Goal: Communication & Community: Participate in discussion

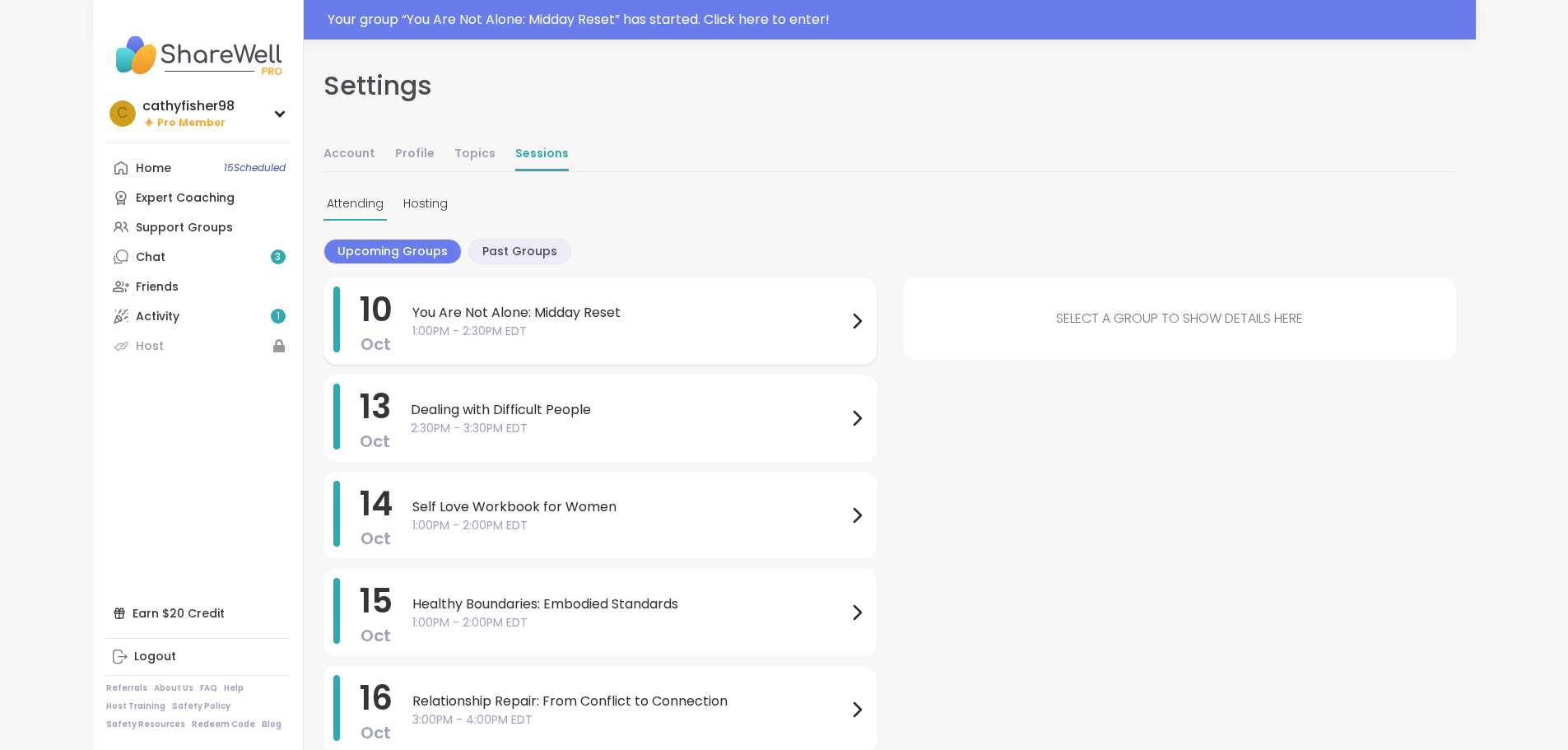
click at [480, 323] on span "1:00PM - 2:30PM EDT" at bounding box center [630, 332] width 434 height 17
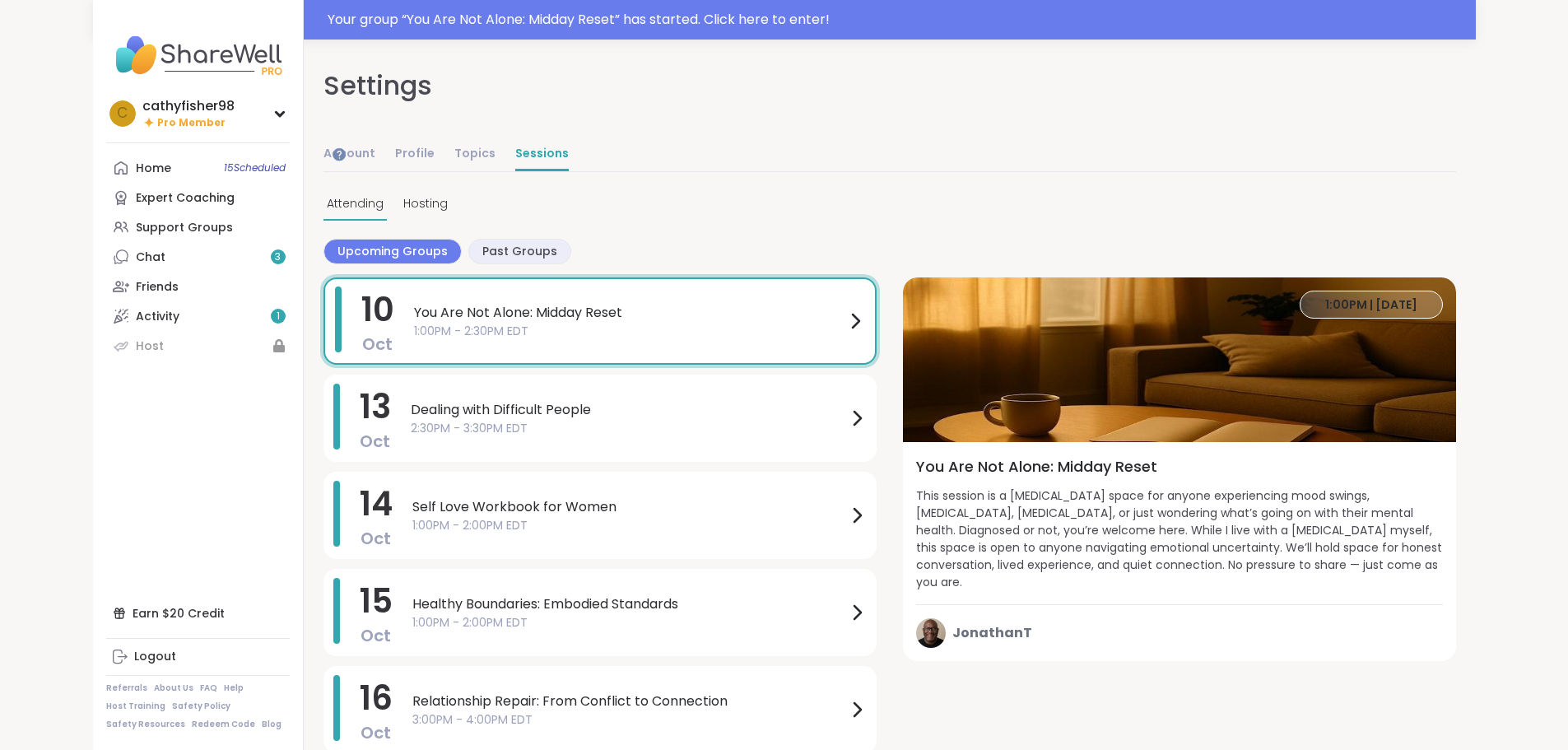
click at [1229, 515] on span "This session is a peer support space for anyone experiencing mood swings, depre…" at bounding box center [1179, 539] width 527 height 104
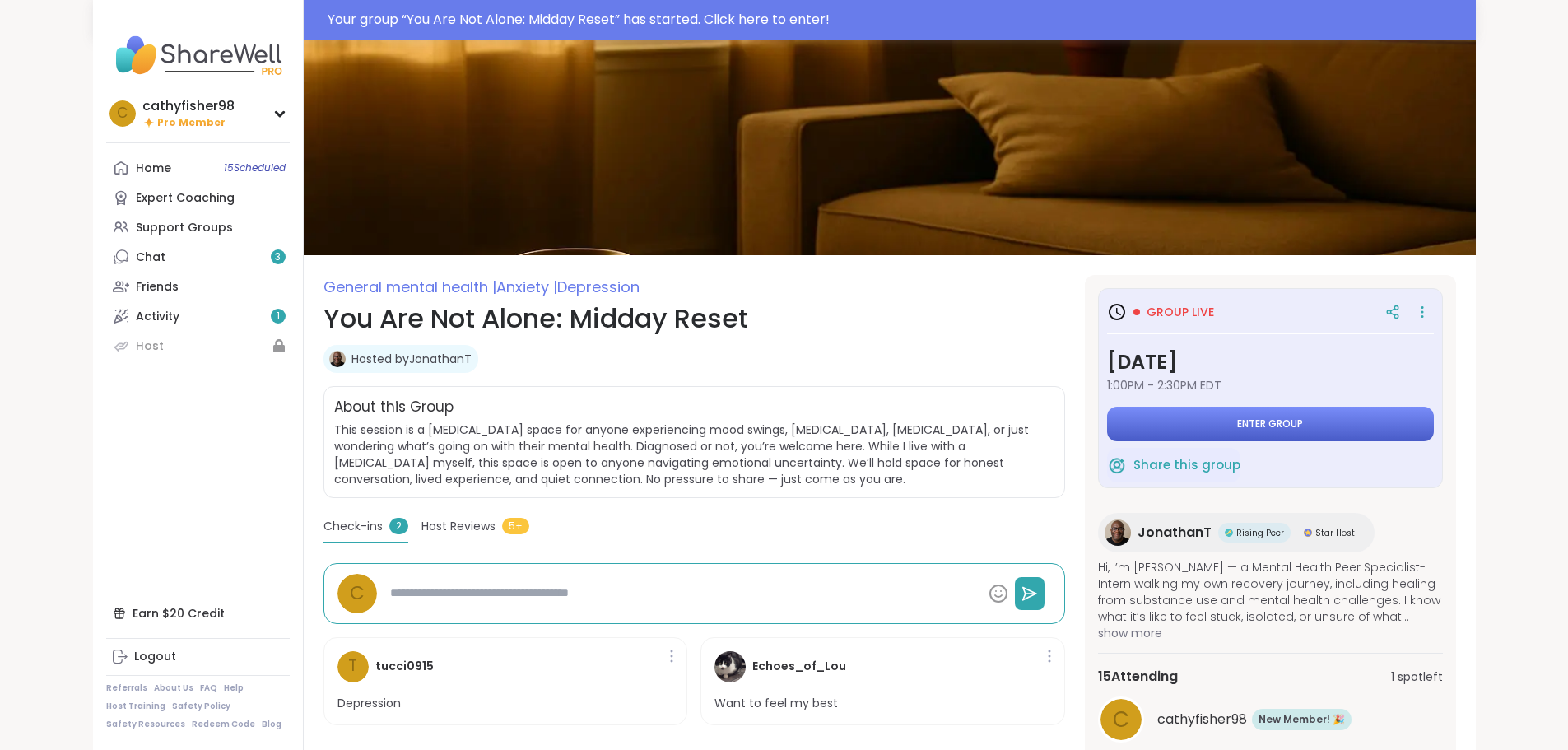
click at [1303, 418] on span "Enter group" at bounding box center [1270, 424] width 66 height 13
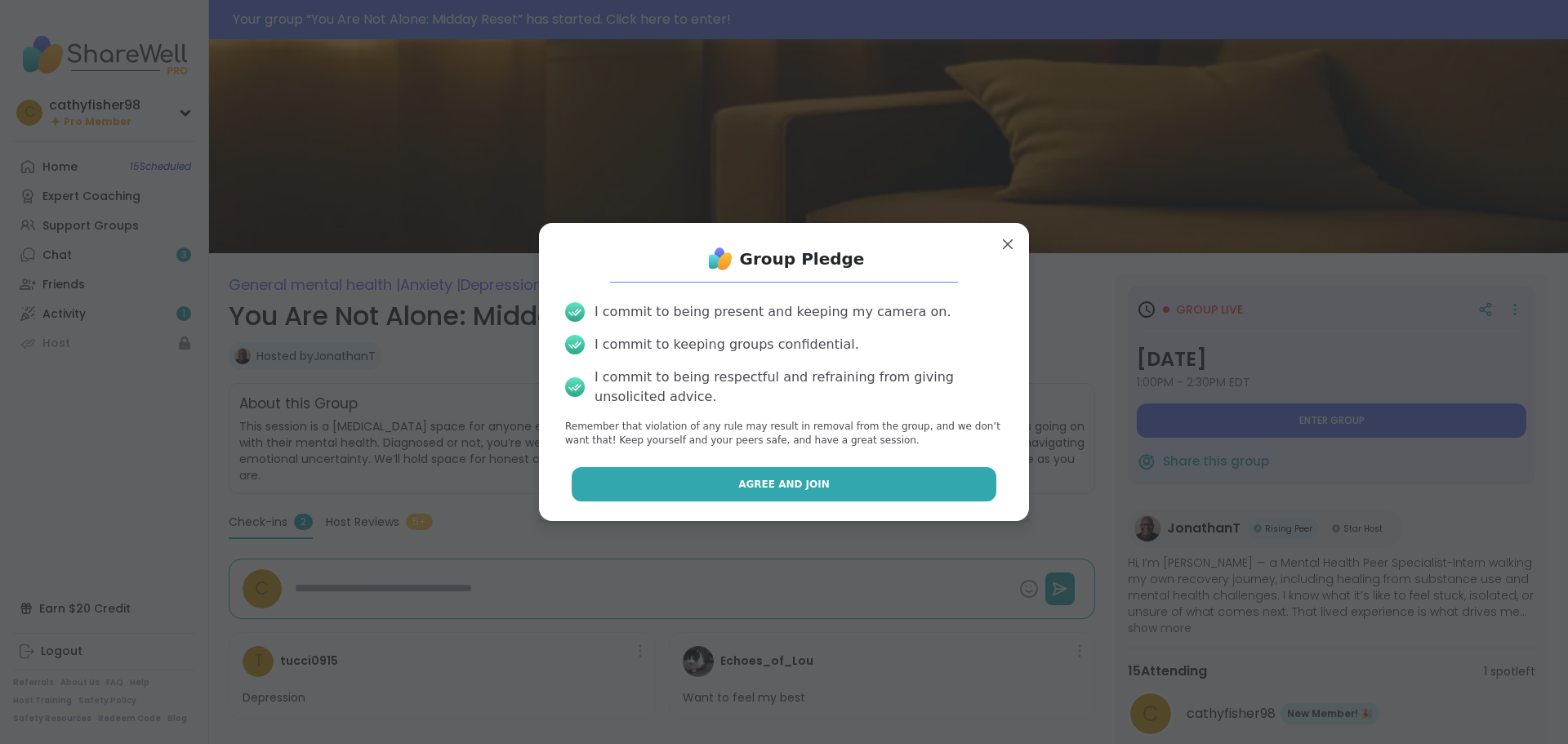
click at [685, 488] on button "Agree and Join" at bounding box center [784, 484] width 425 height 35
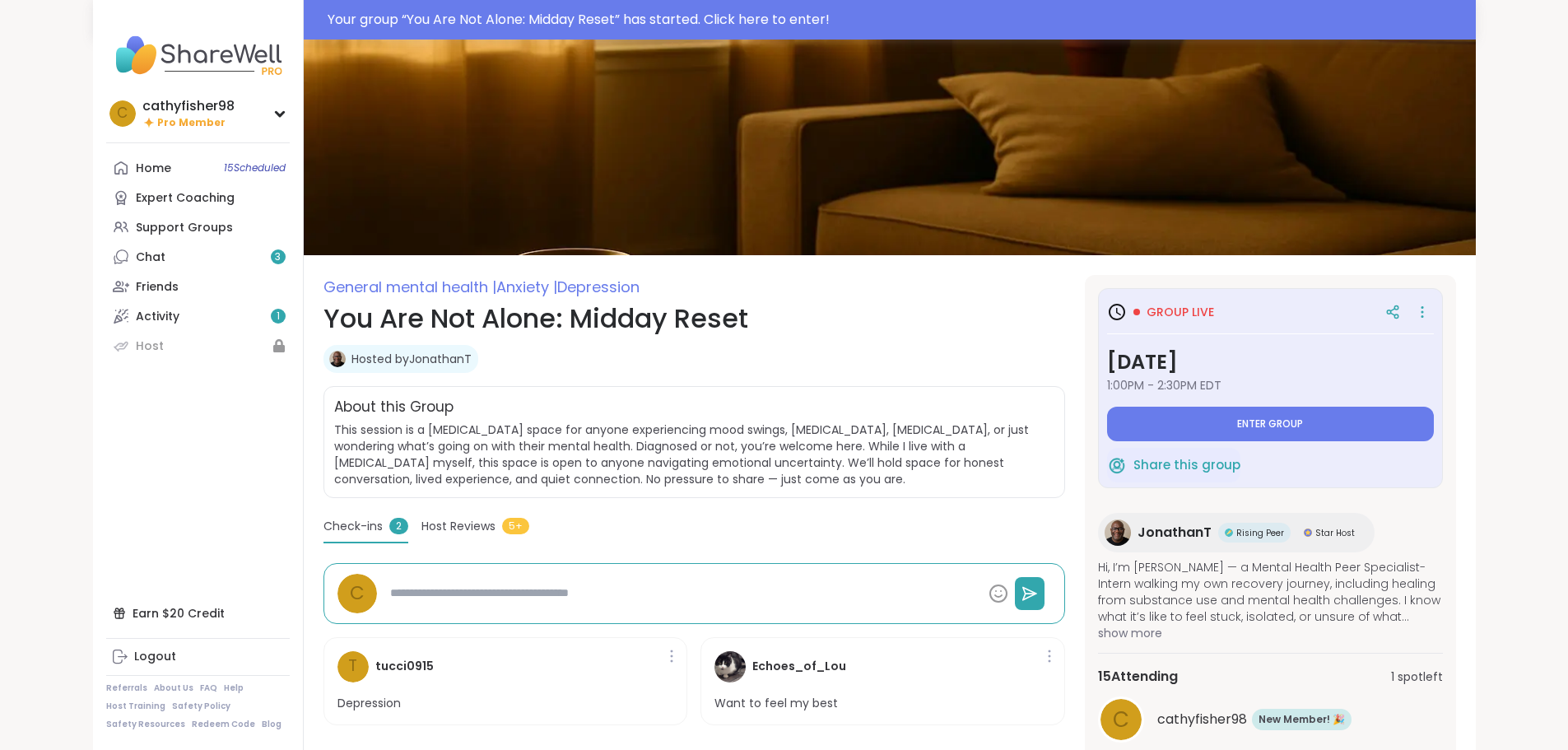
type textarea "*"
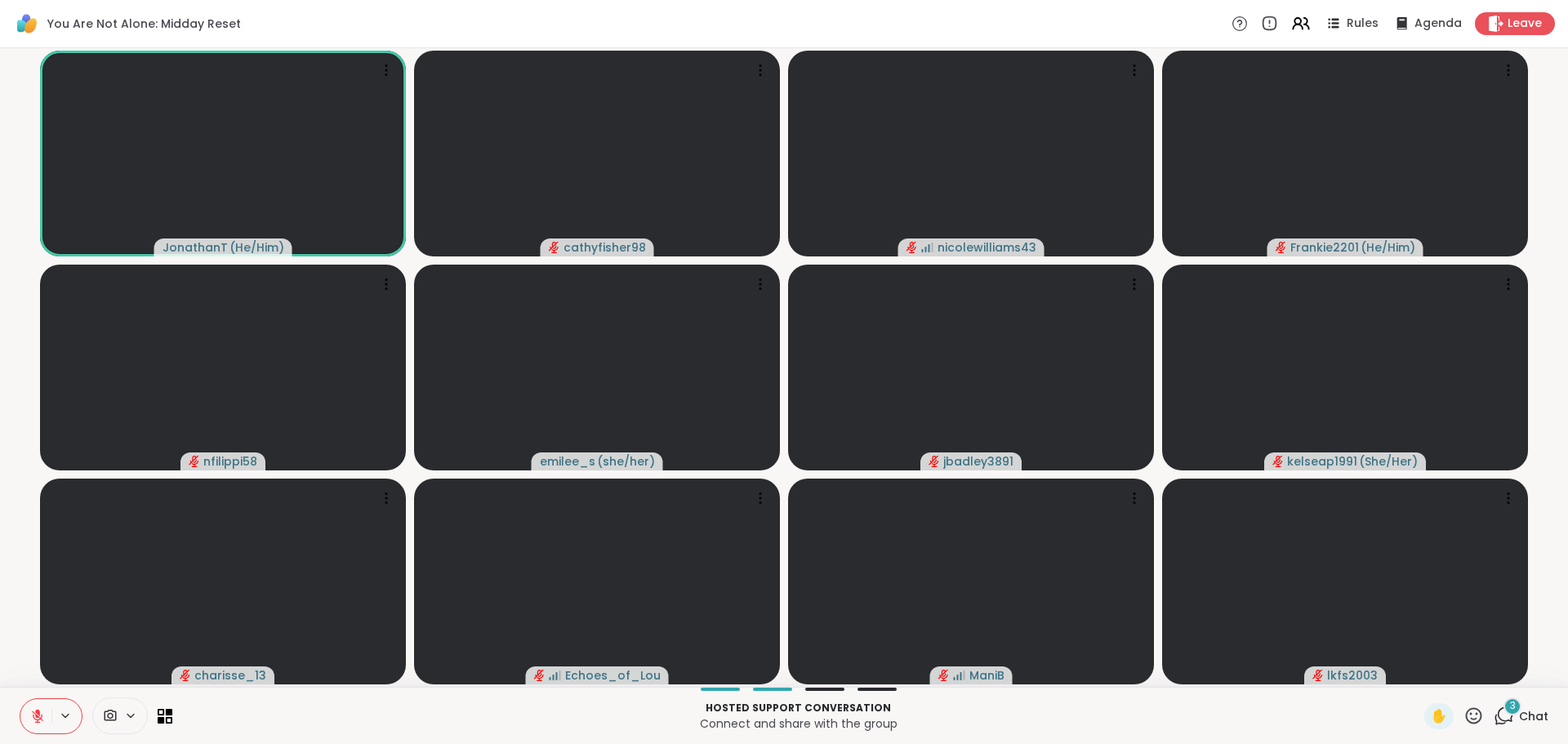
click at [821, 688] on div at bounding box center [825, 689] width 39 height 3
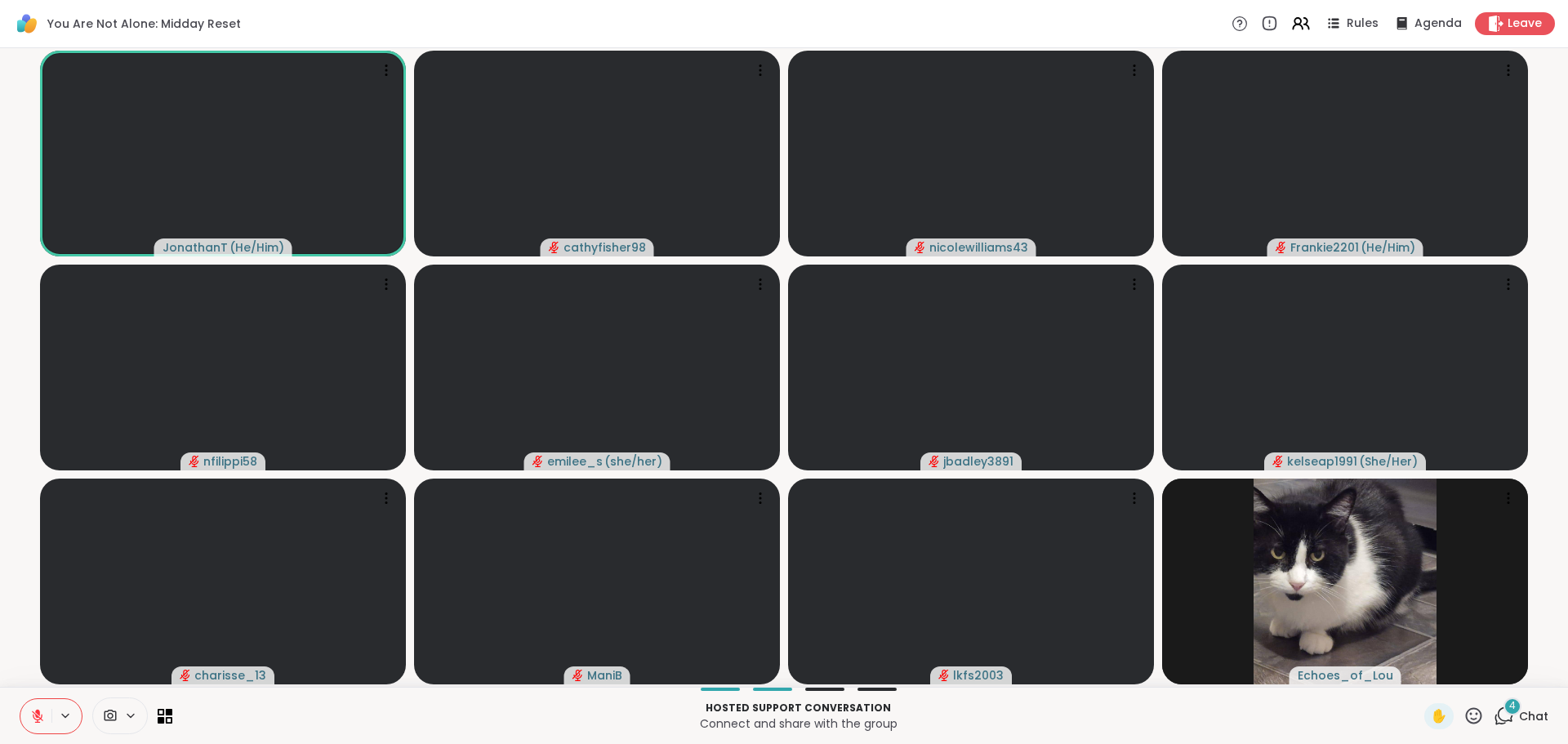
click at [67, 719] on icon at bounding box center [66, 716] width 13 height 14
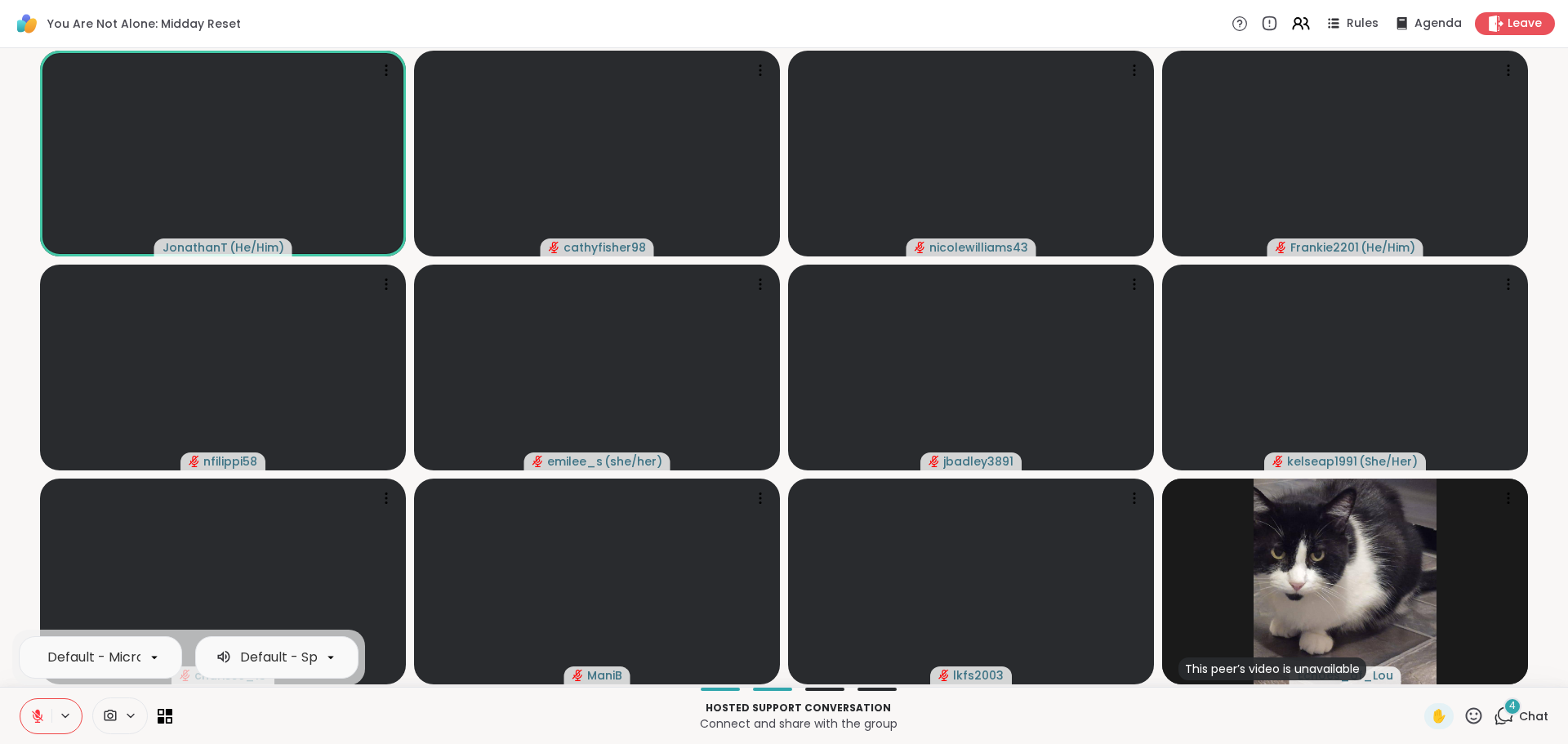
click at [67, 719] on icon at bounding box center [66, 716] width 13 height 14
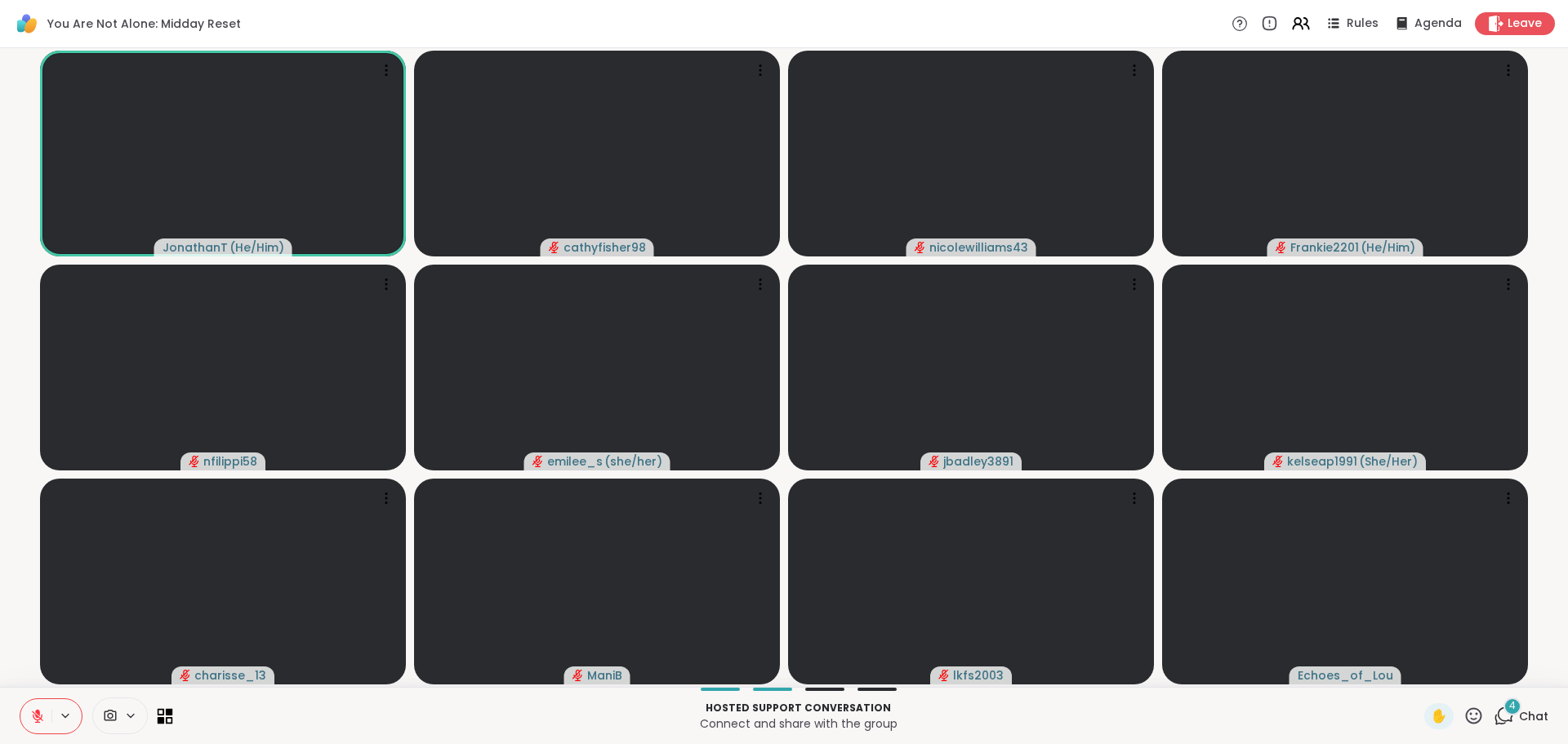
click at [171, 720] on icon at bounding box center [170, 721] width 7 height 7
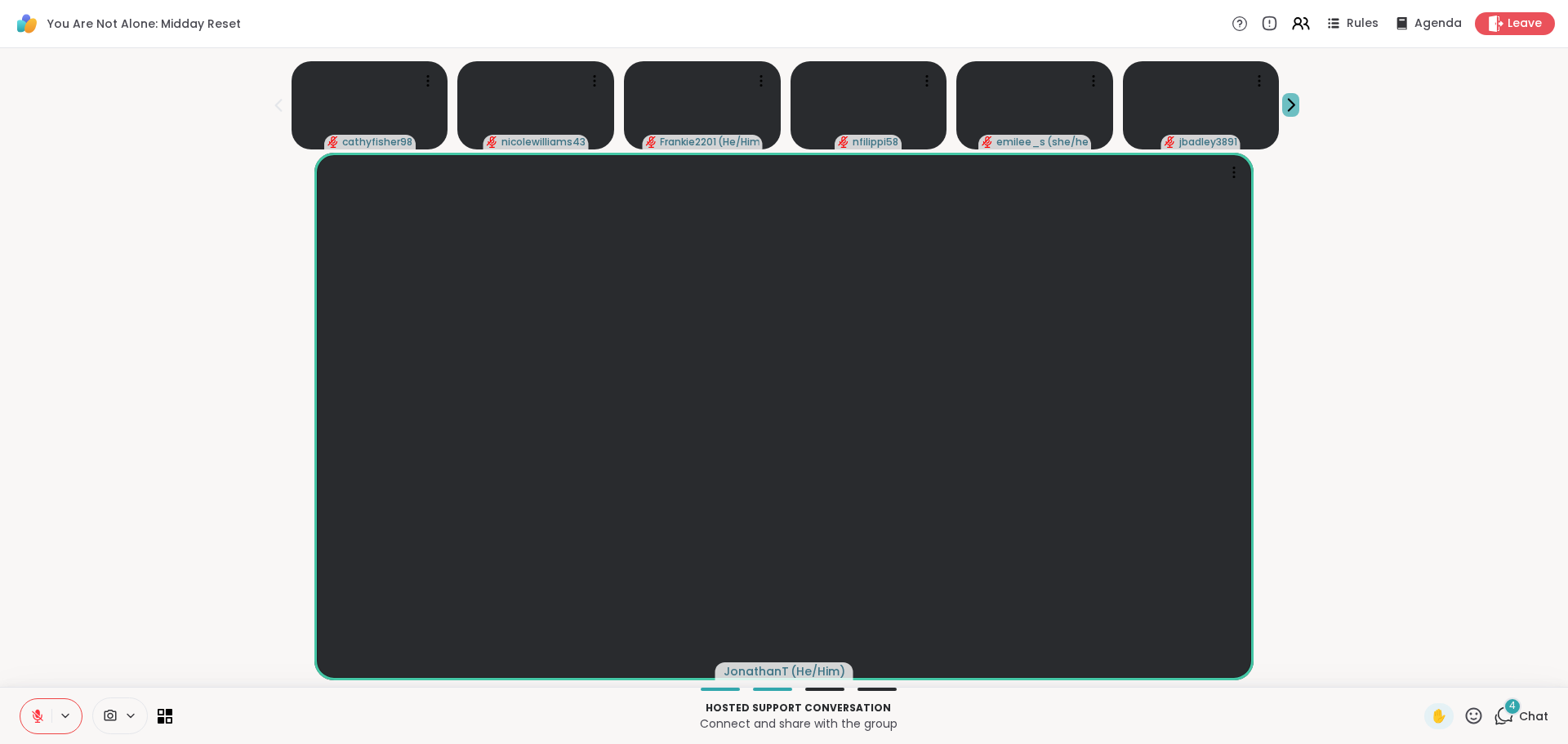
click at [1293, 109] on icon at bounding box center [1291, 105] width 17 height 17
click at [1509, 711] on span "4" at bounding box center [1512, 706] width 7 height 14
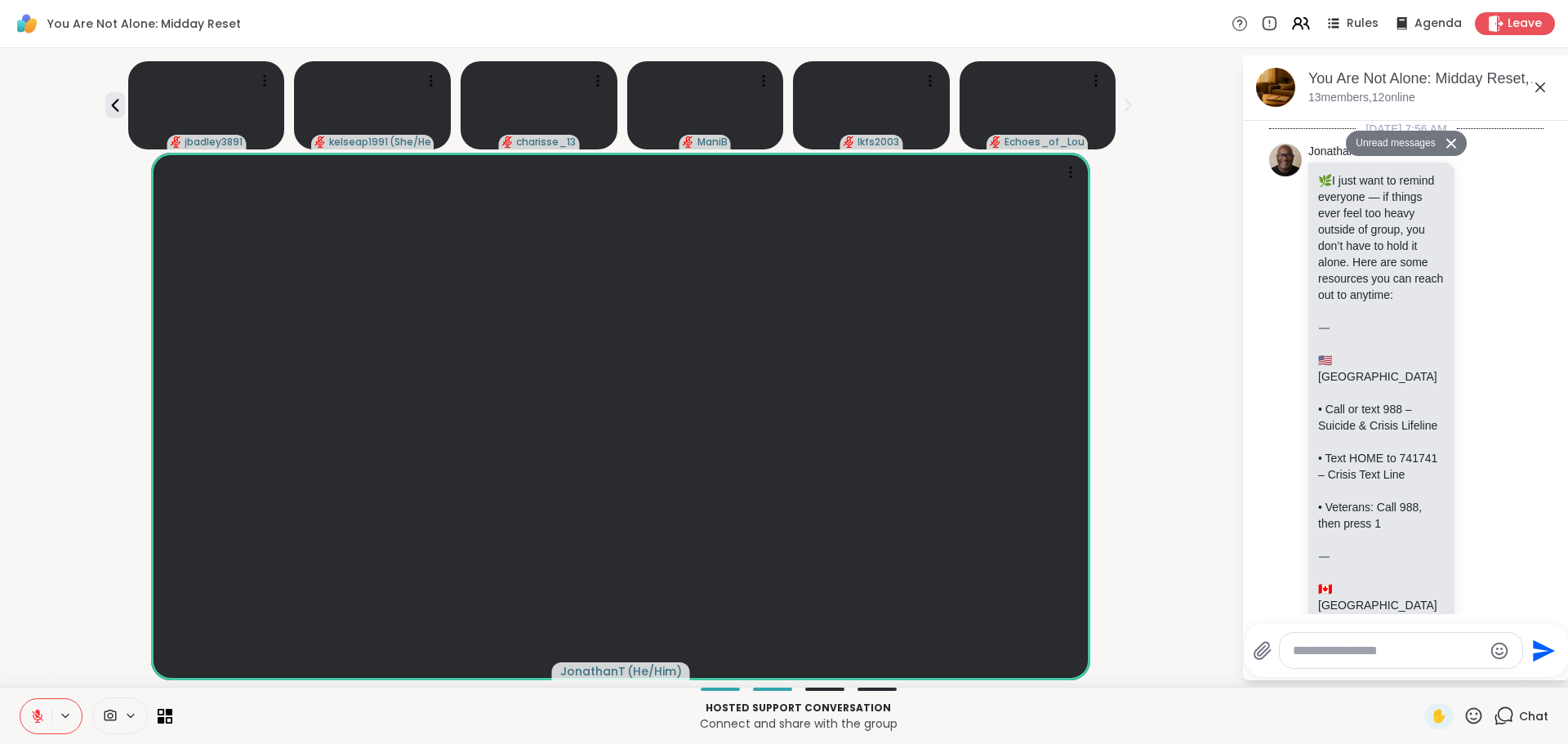
scroll to position [2184, 0]
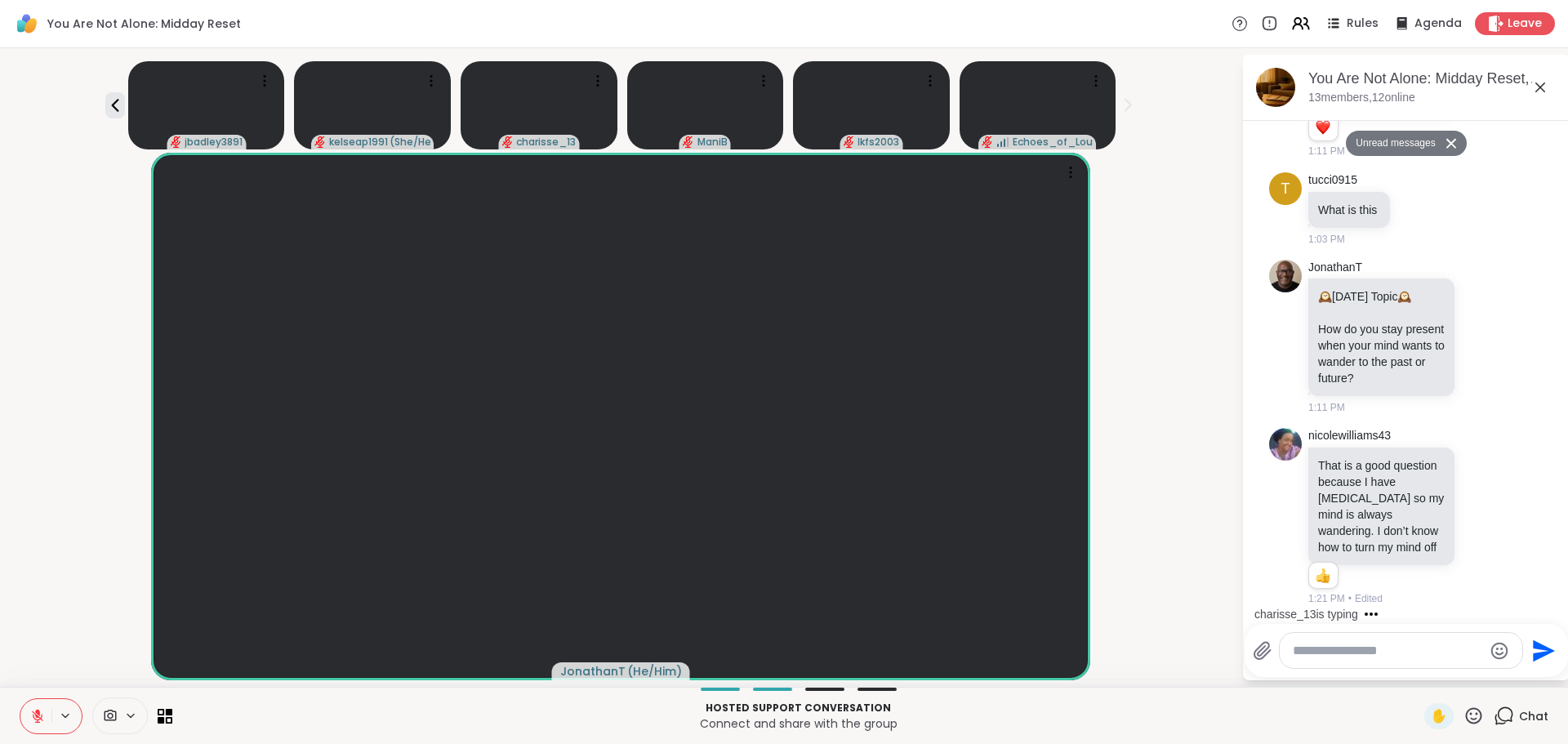
click at [1297, 652] on textarea "Type your message" at bounding box center [1387, 650] width 190 height 16
click at [168, 712] on icon at bounding box center [170, 712] width 7 height 7
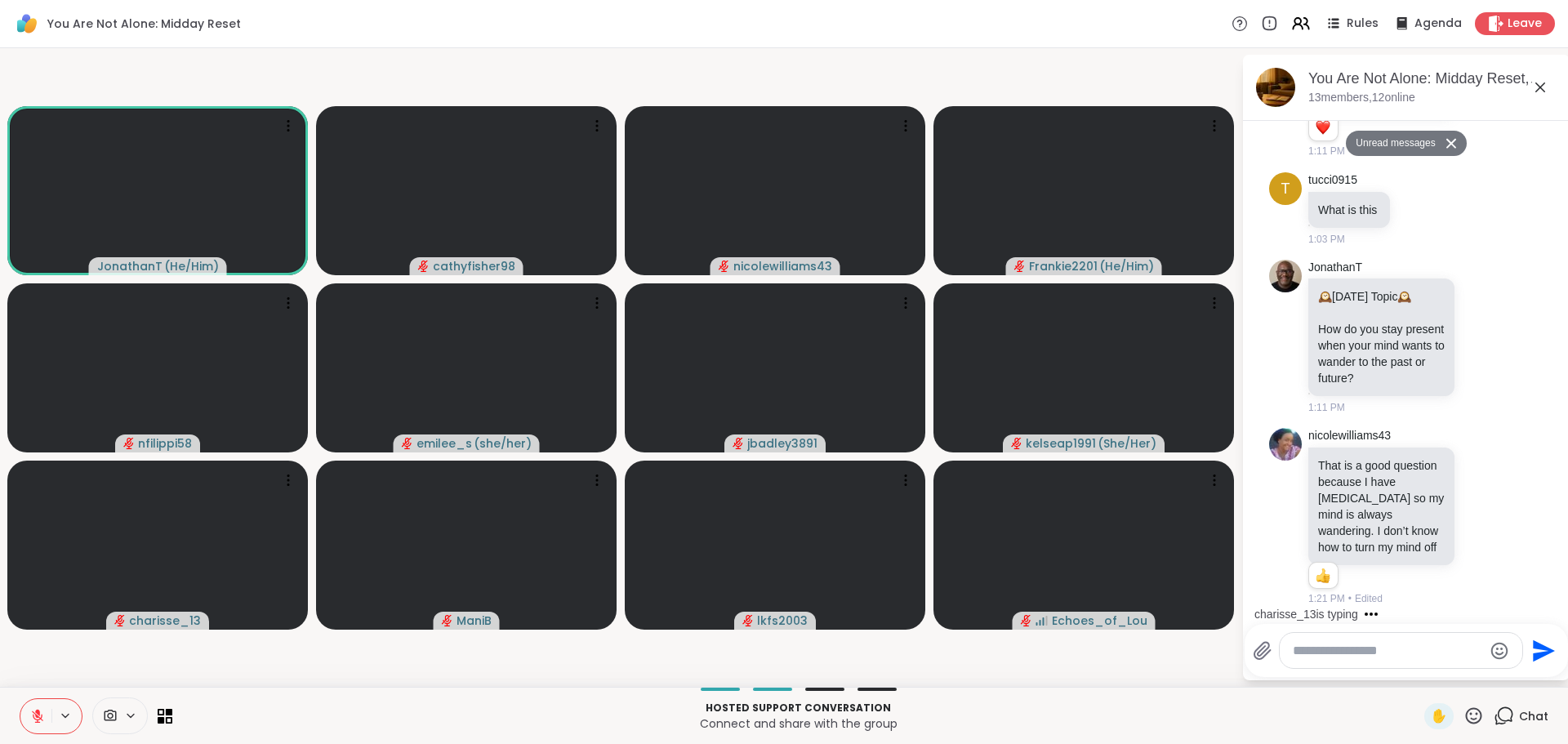
click at [1302, 651] on textarea "Type your message" at bounding box center [1387, 650] width 190 height 16
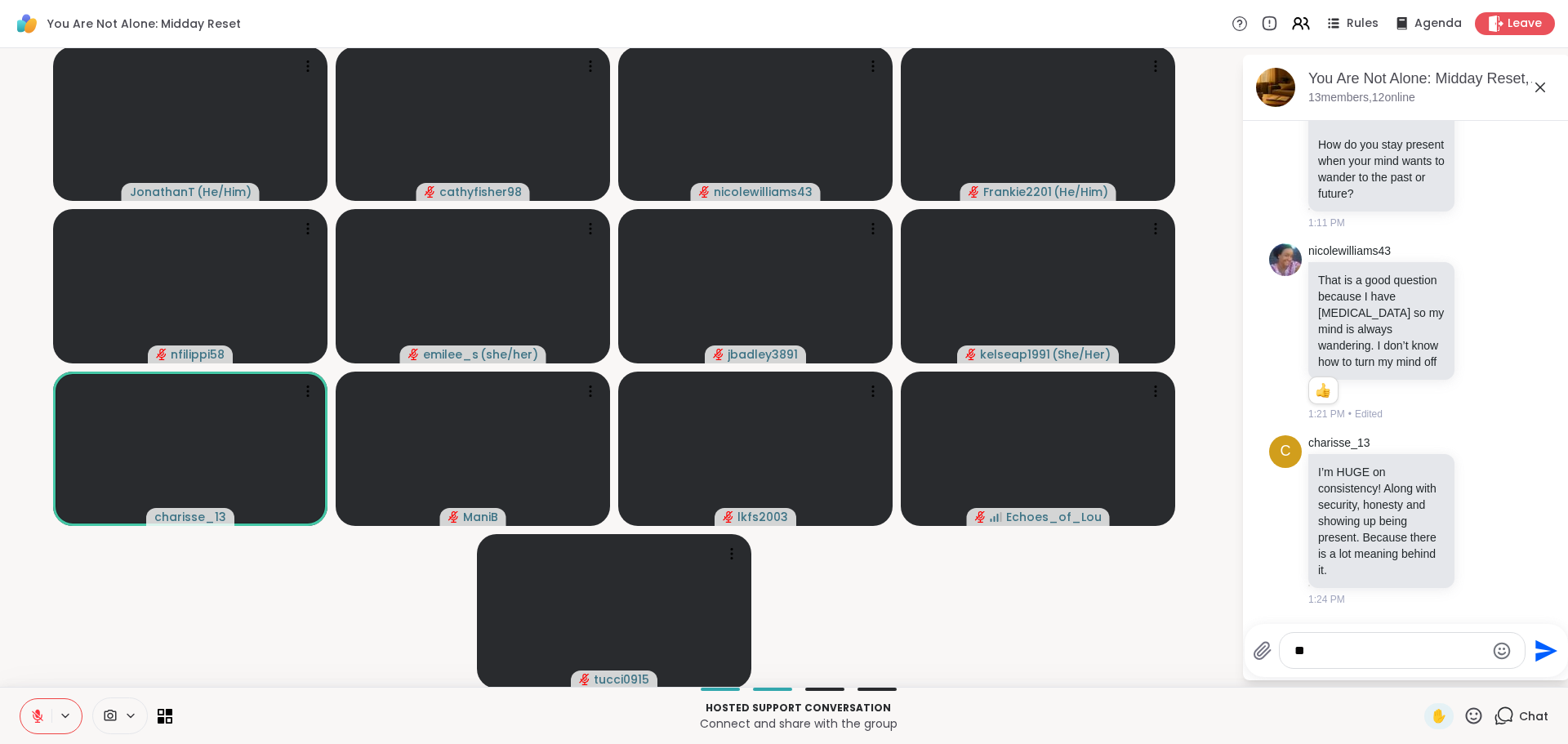
type textarea "*"
paste textarea "**********"
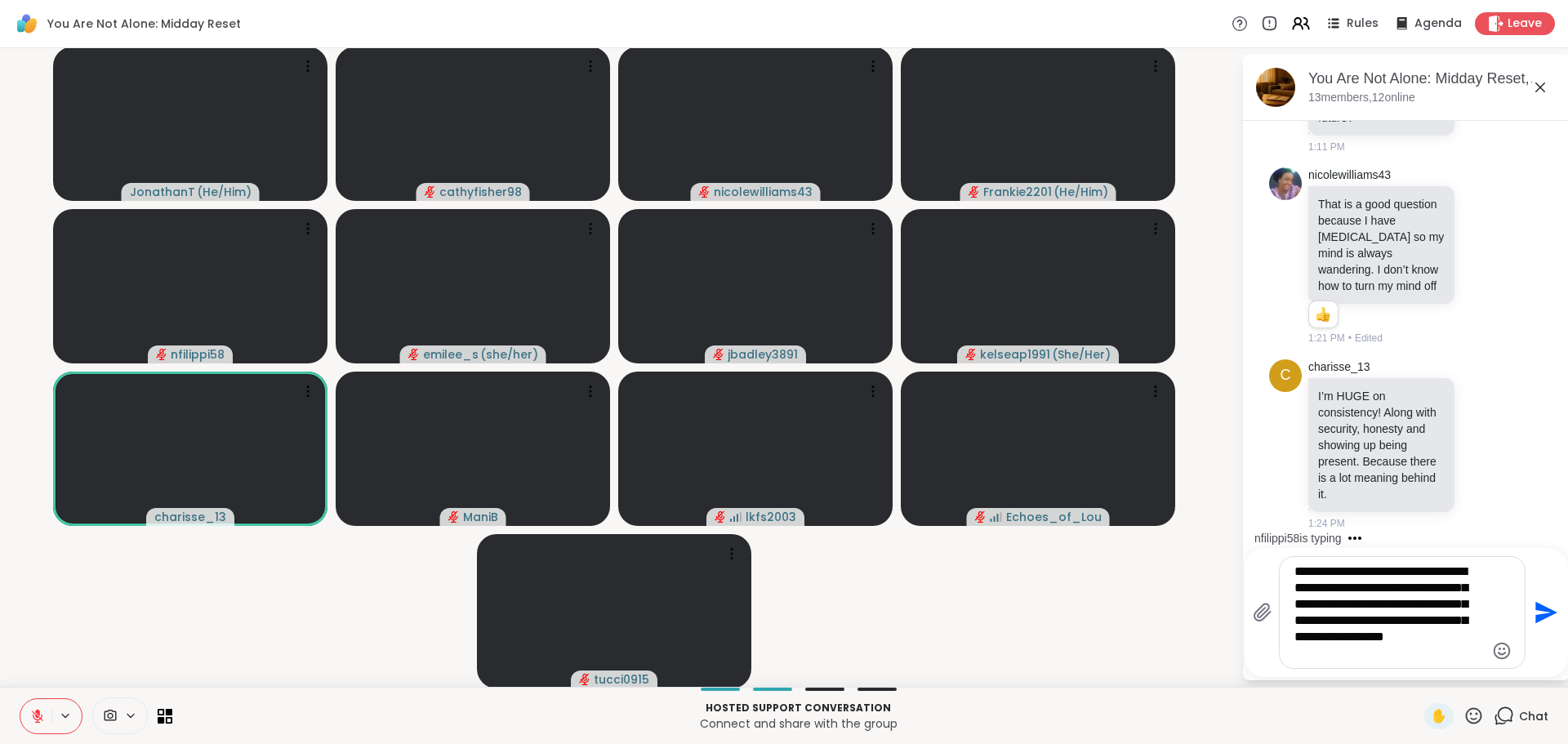
click at [1294, 577] on textarea "**********" at bounding box center [1389, 613] width 190 height 98
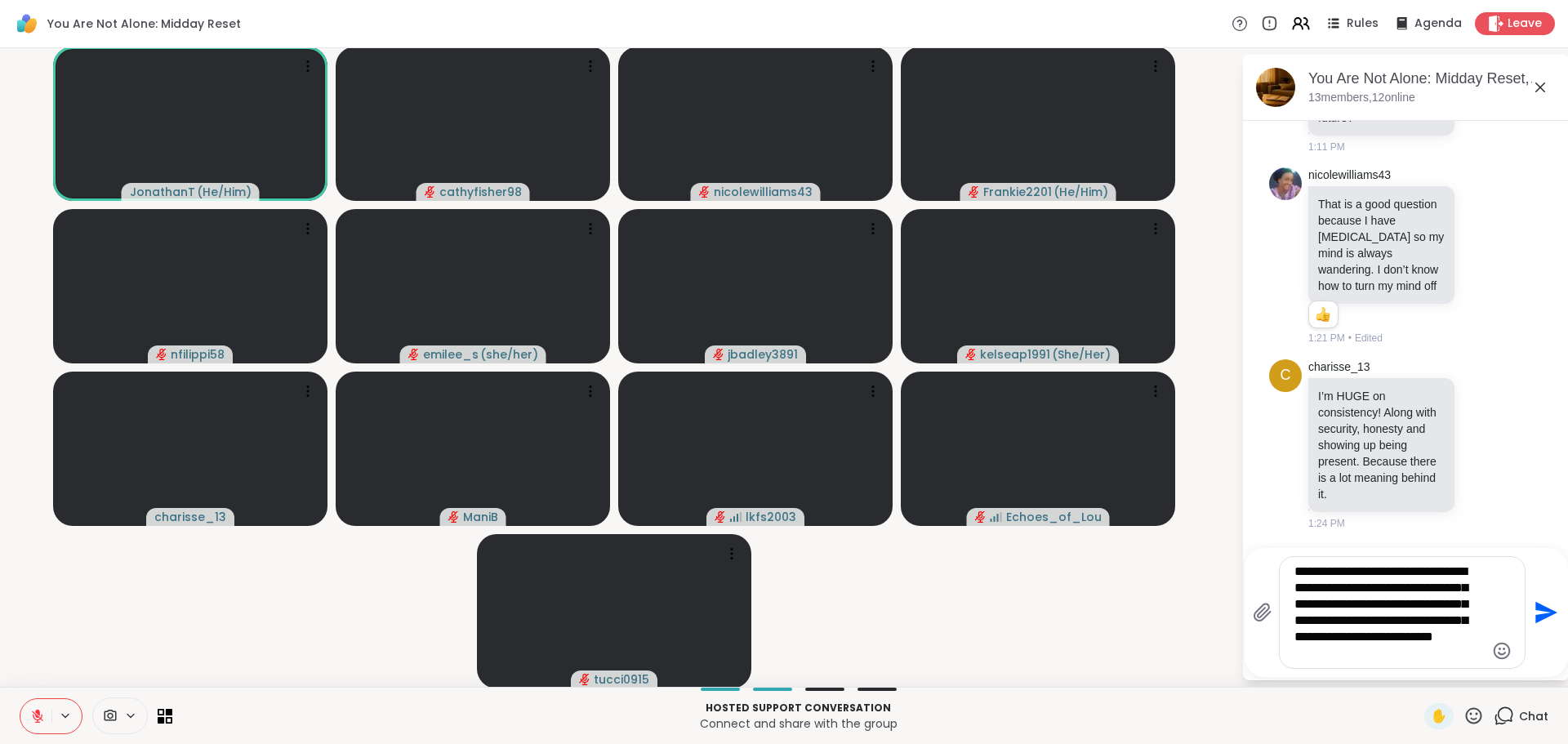
scroll to position [2542, 0]
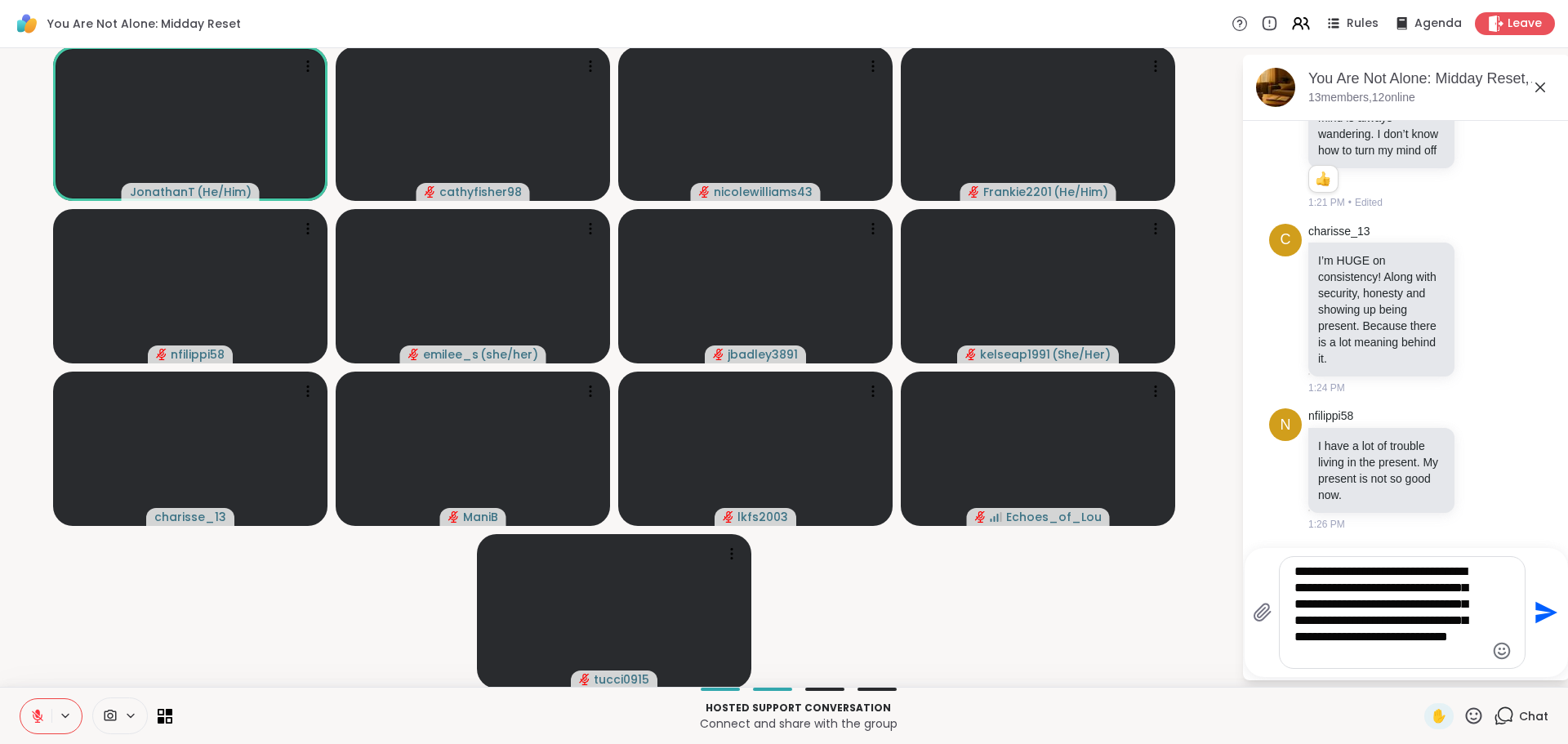
click at [1323, 571] on textarea "**********" at bounding box center [1389, 613] width 190 height 98
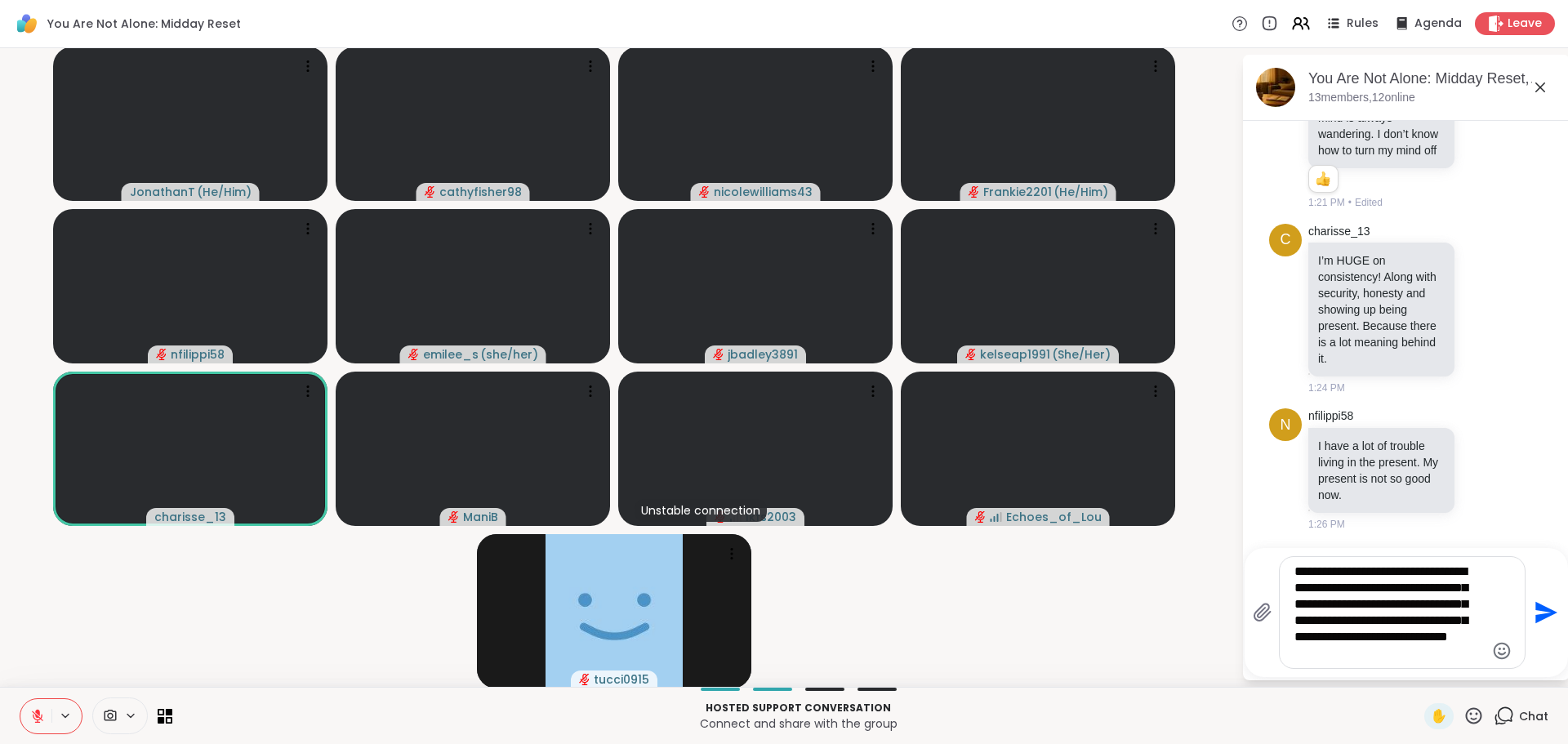
click at [1343, 571] on textarea "**********" at bounding box center [1389, 613] width 190 height 98
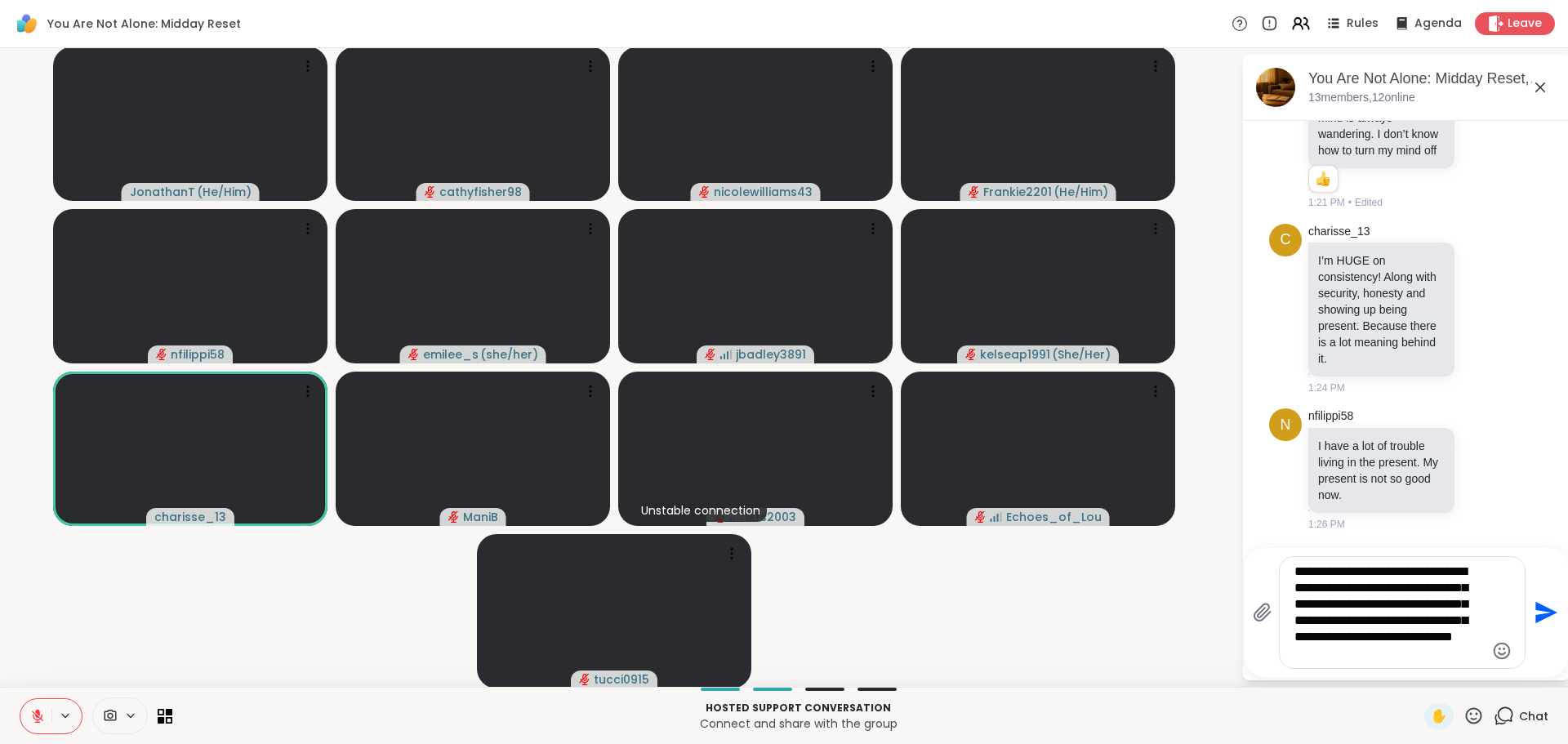
click at [1413, 658] on textarea "**********" at bounding box center [1389, 613] width 190 height 98
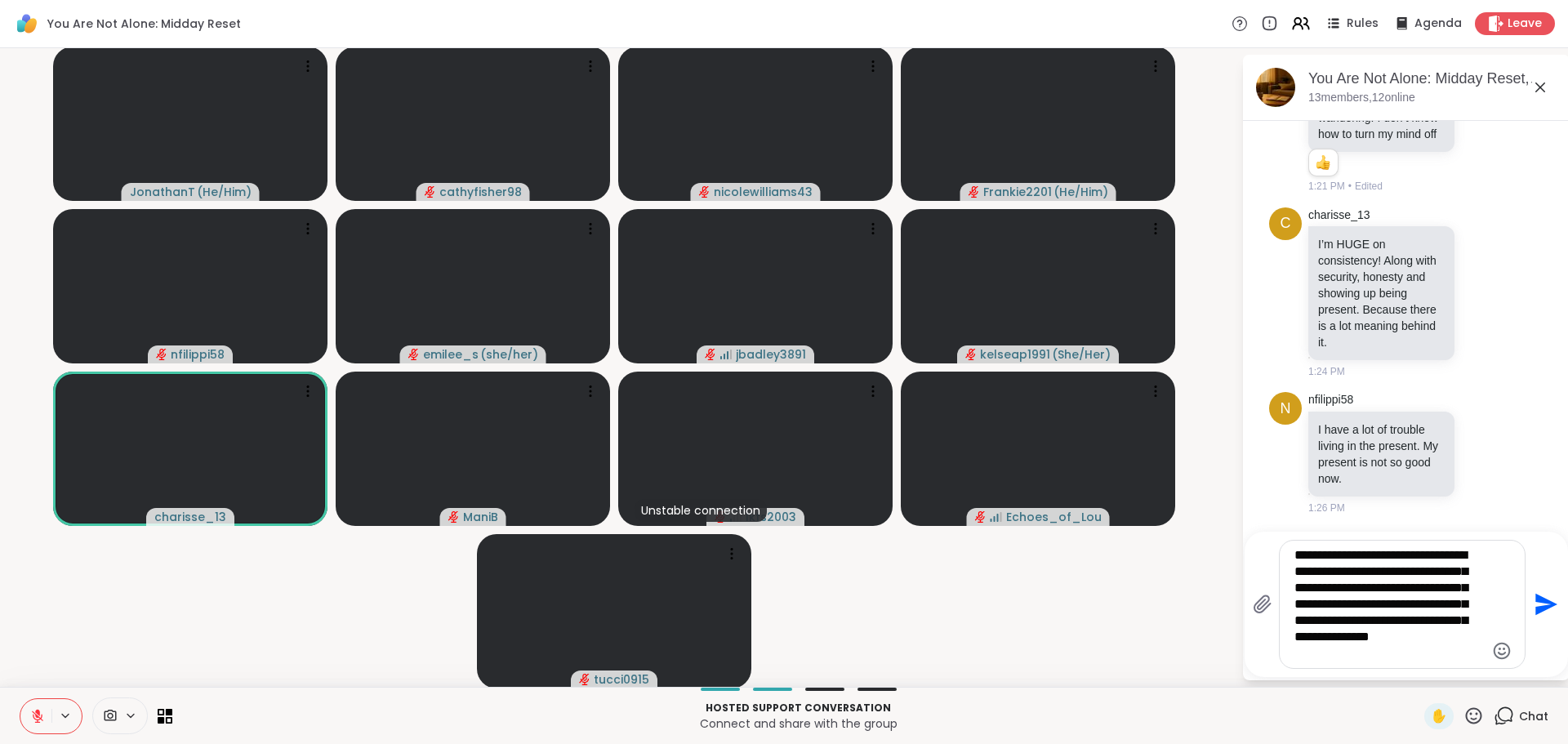
click at [1411, 635] on textarea "**********" at bounding box center [1389, 604] width 190 height 114
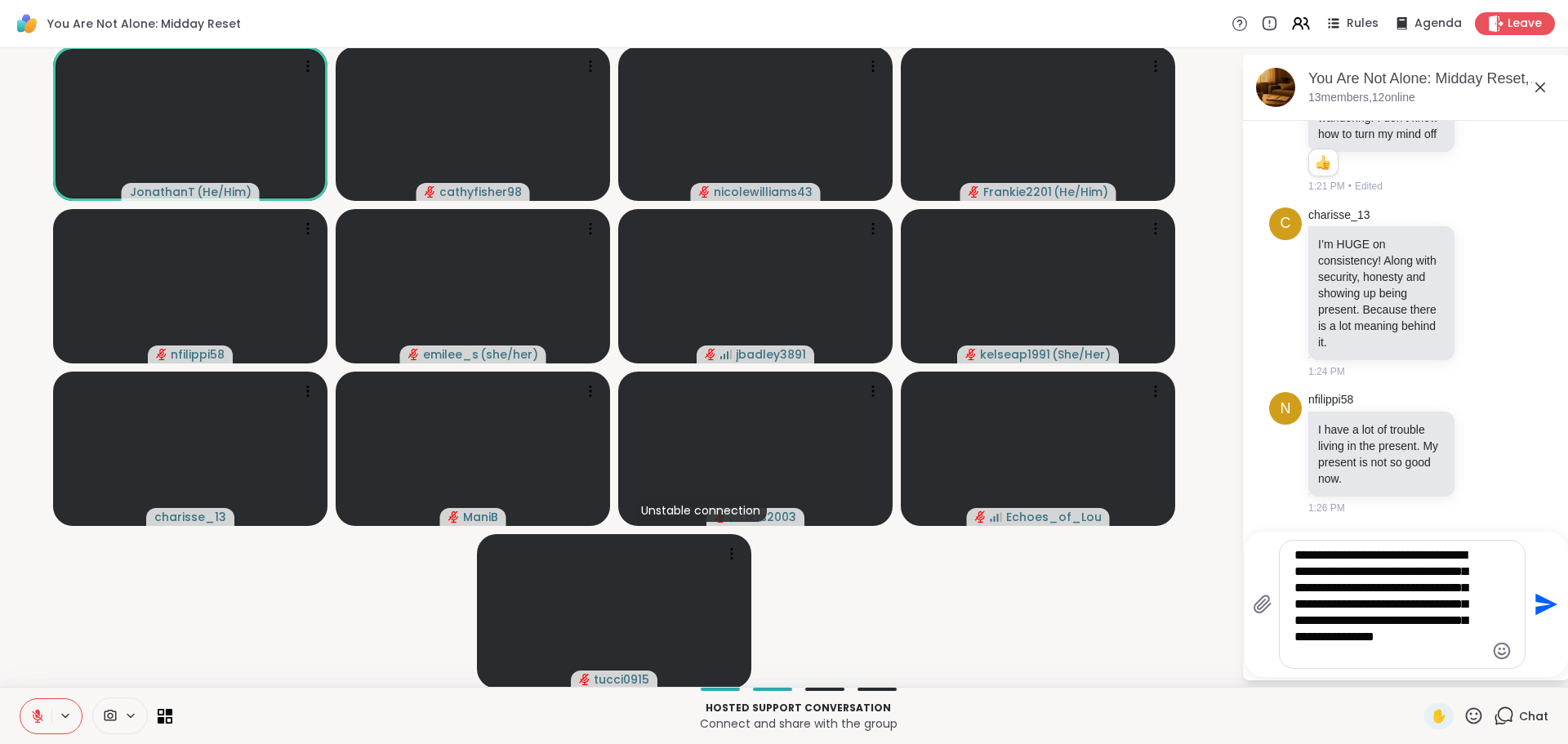
click at [1318, 651] on textarea "**********" at bounding box center [1389, 604] width 190 height 114
type textarea "**********"
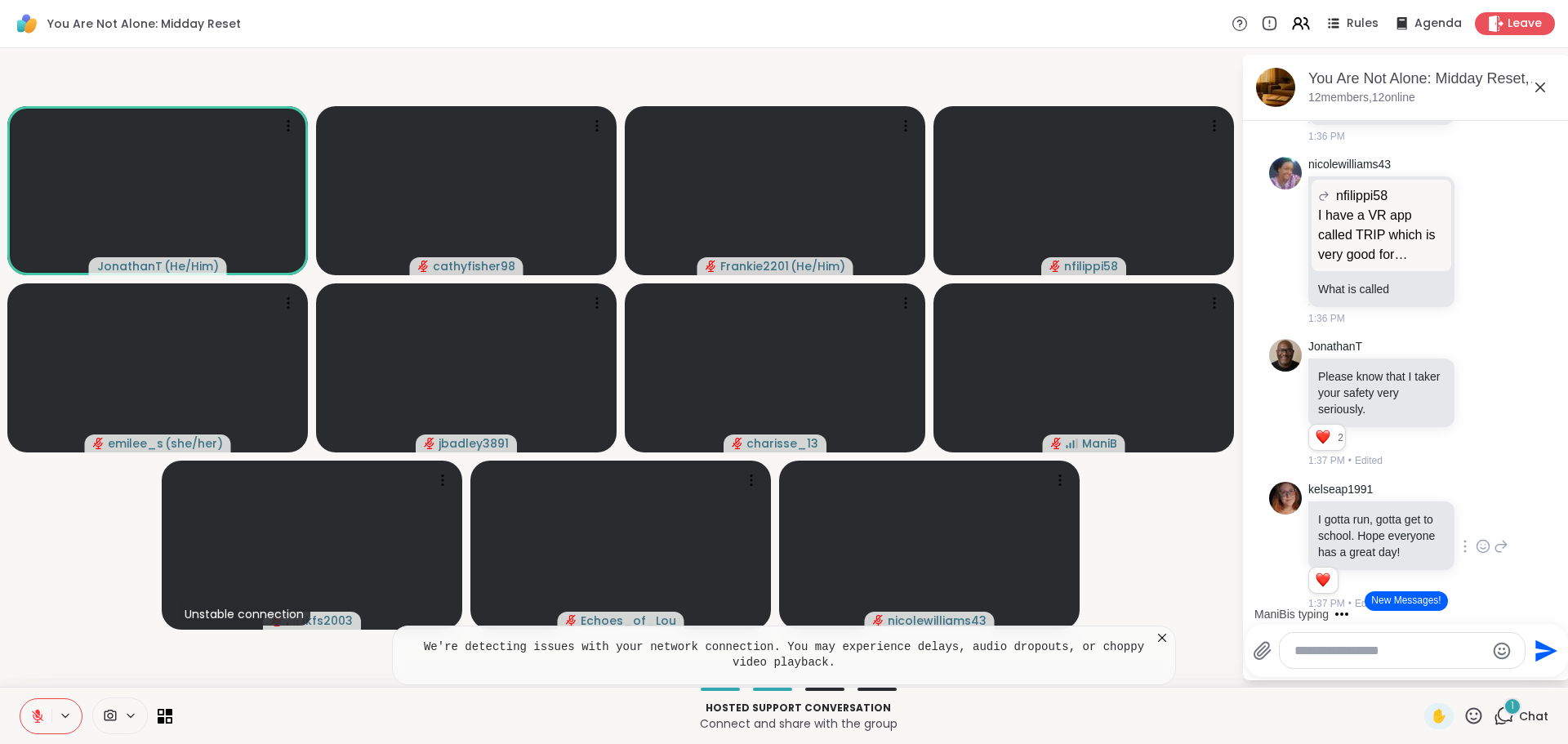
scroll to position [4797, 0]
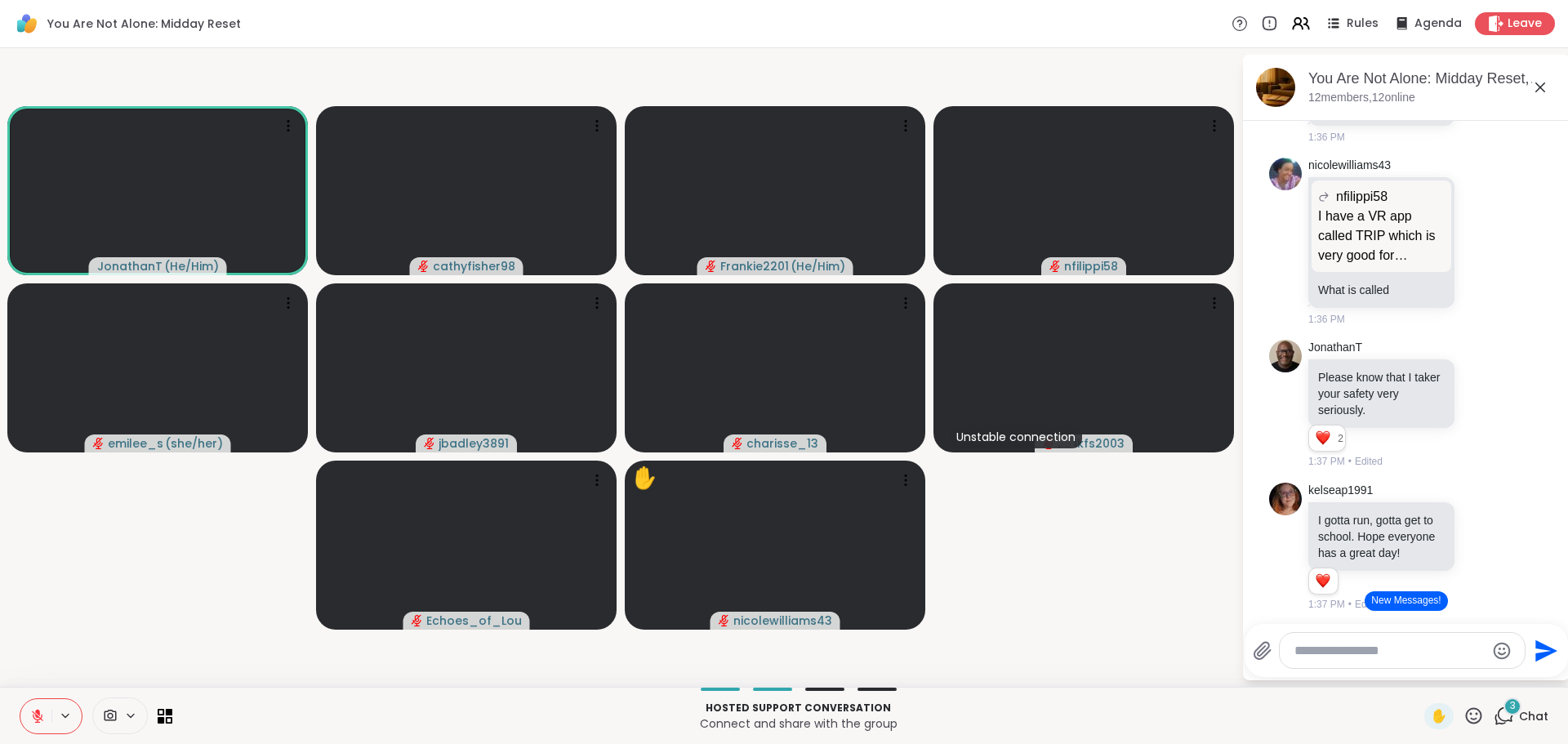
click at [819, 692] on div "Hosted support conversation Connect and share with the group ✋ 3 Chat" at bounding box center [784, 715] width 1568 height 57
click at [864, 691] on div at bounding box center [877, 689] width 39 height 3
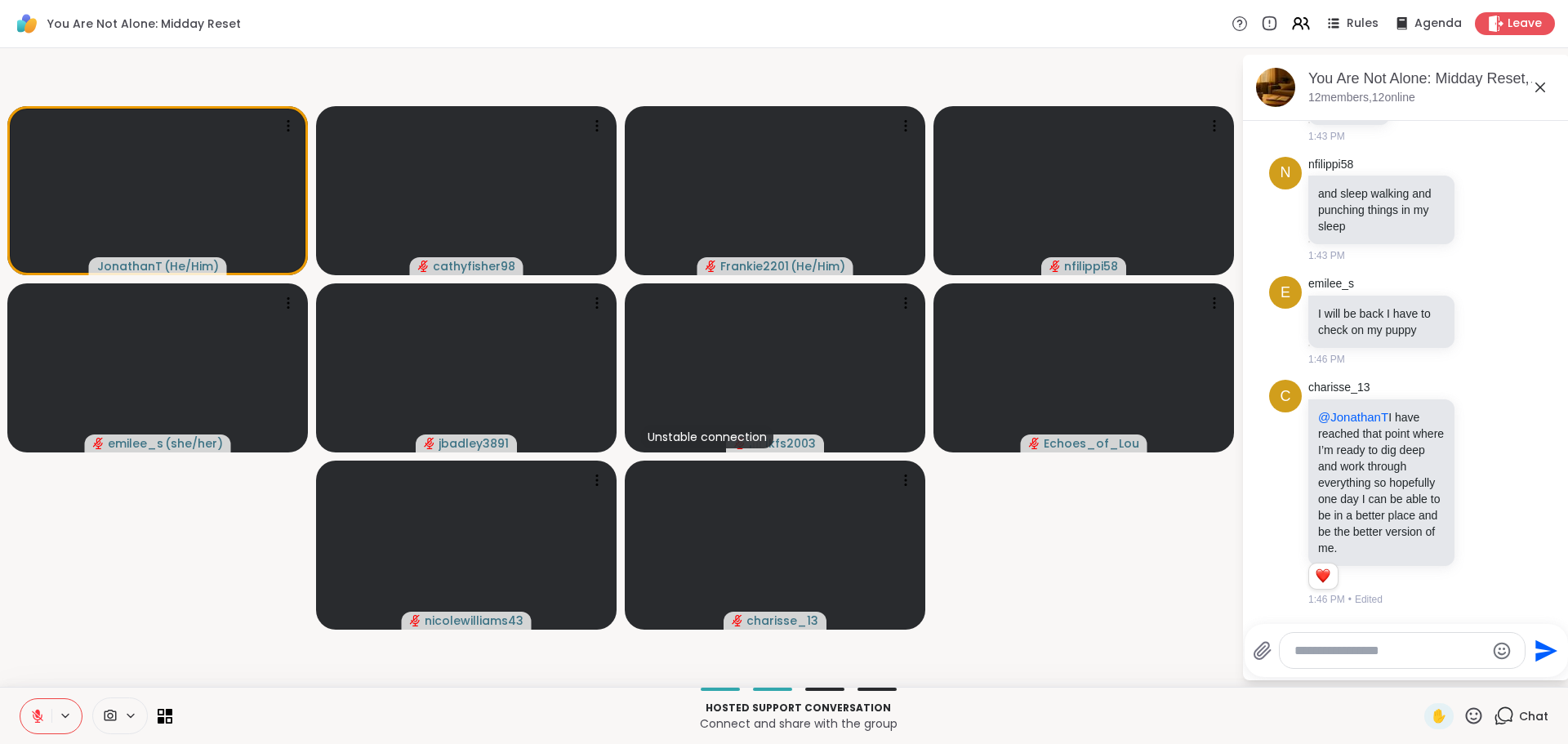
scroll to position [6626, 0]
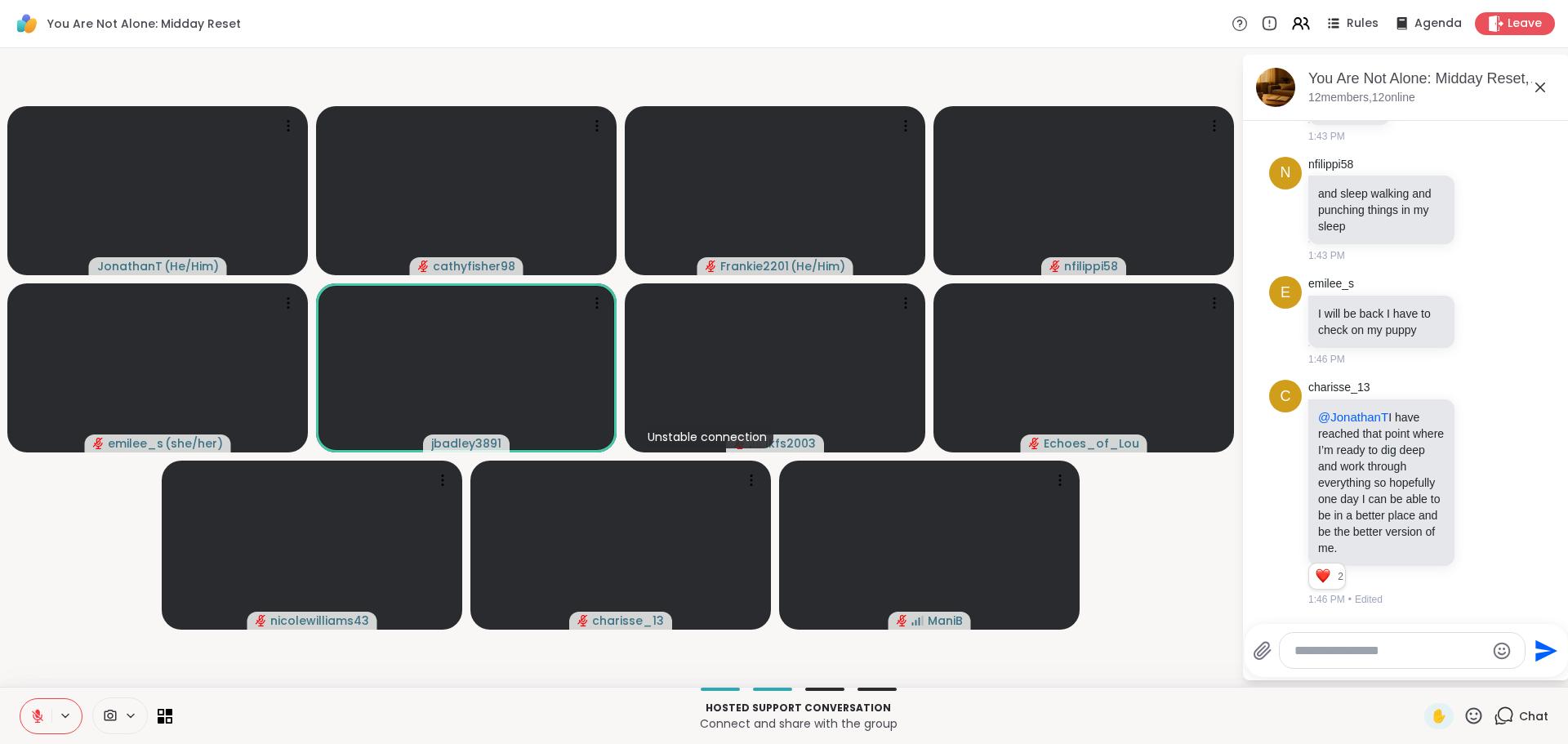
click at [1303, 652] on textarea "Type your message" at bounding box center [1389, 650] width 190 height 16
click at [1466, 719] on icon at bounding box center [1473, 715] width 16 height 16
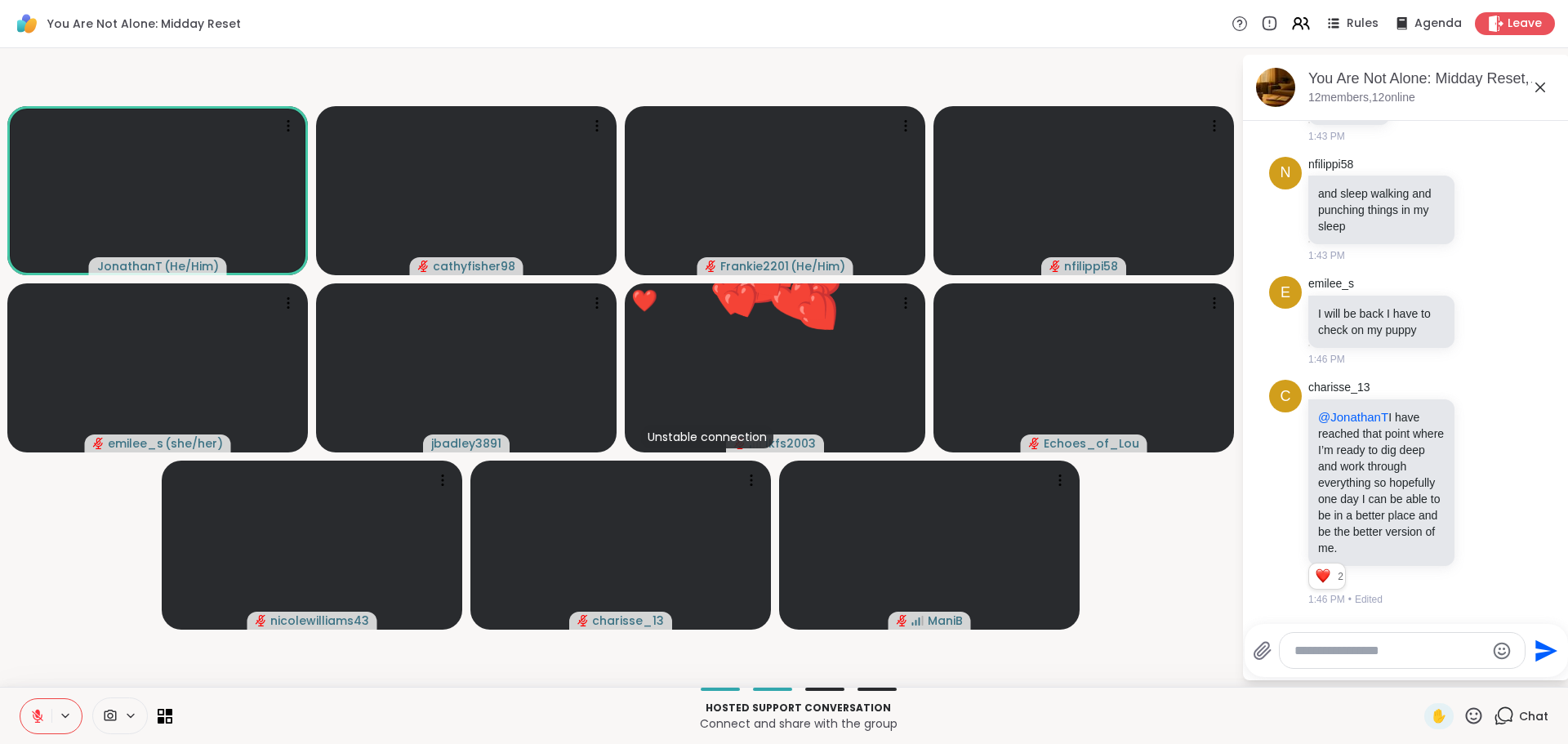
click at [1315, 652] on textarea "Type your message" at bounding box center [1389, 650] width 190 height 16
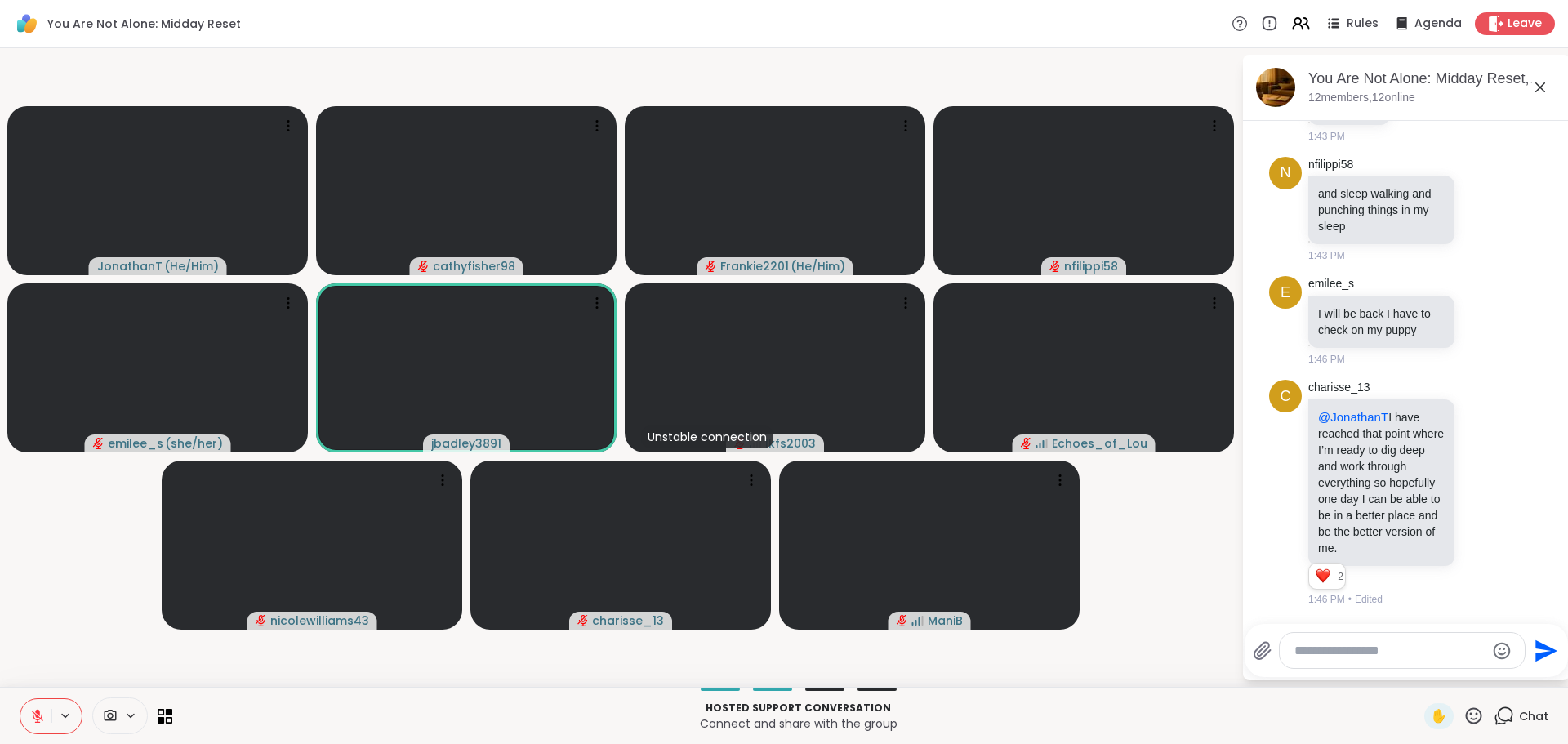
click at [1356, 643] on textarea "Type your message" at bounding box center [1389, 650] width 190 height 16
type textarea "******"
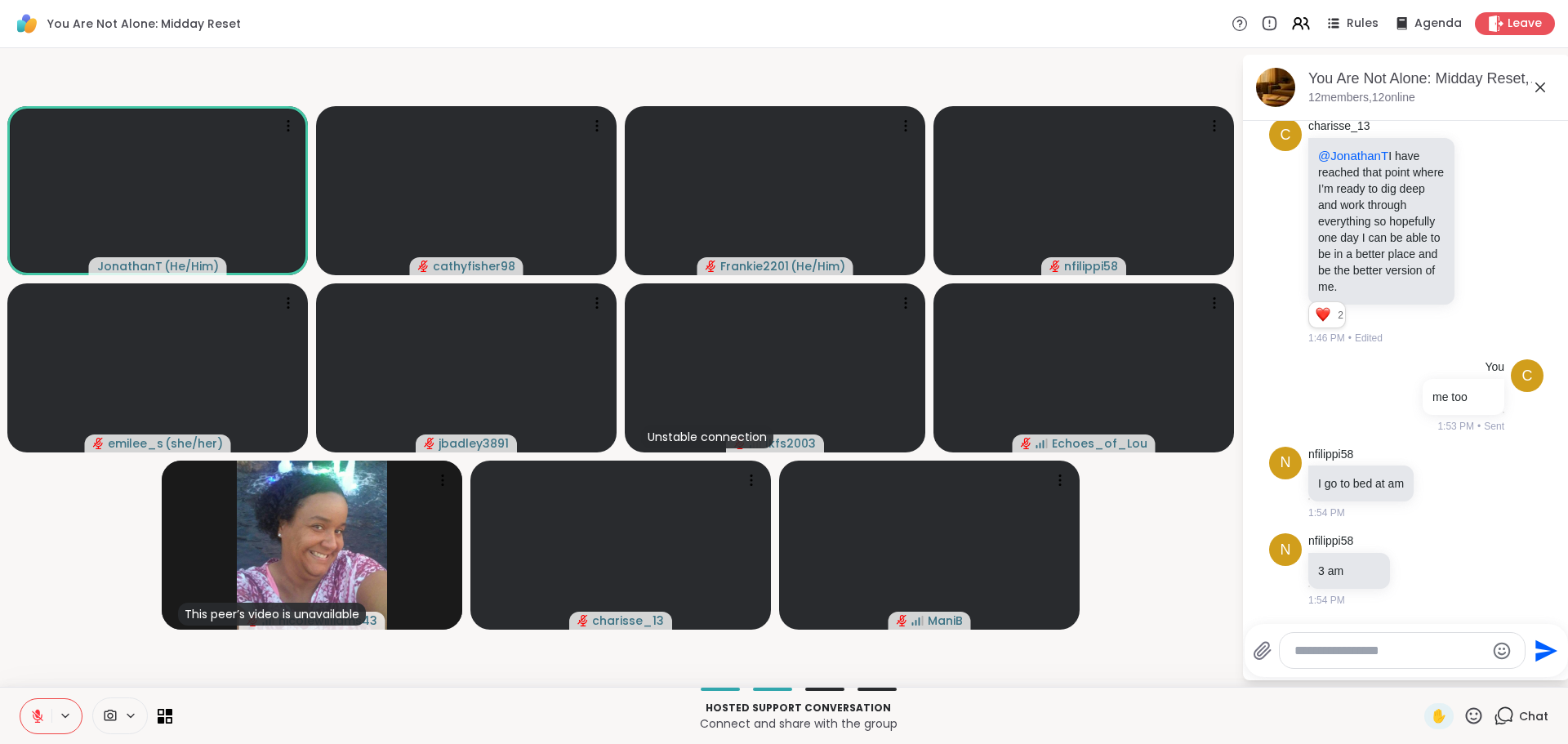
scroll to position [6974, 0]
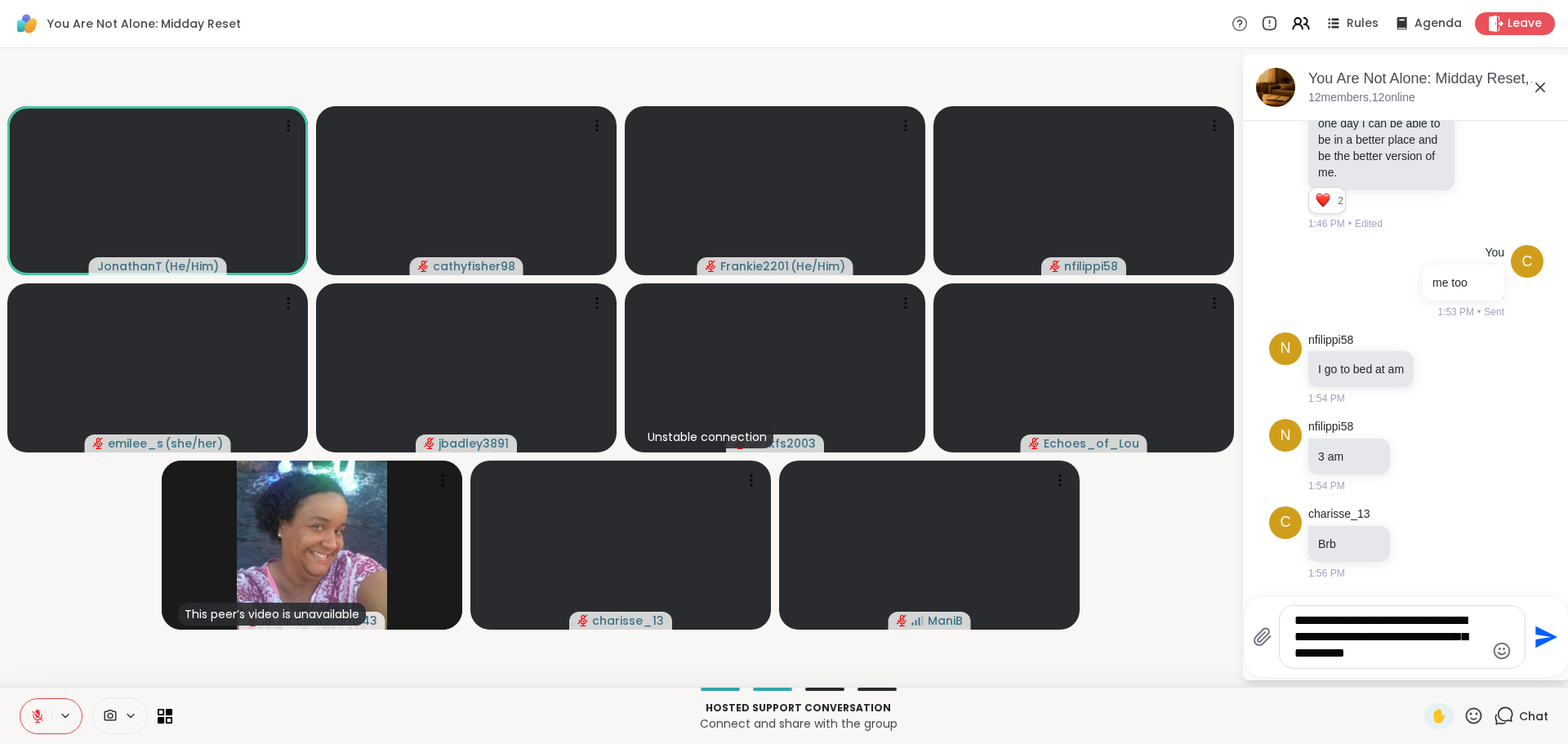
type textarea "**********"
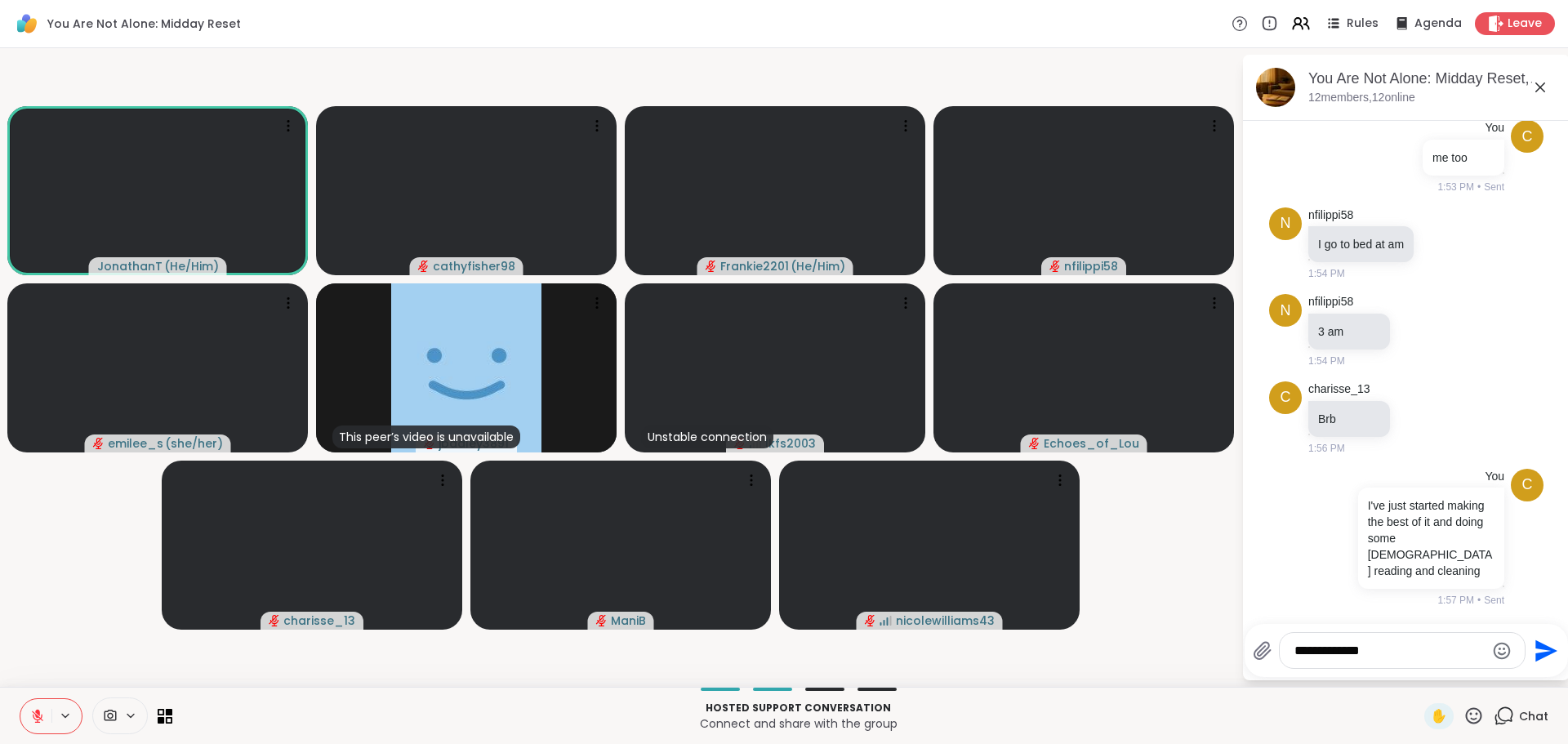
type textarea "**********"
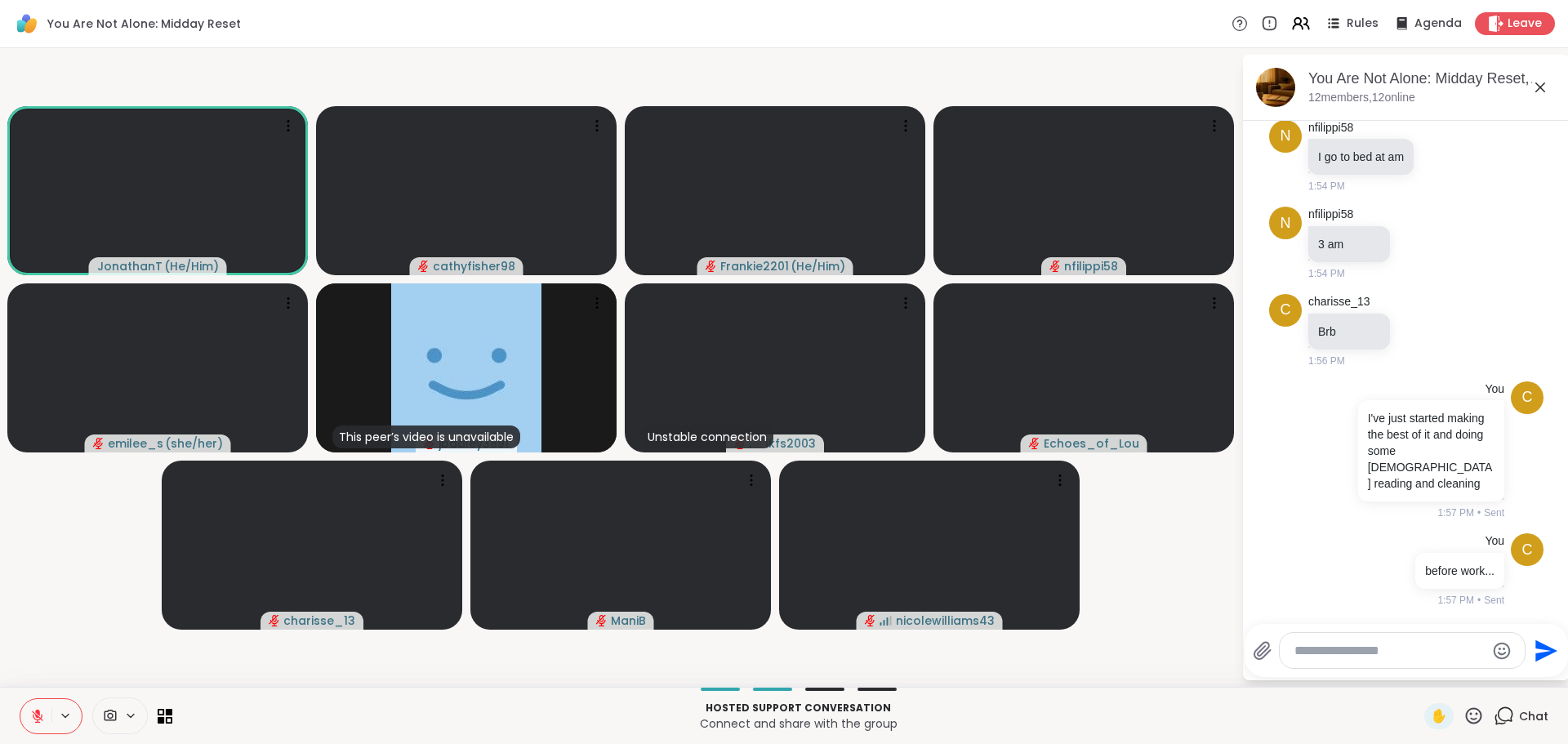
scroll to position [7197, 0]
click at [1306, 653] on textarea "Type your message" at bounding box center [1389, 650] width 190 height 16
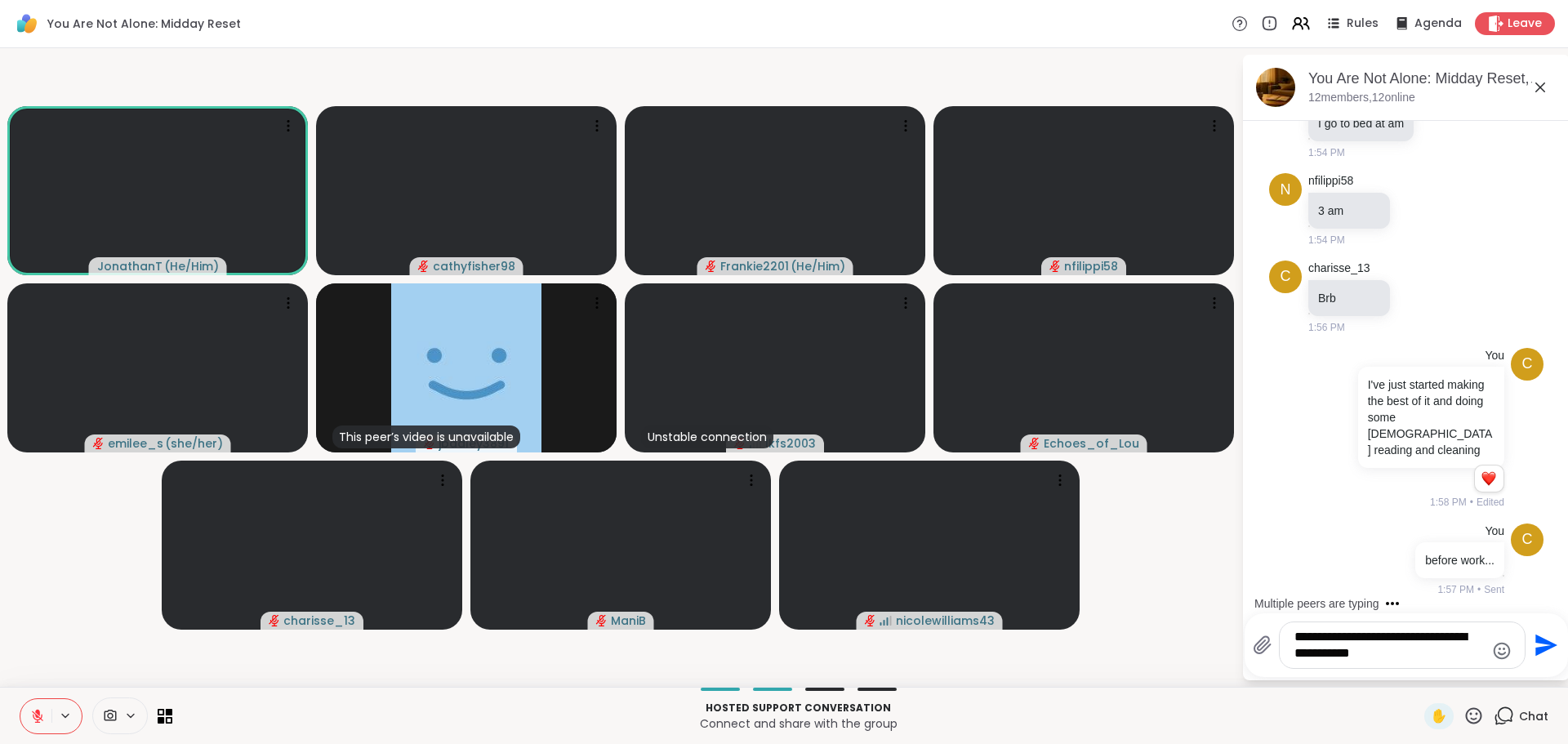
type textarea "**********"
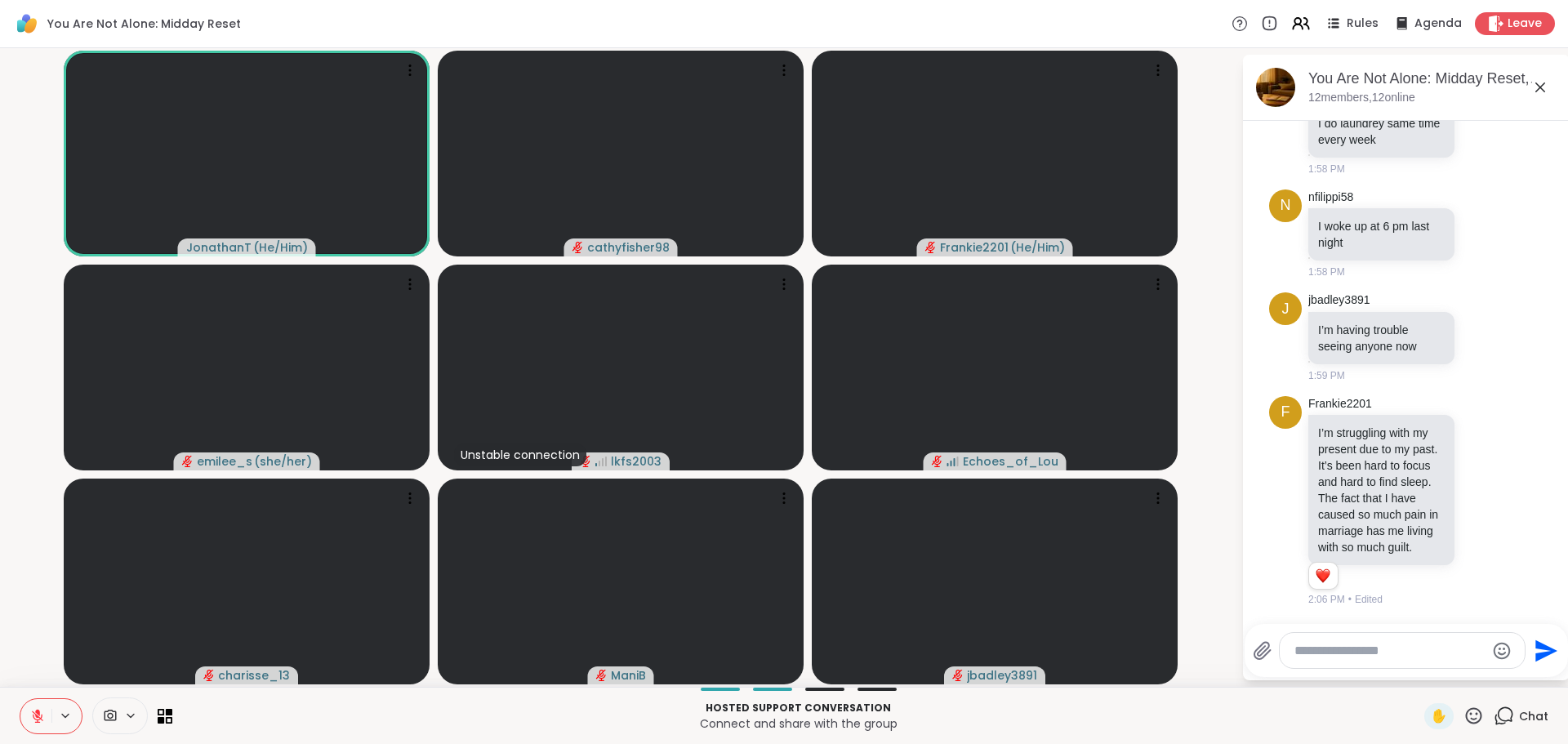
scroll to position [7909, 0]
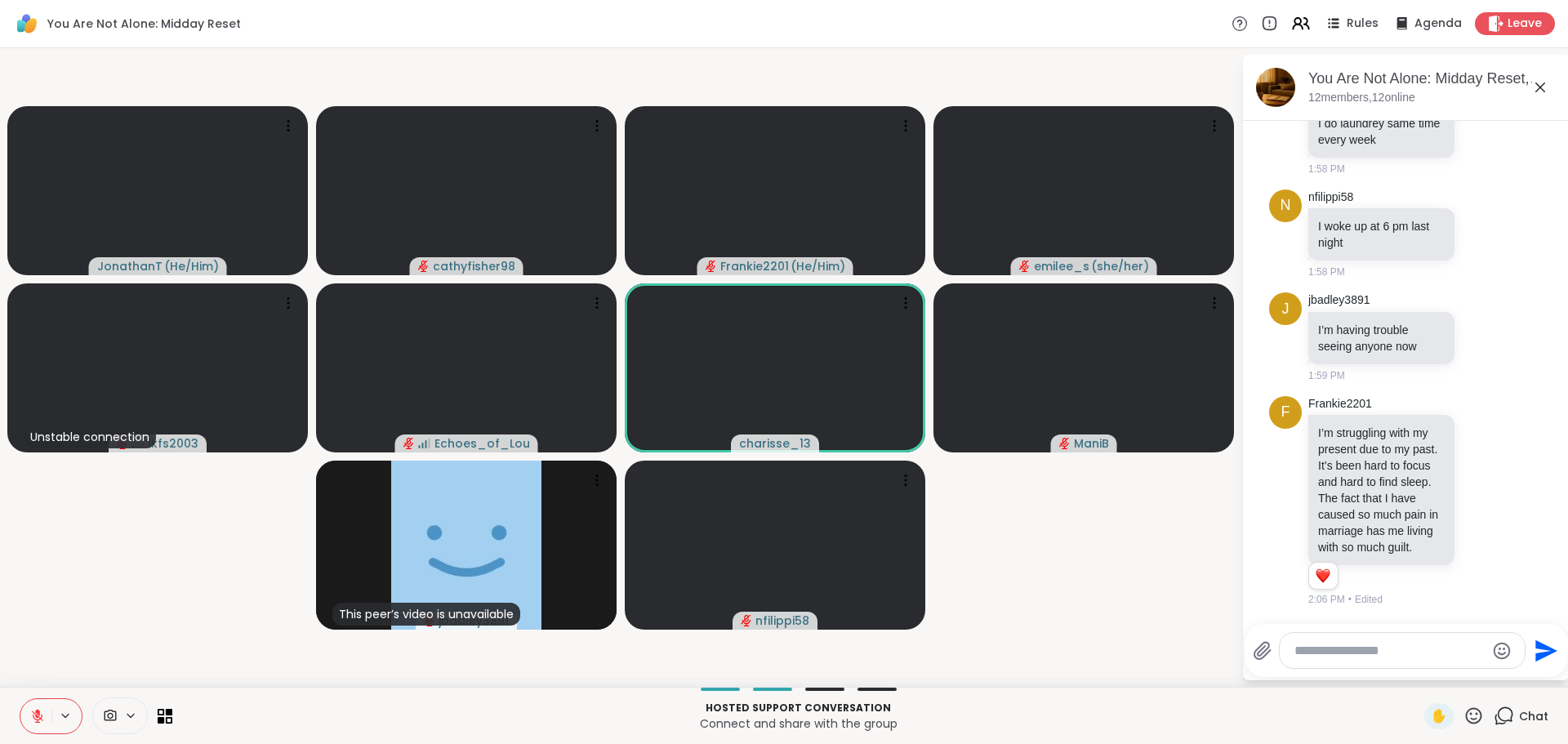
click at [1299, 639] on div at bounding box center [1402, 650] width 245 height 35
click at [1318, 649] on textarea "Type your message" at bounding box center [1389, 650] width 190 height 16
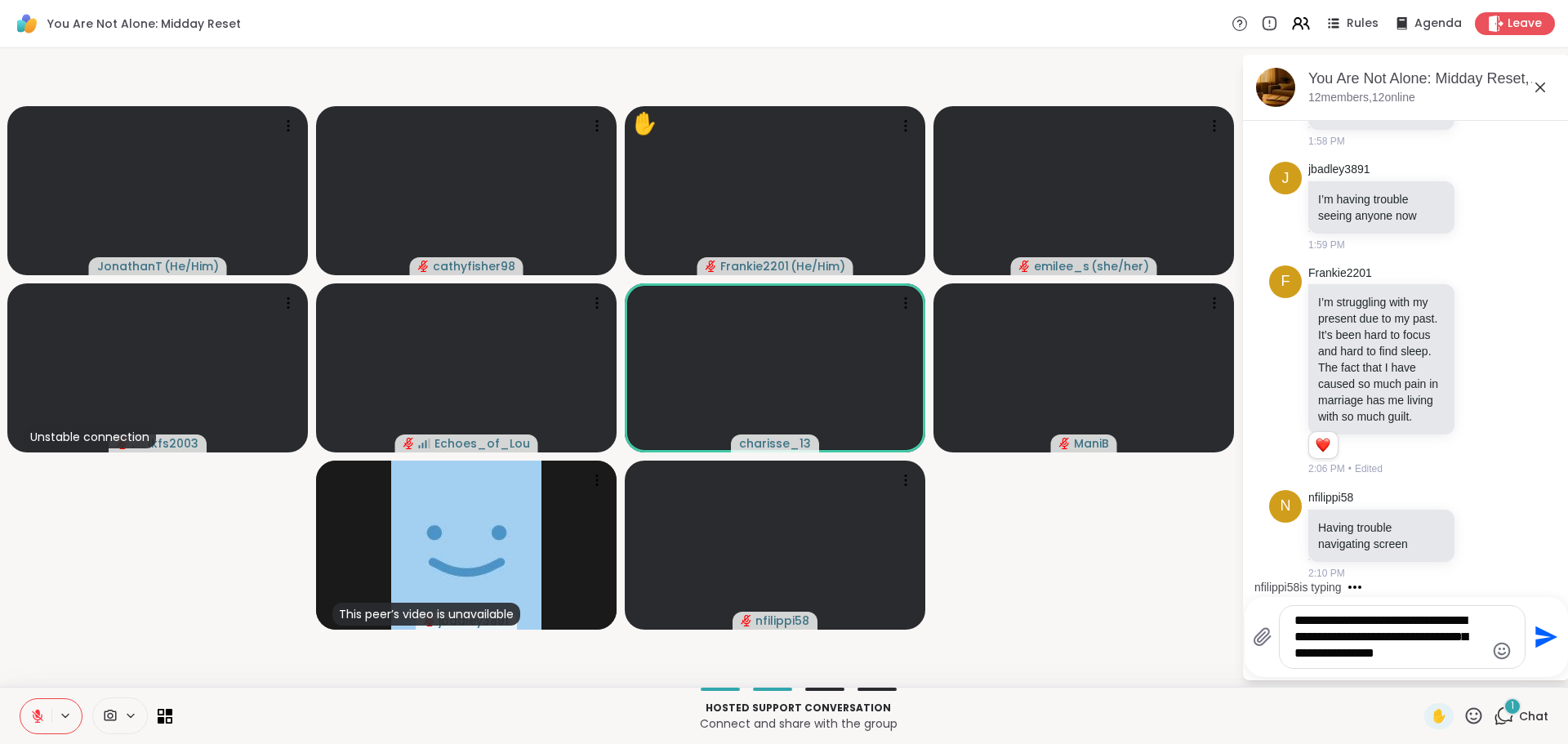
scroll to position [8039, 0]
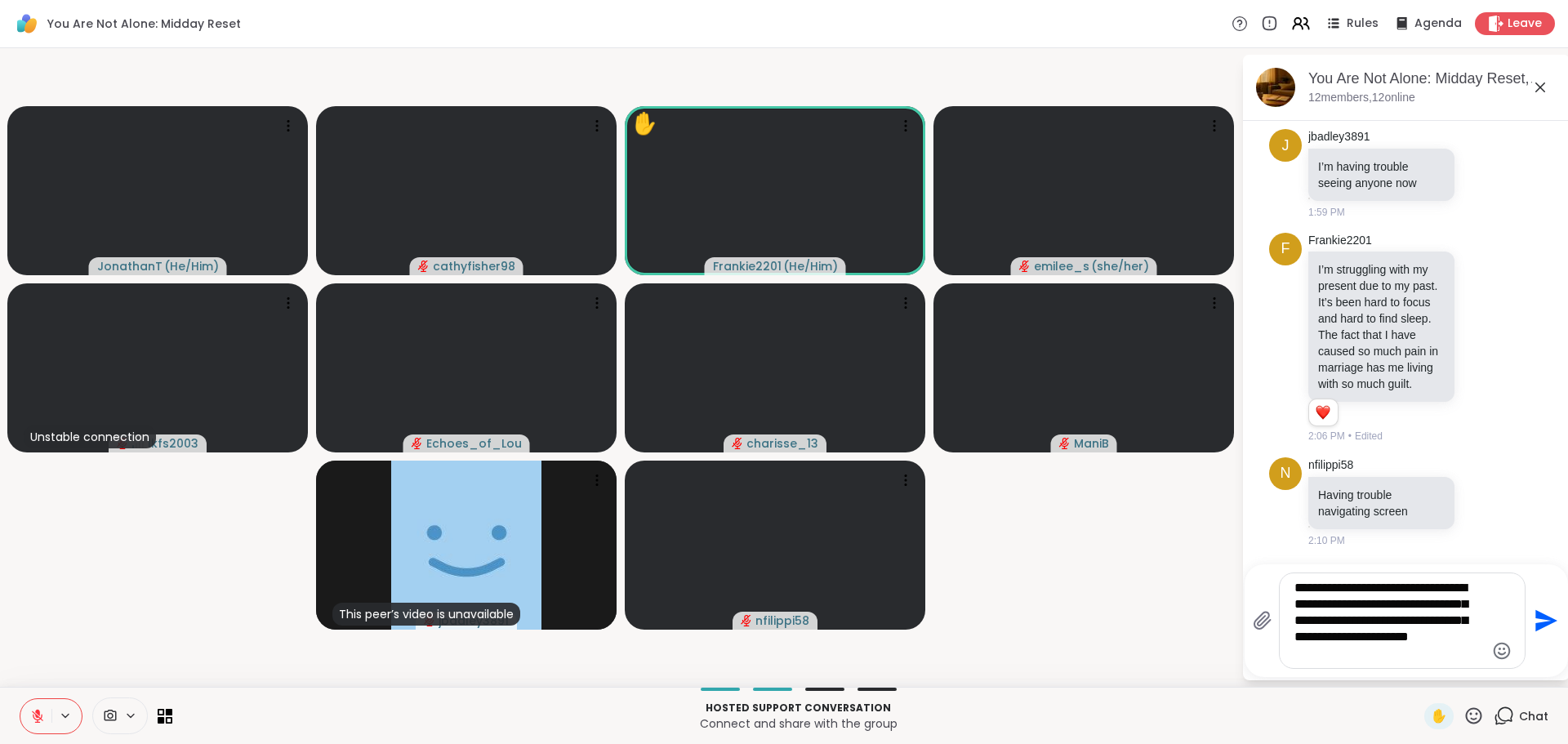
type textarea "**********"
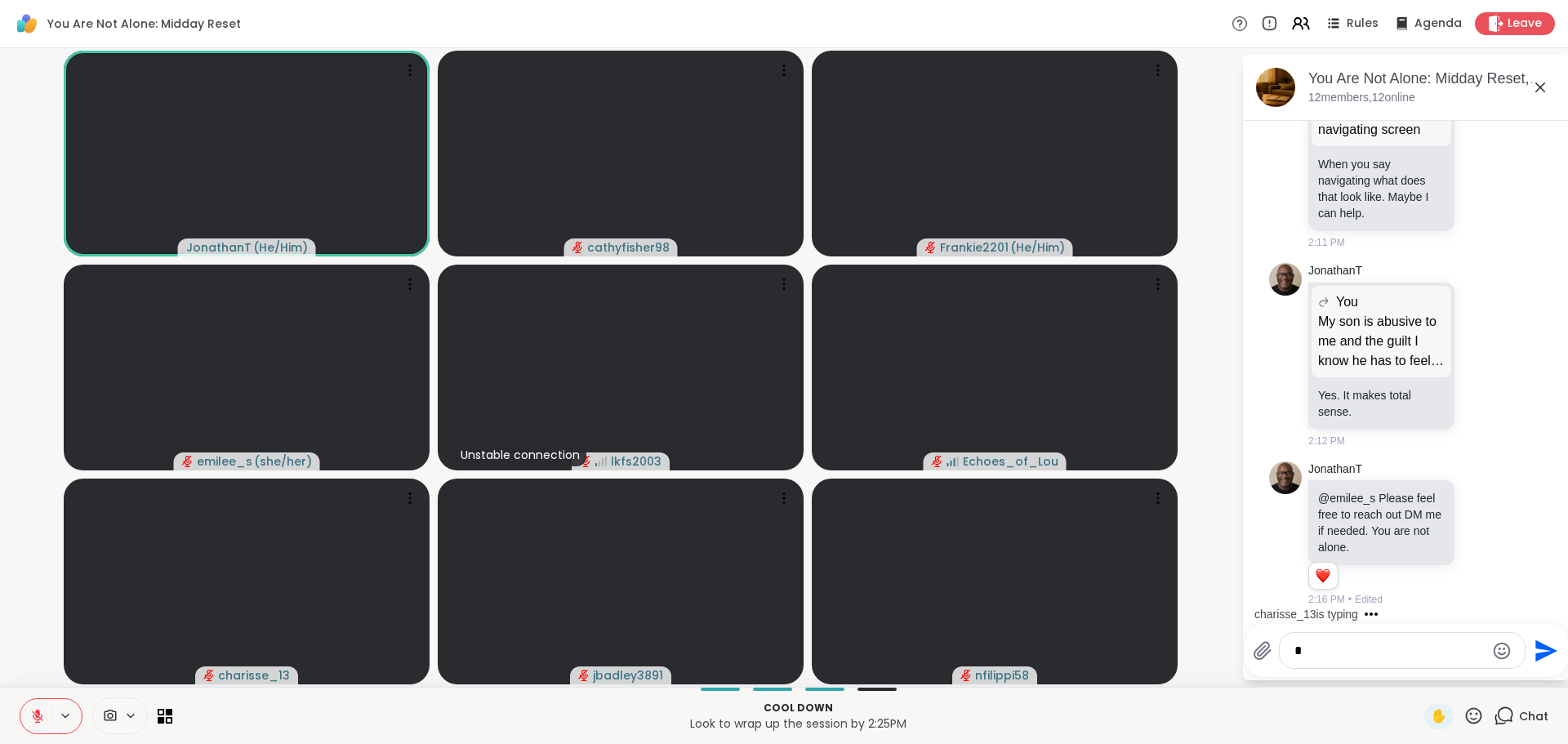
scroll to position [8909, 0]
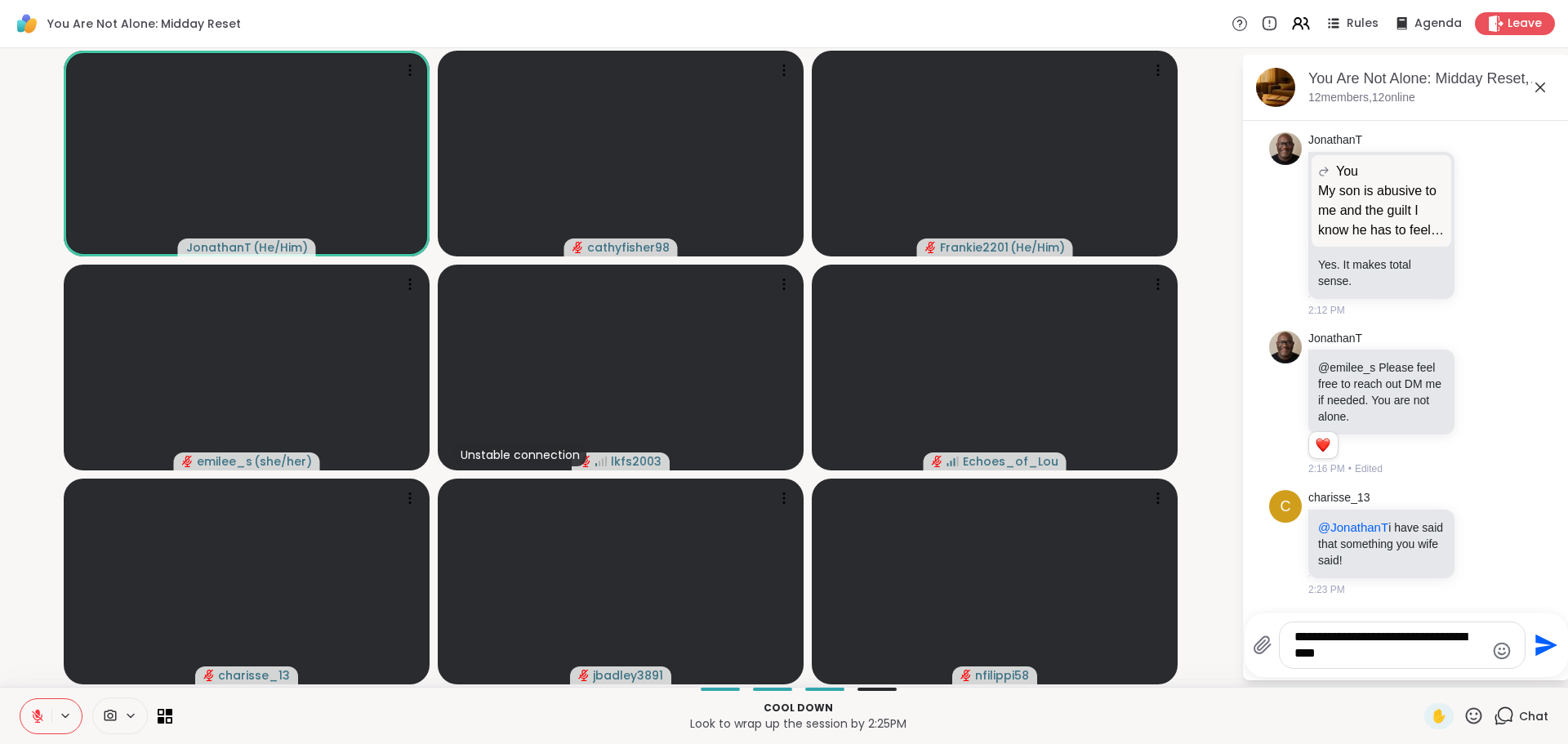
type textarea "**********"
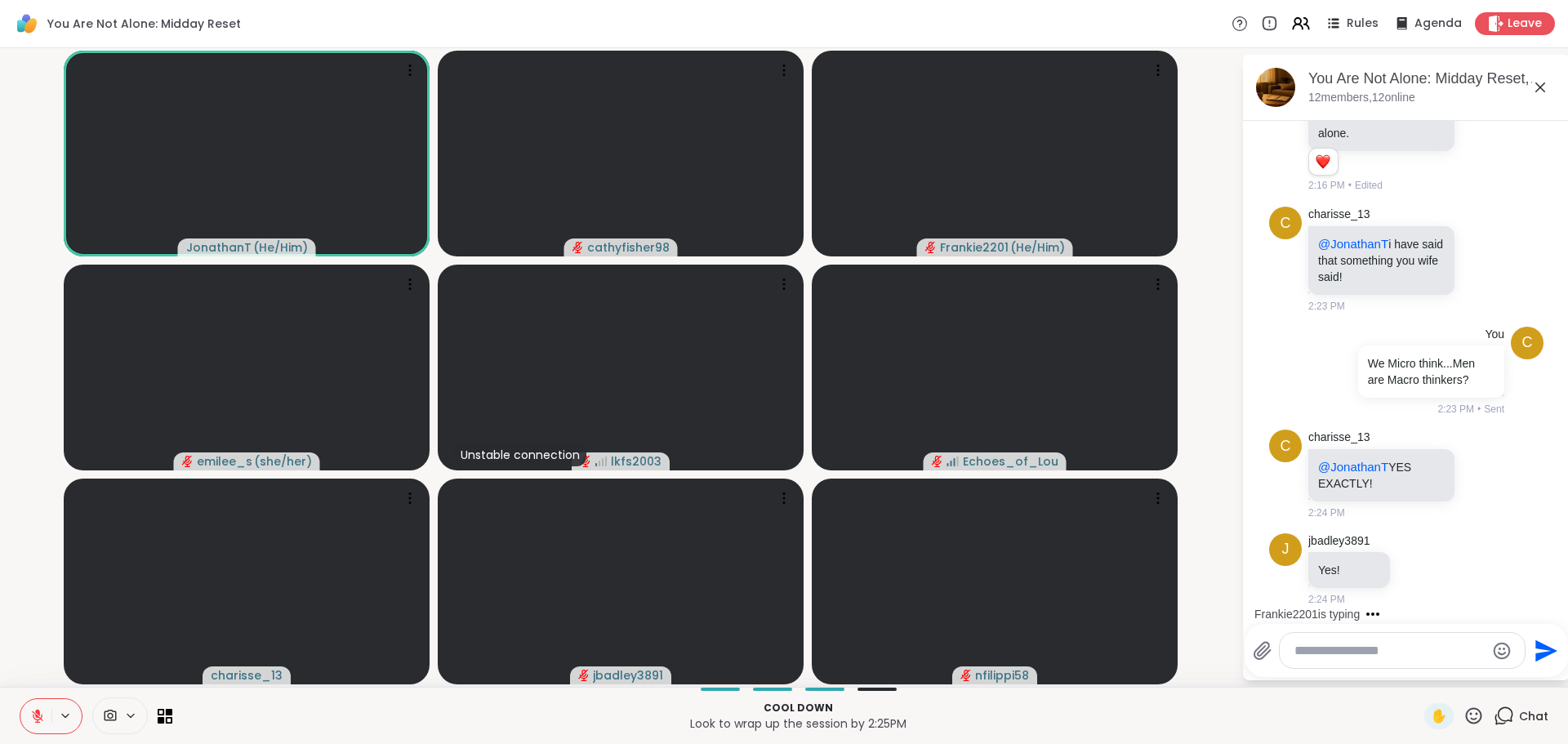
scroll to position [9290, 0]
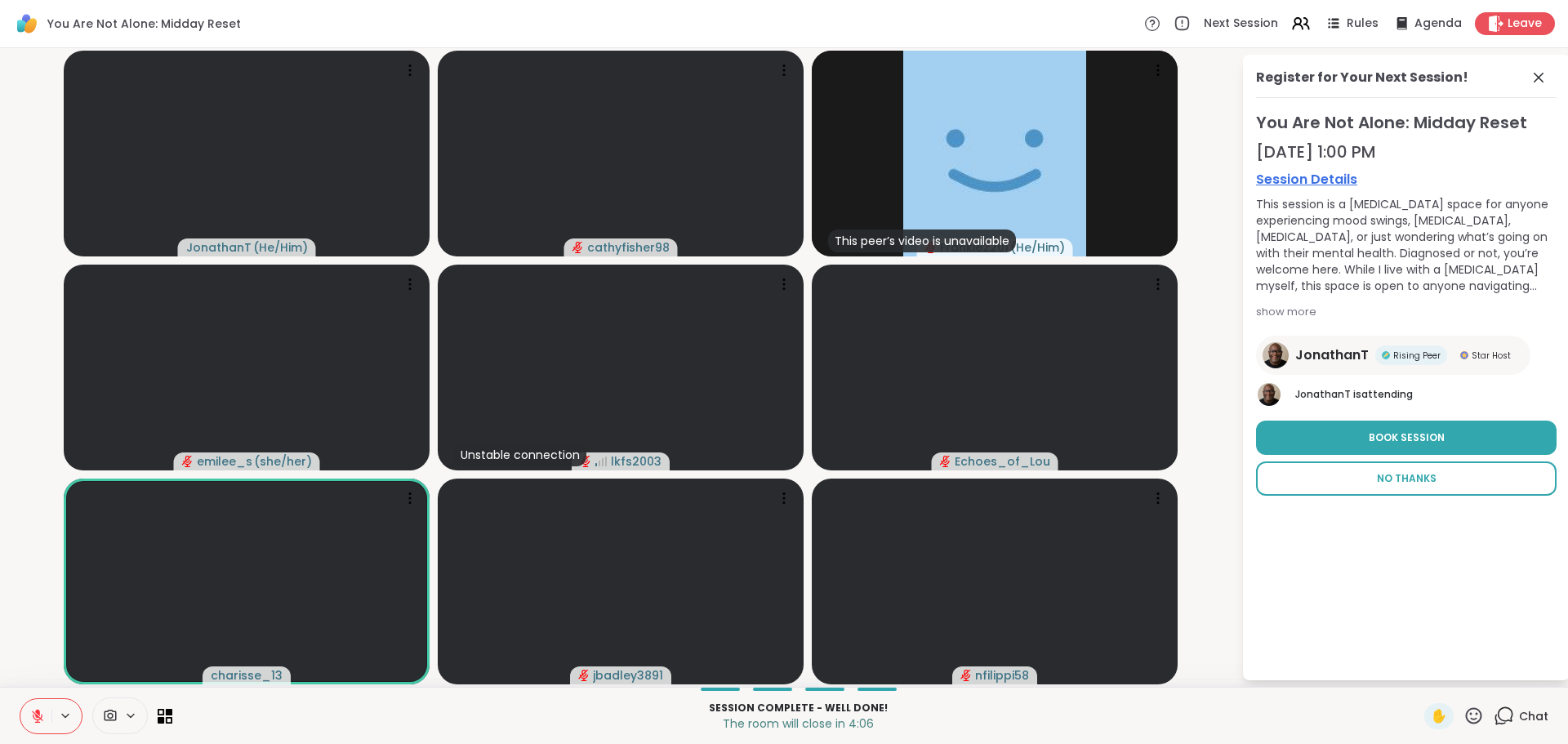
click at [1419, 479] on span "No Thanks" at bounding box center [1407, 479] width 60 height 15
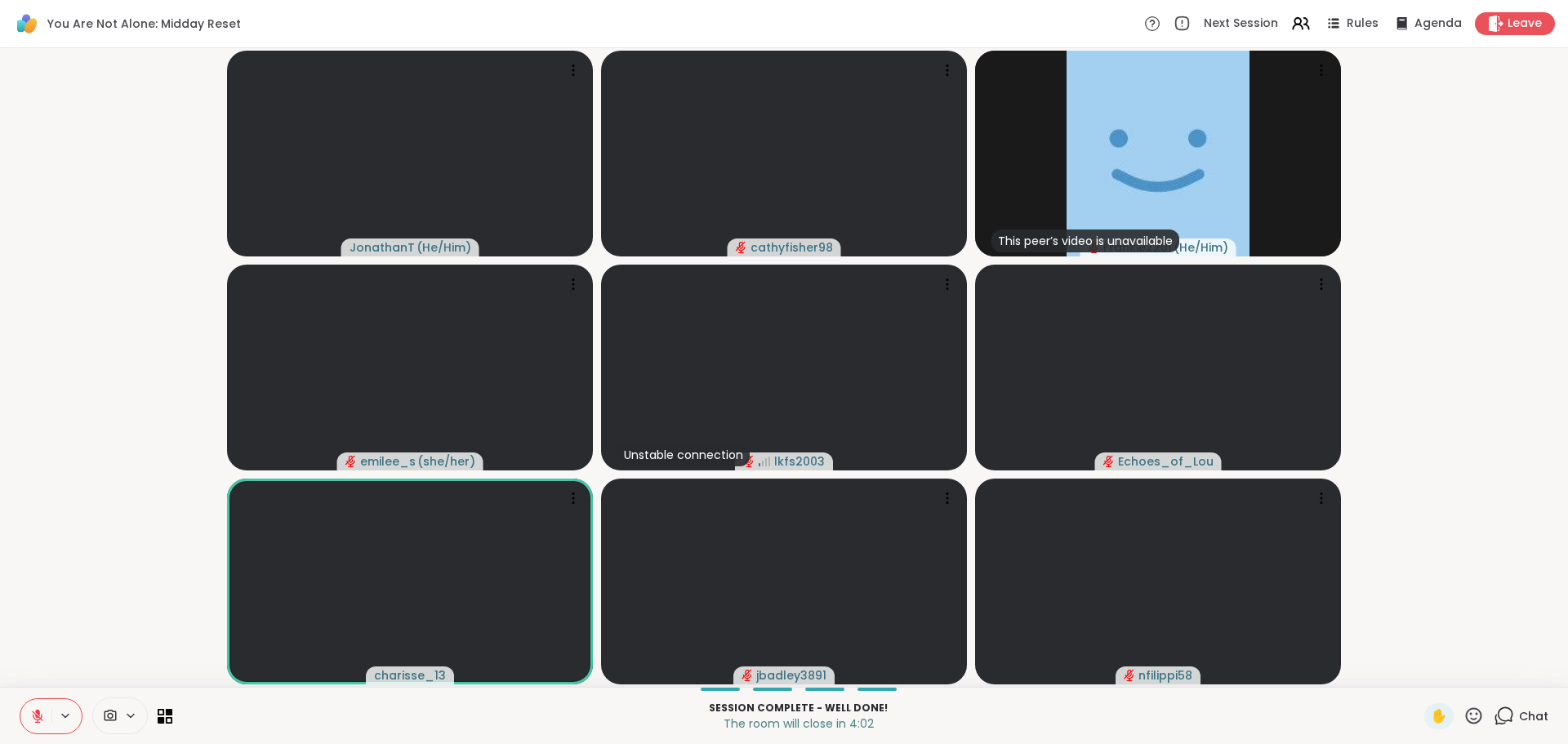
click at [1521, 723] on span "Chat" at bounding box center [1533, 716] width 29 height 16
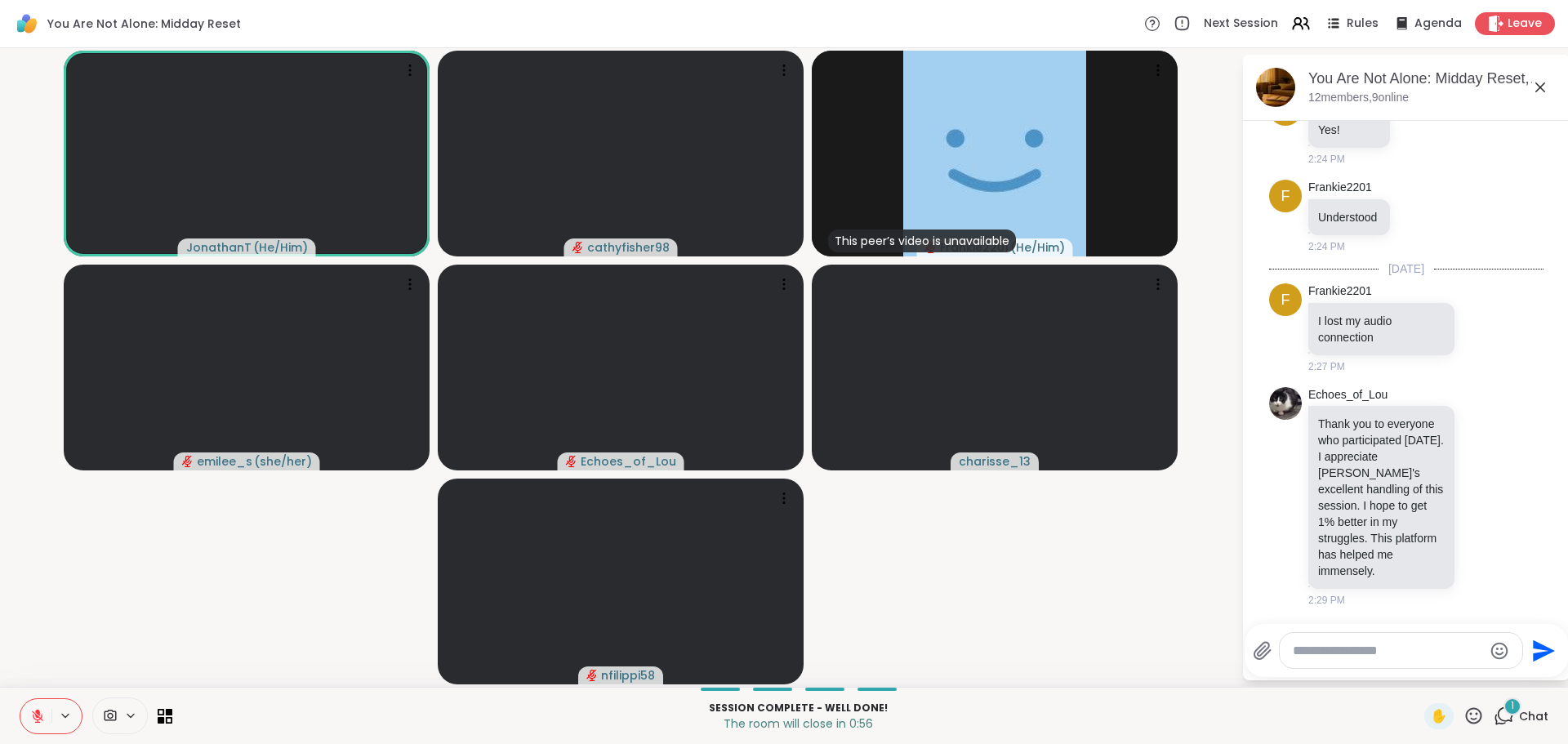
scroll to position [9627, 0]
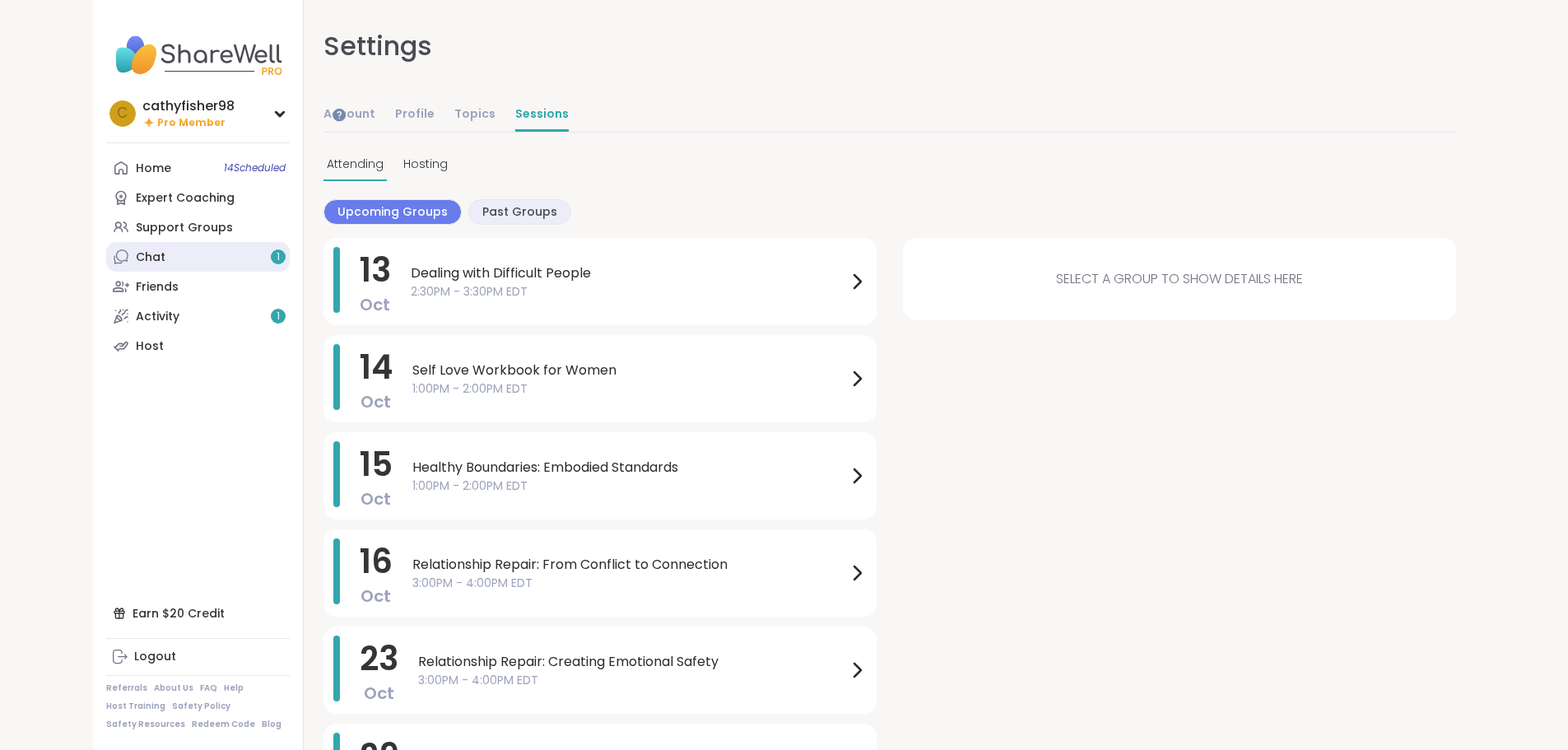
click at [106, 259] on link "Chat 1" at bounding box center [197, 256] width 183 height 29
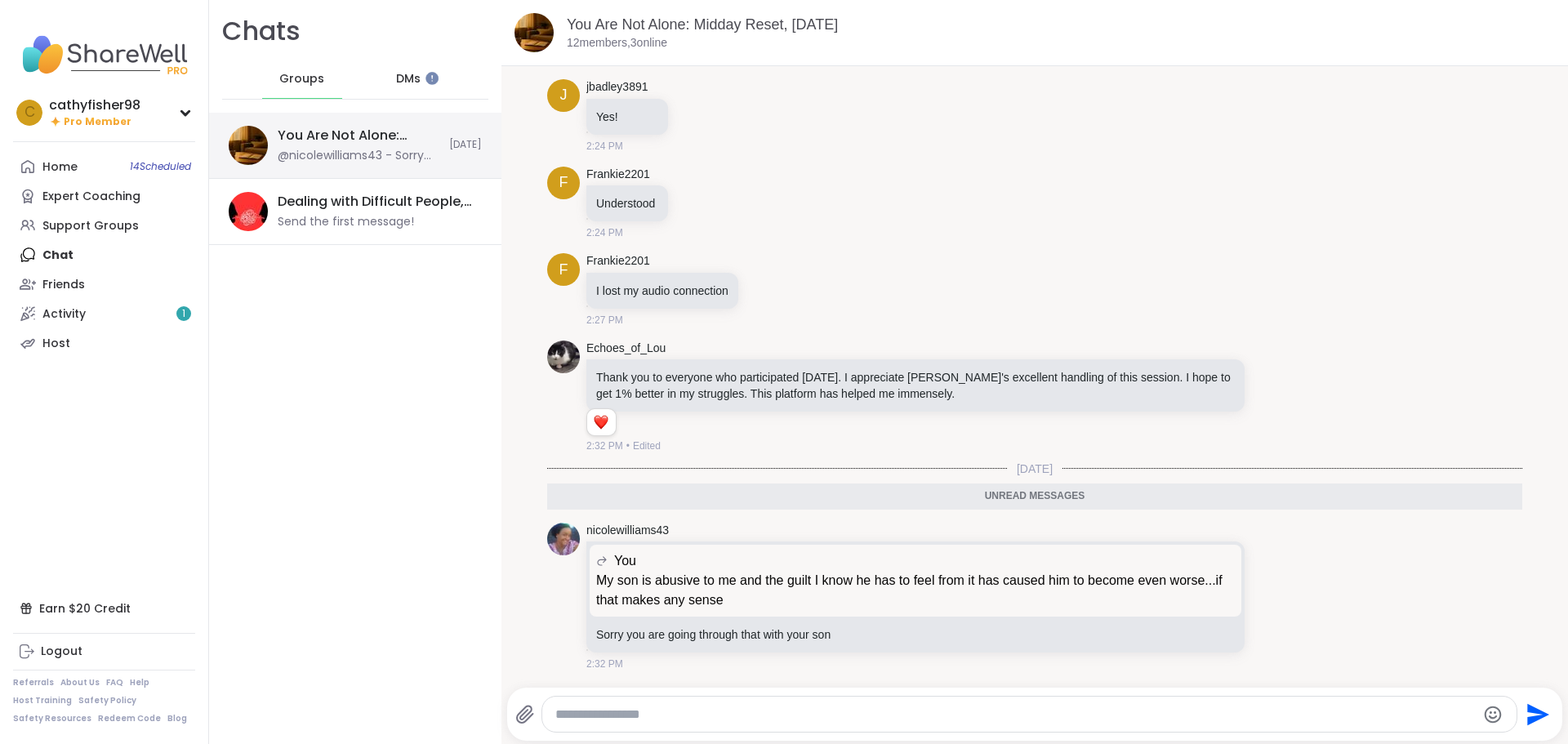
click at [392, 137] on div "You Are Not Alone: Midday Reset, Oct 10" at bounding box center [358, 135] width 162 height 18
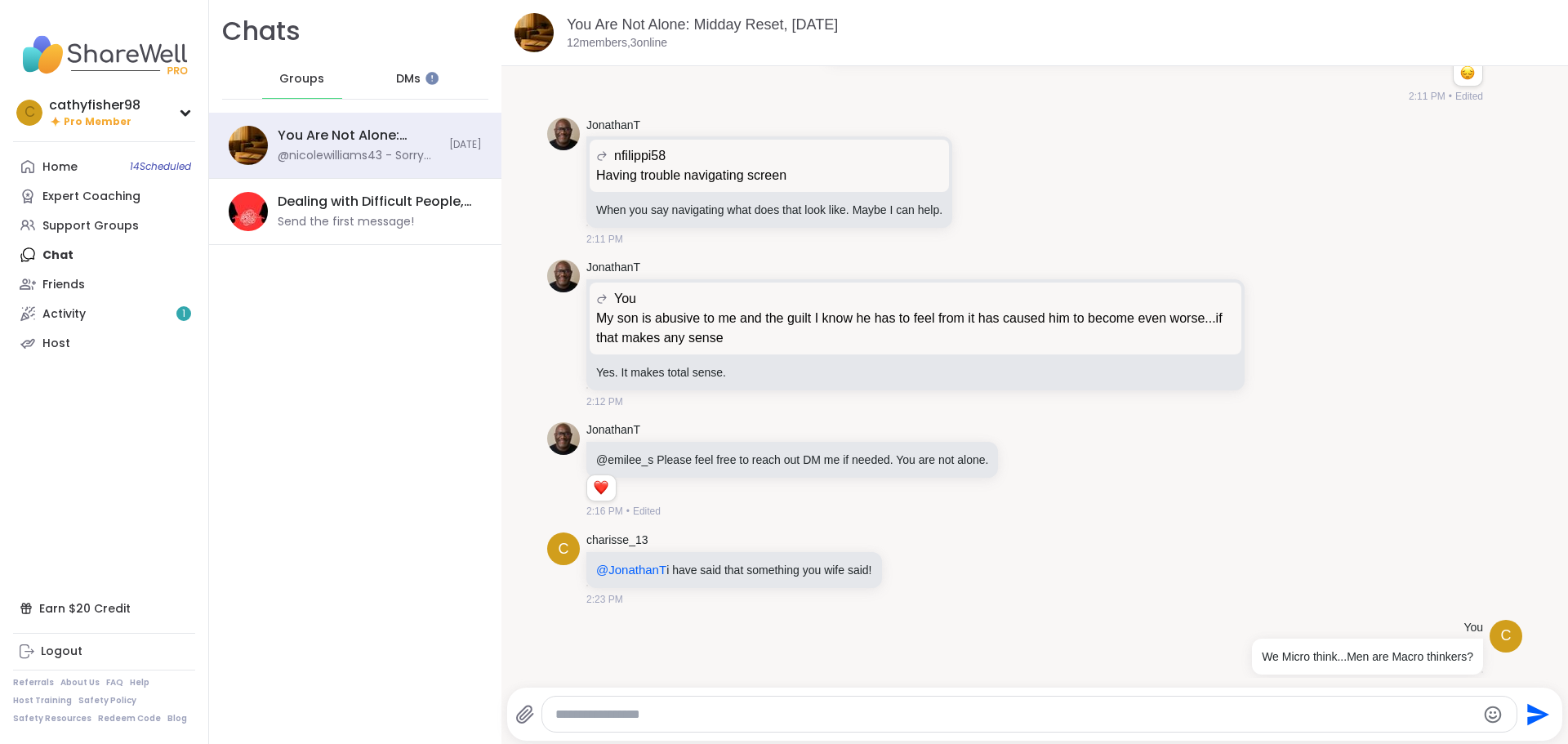
scroll to position [5969, 0]
click at [1285, 341] on icon at bounding box center [1291, 335] width 11 height 11
type textarea "**********"
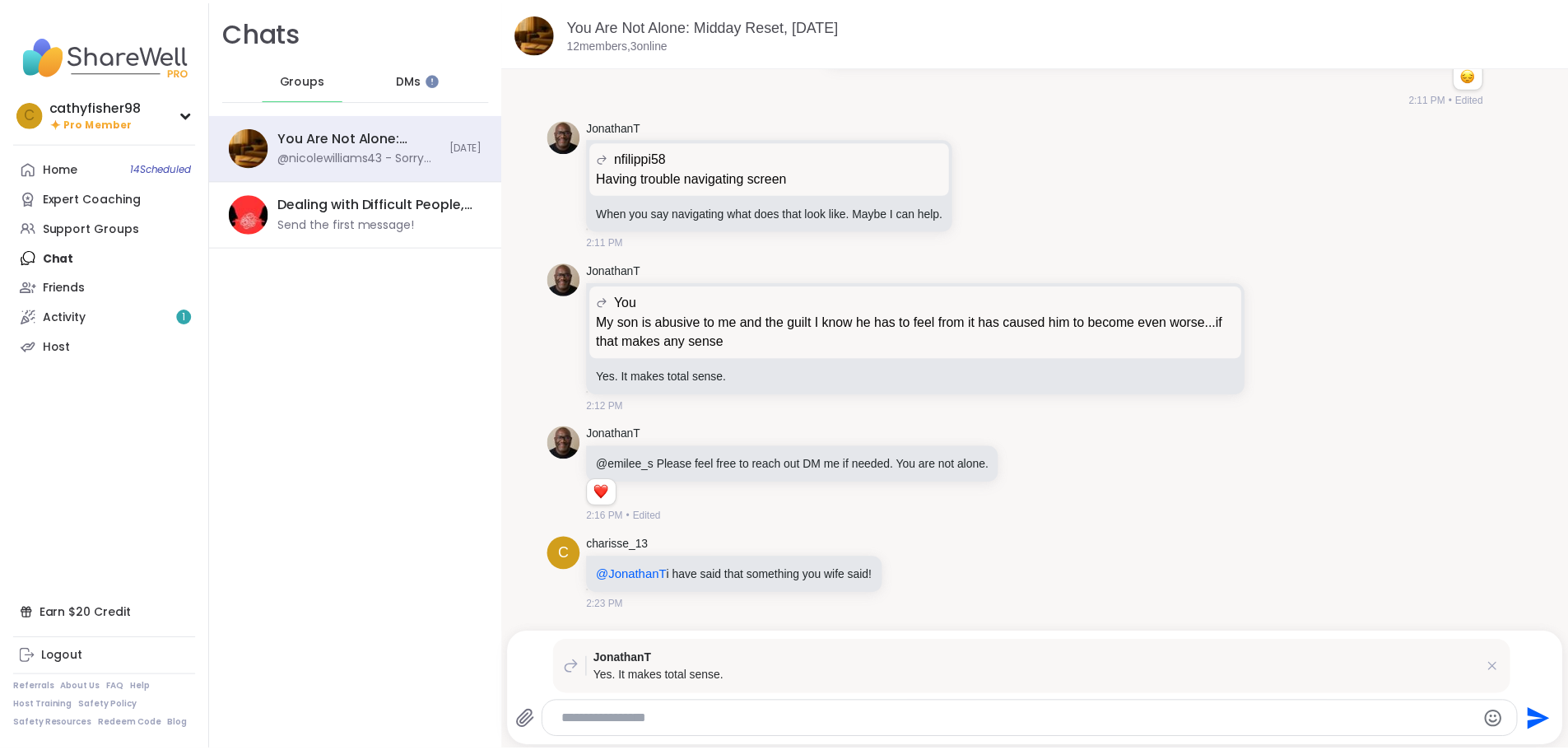
scroll to position [6863, 0]
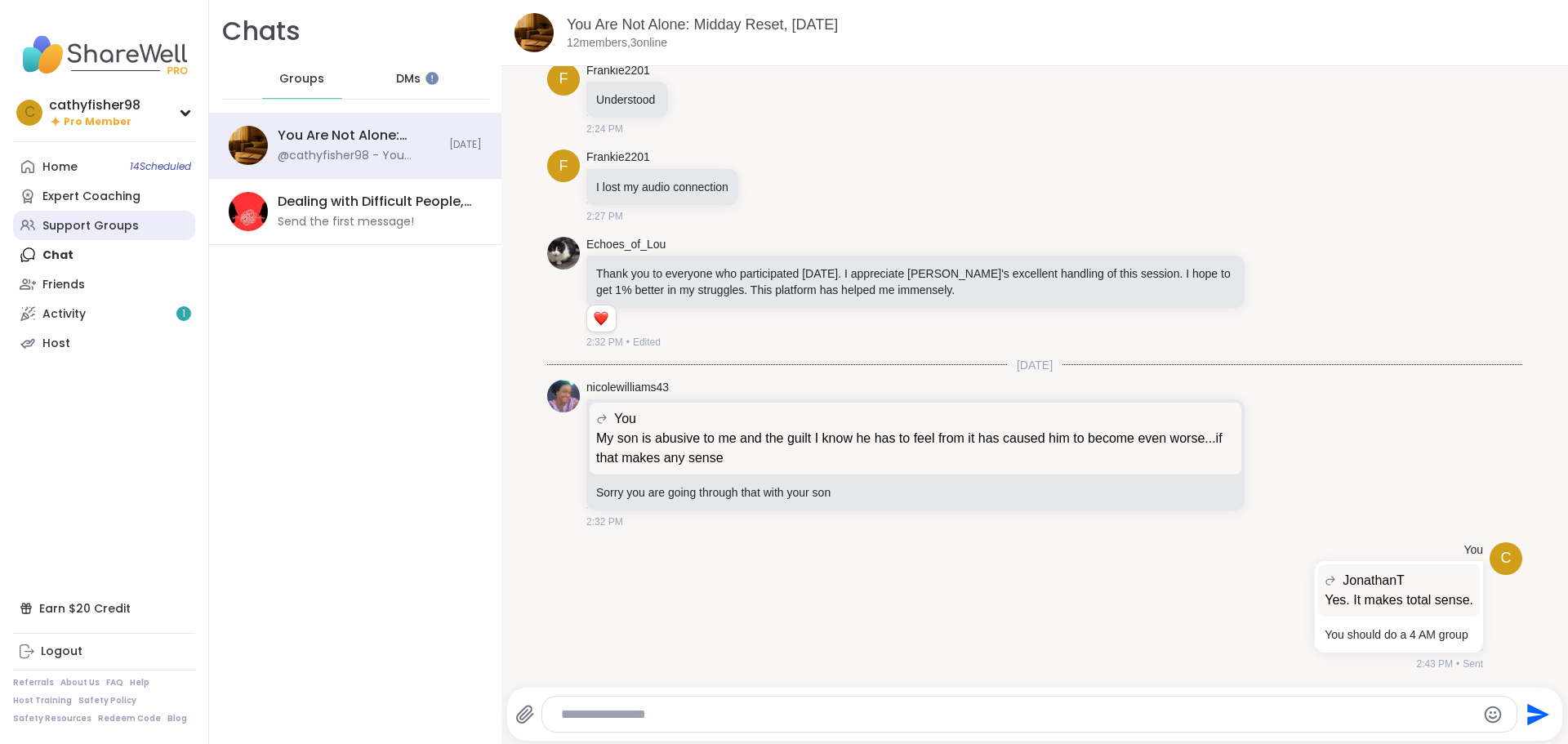
click at [114, 226] on div "Support Groups" at bounding box center [90, 226] width 96 height 16
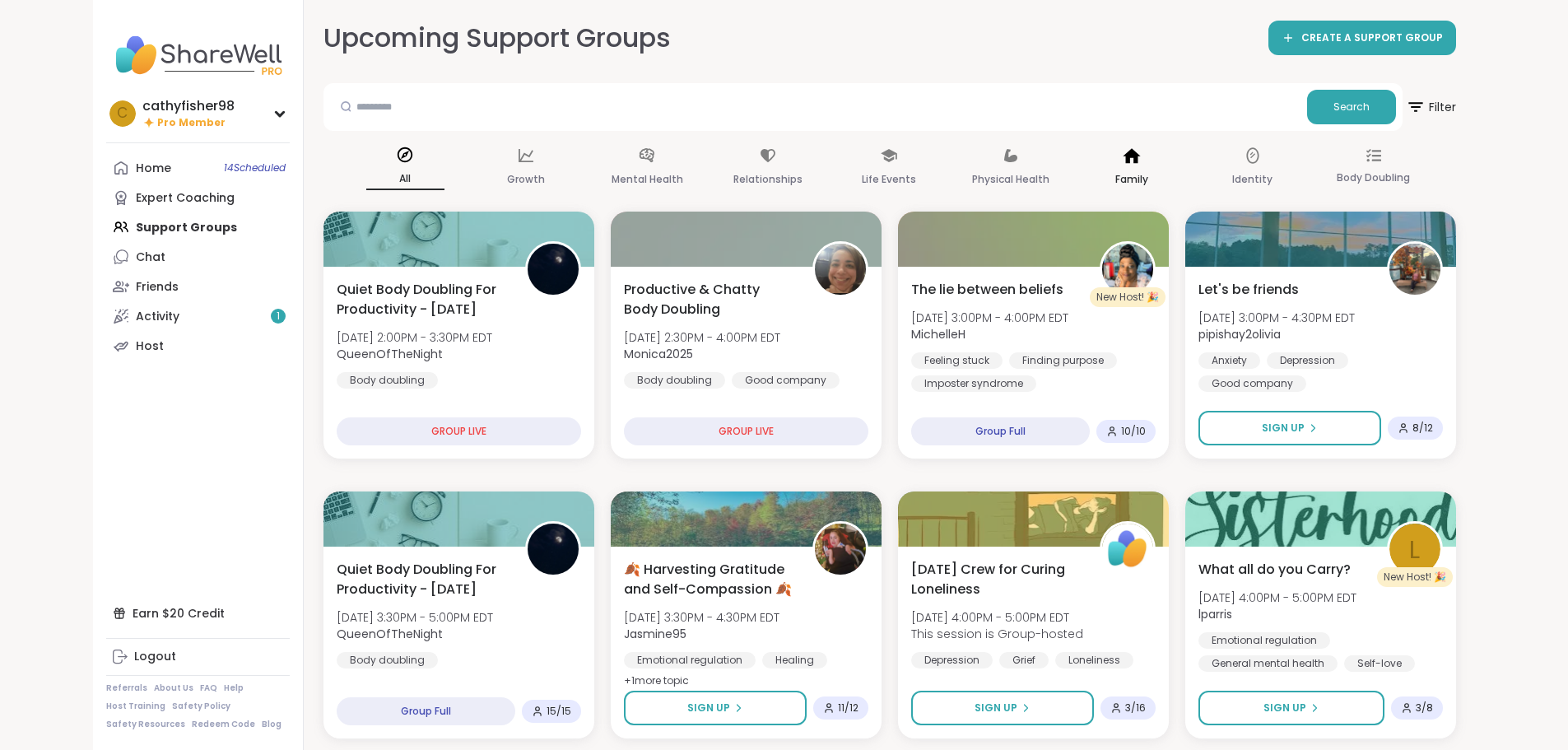
click at [1139, 157] on icon at bounding box center [1131, 156] width 17 height 15
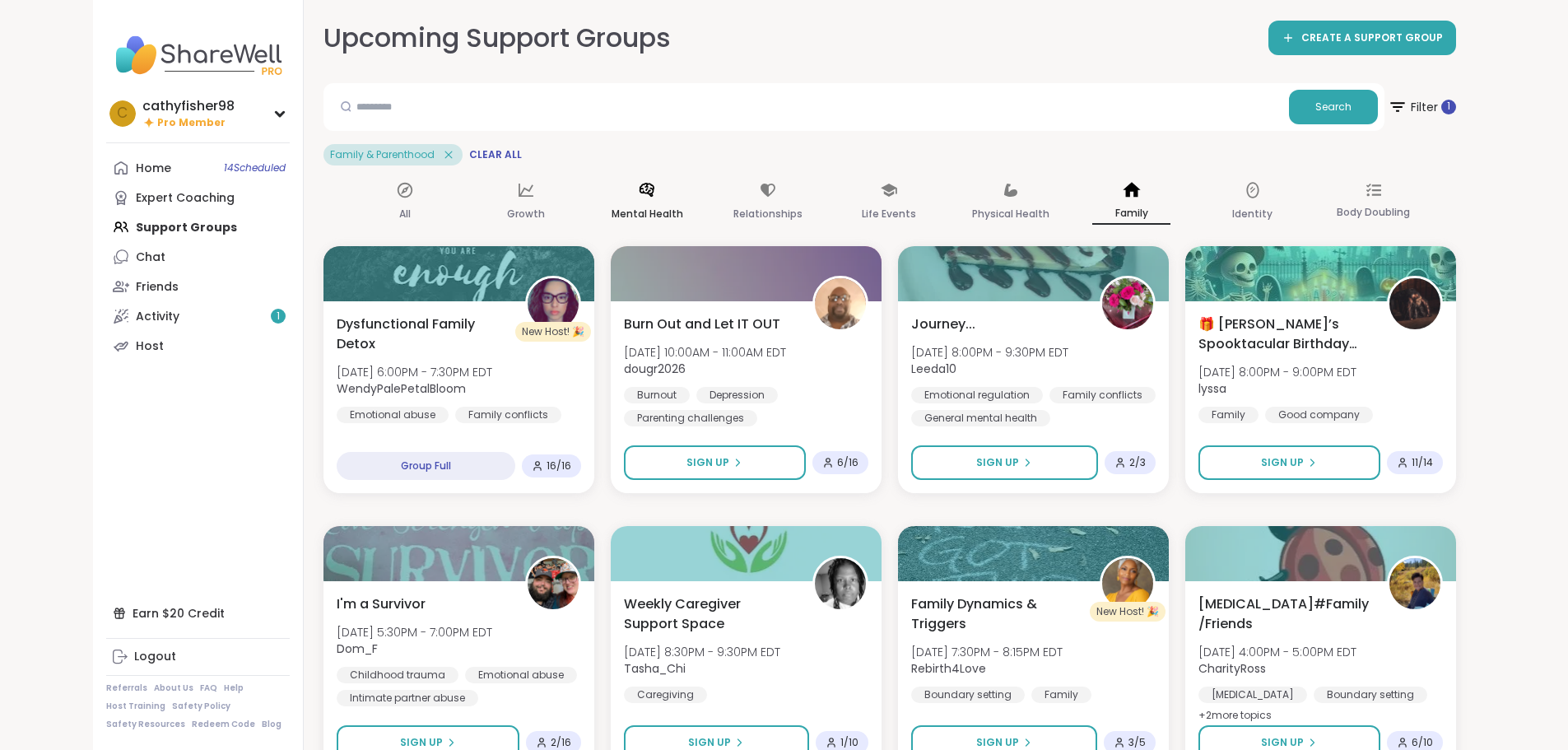
click at [639, 194] on icon at bounding box center [647, 190] width 15 height 14
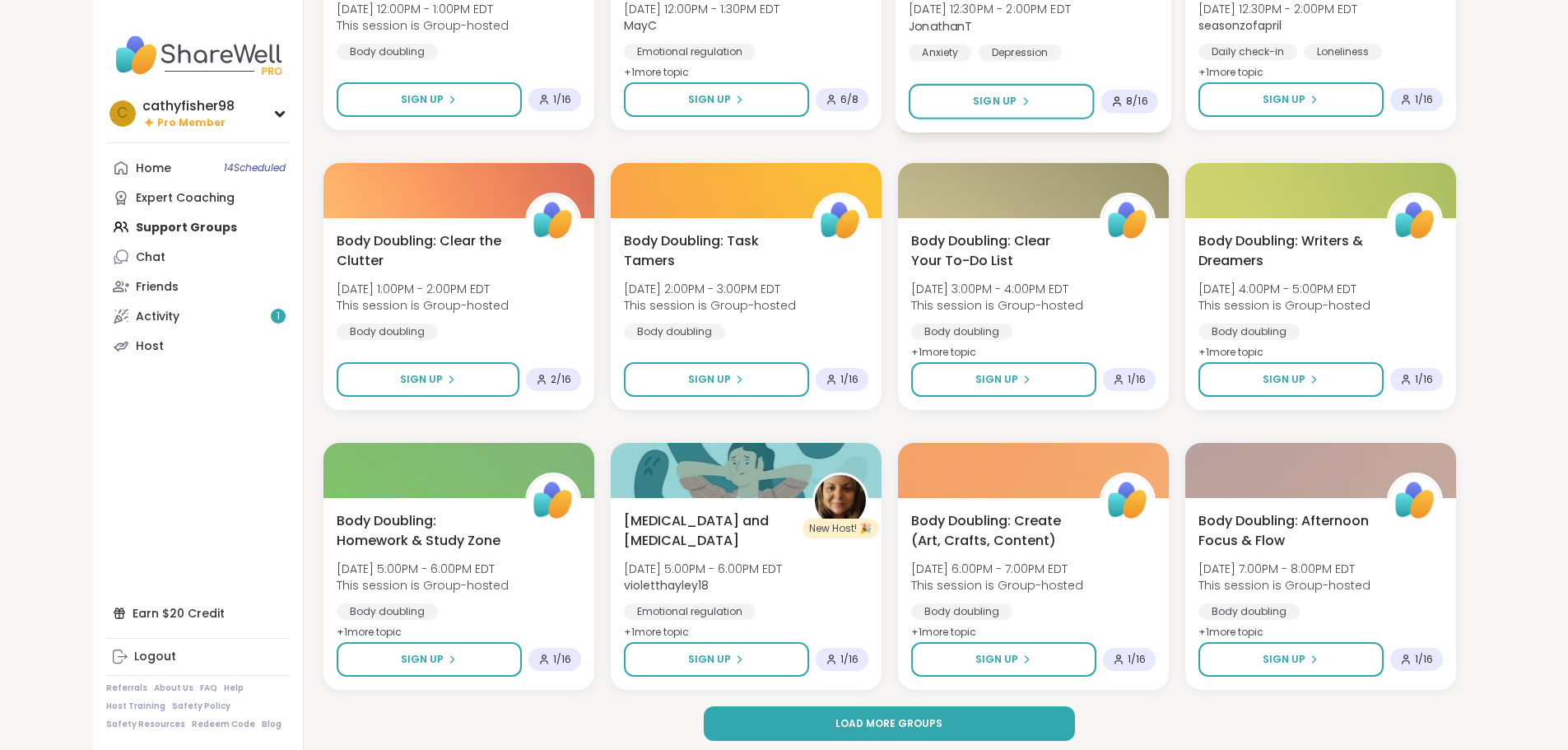
scroll to position [2051, 0]
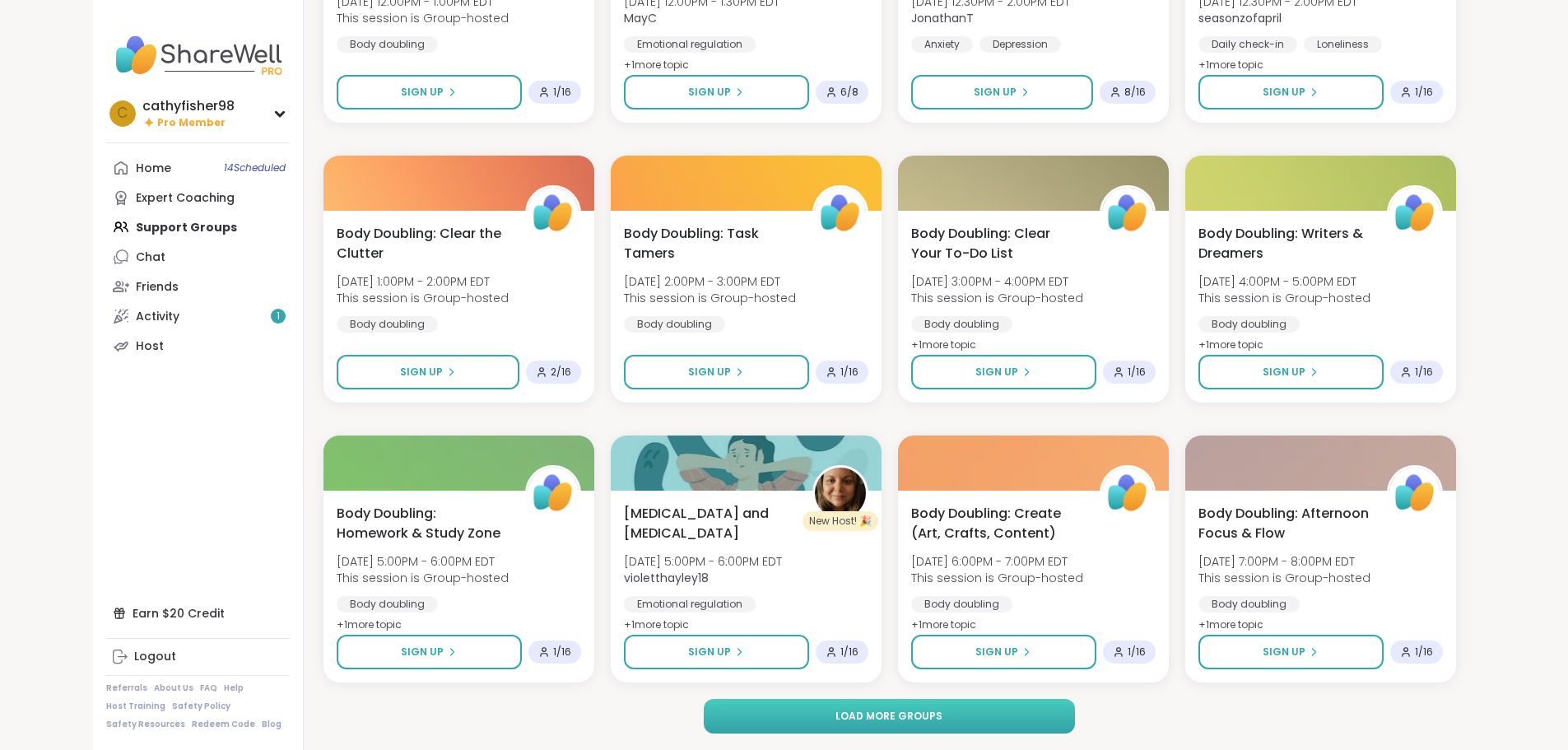
click at [915, 723] on span "Load more groups" at bounding box center [888, 717] width 107 height 15
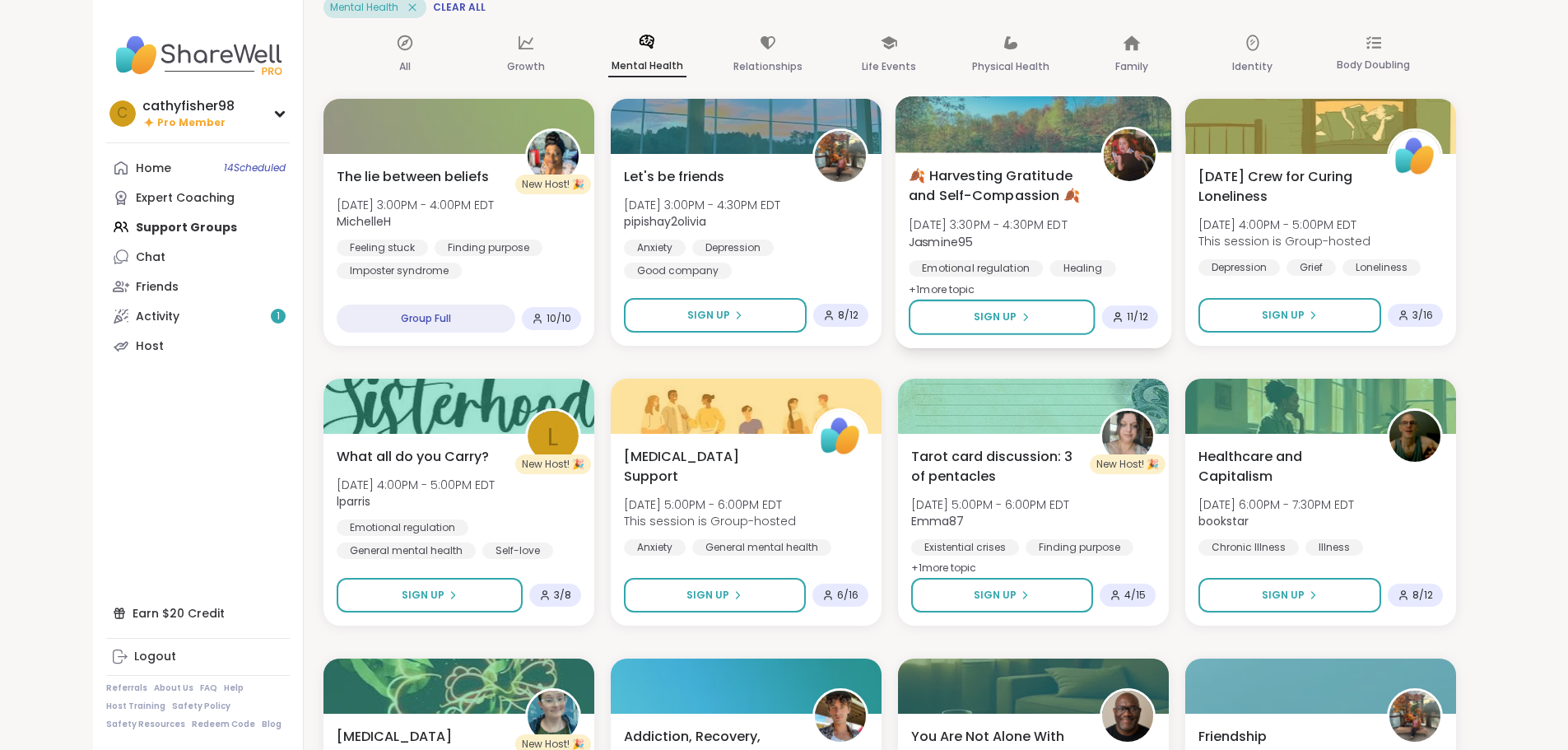
scroll to position [164, 0]
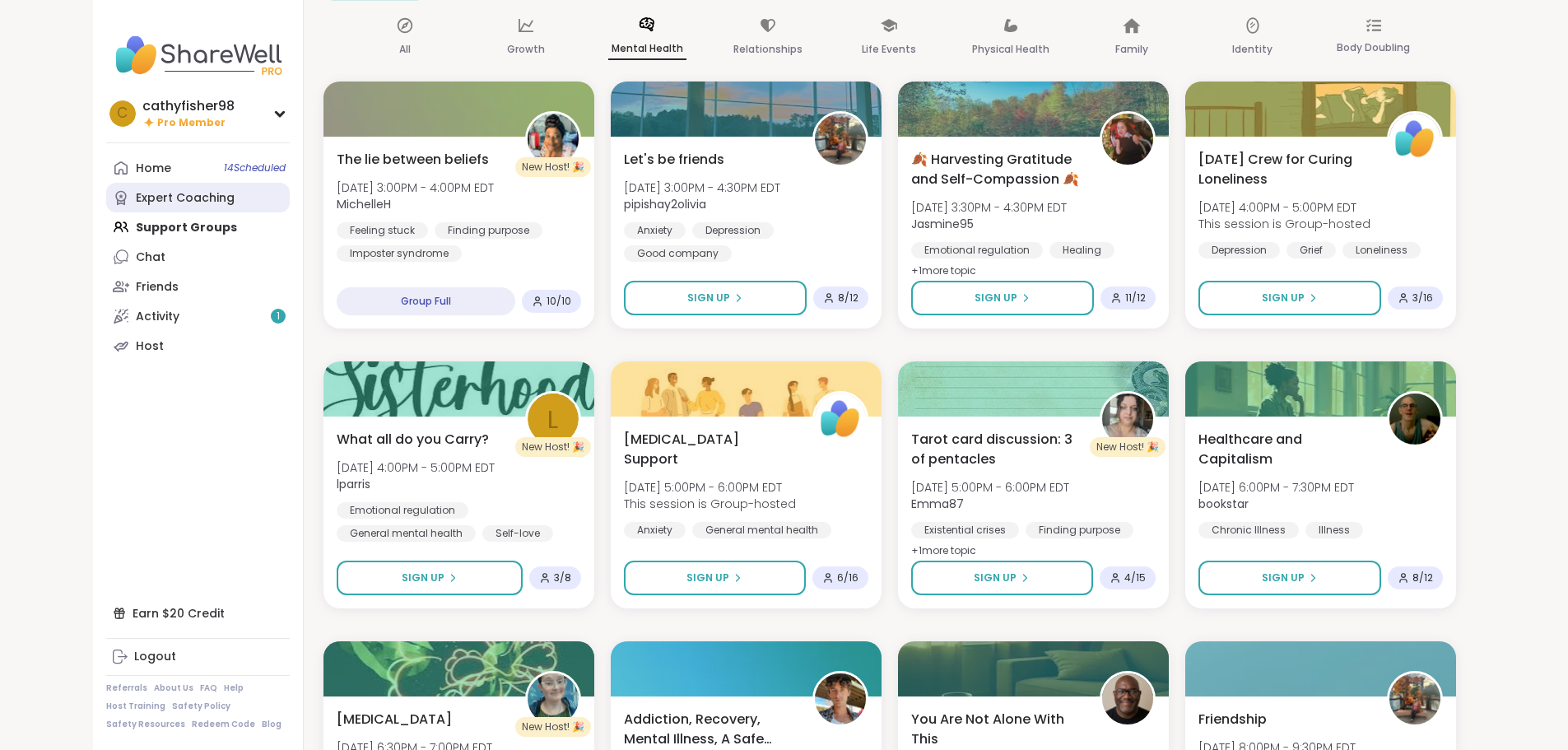
click at [136, 196] on div "Expert Coaching" at bounding box center [185, 197] width 99 height 16
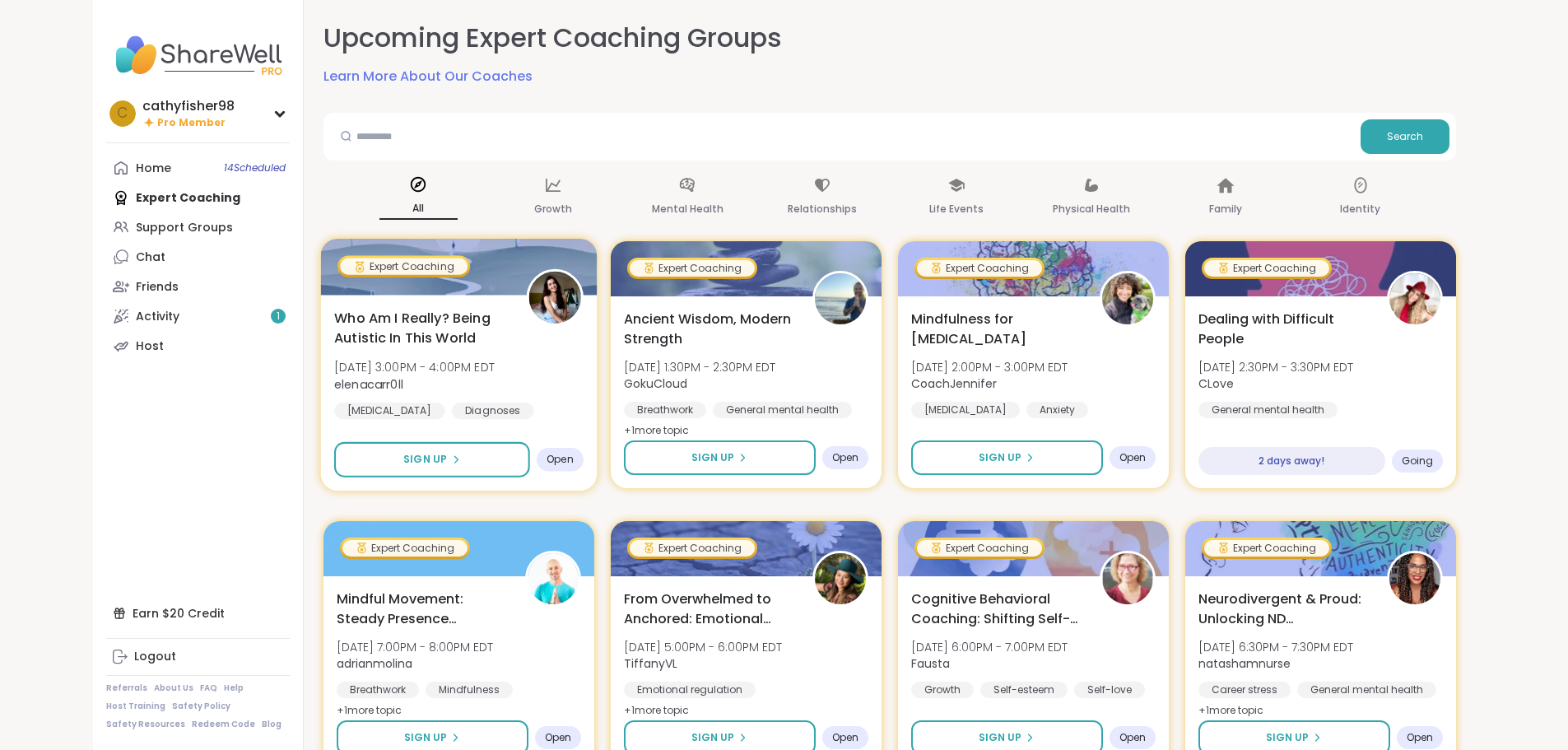
click at [547, 459] on span "Open" at bounding box center [560, 459] width 27 height 13
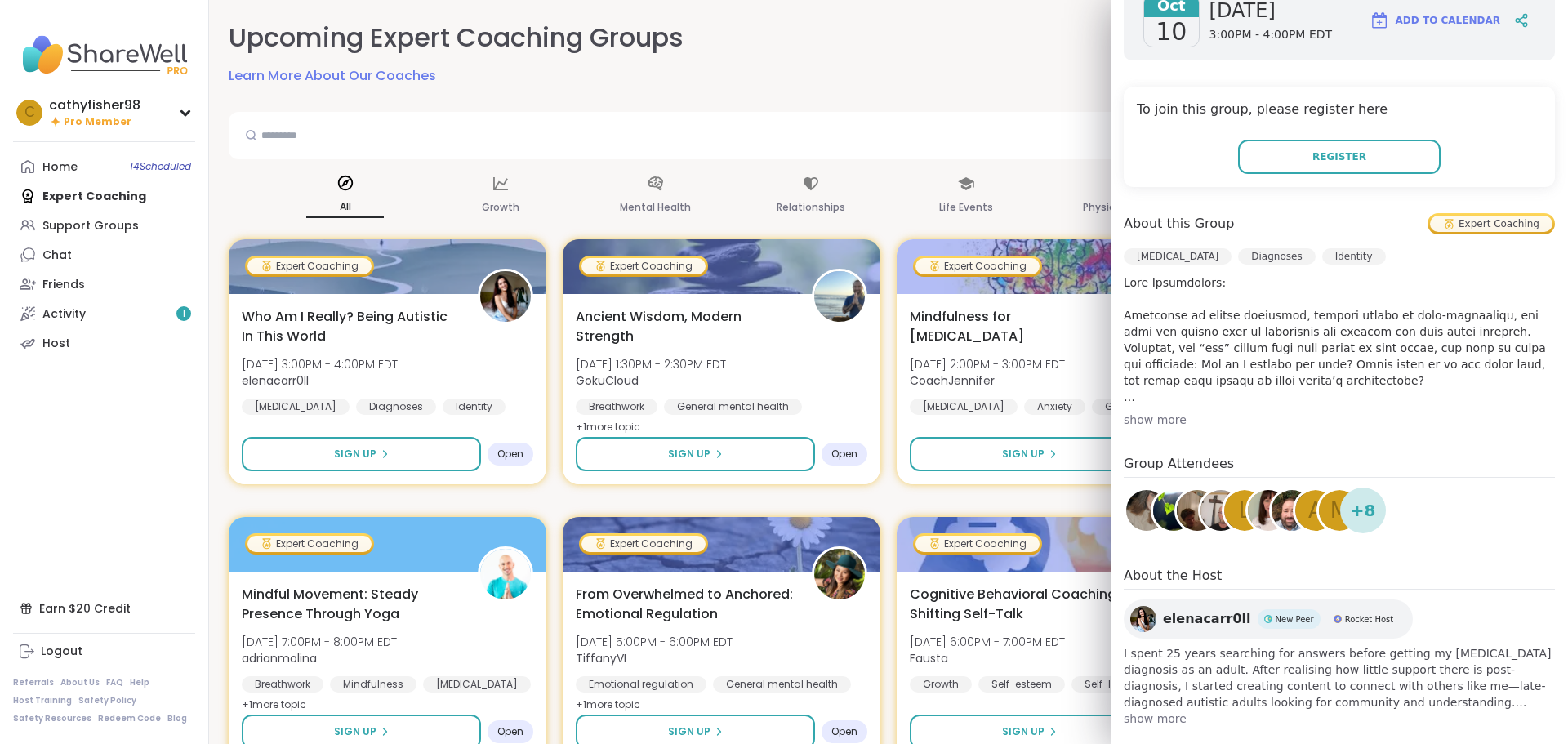
scroll to position [309, 0]
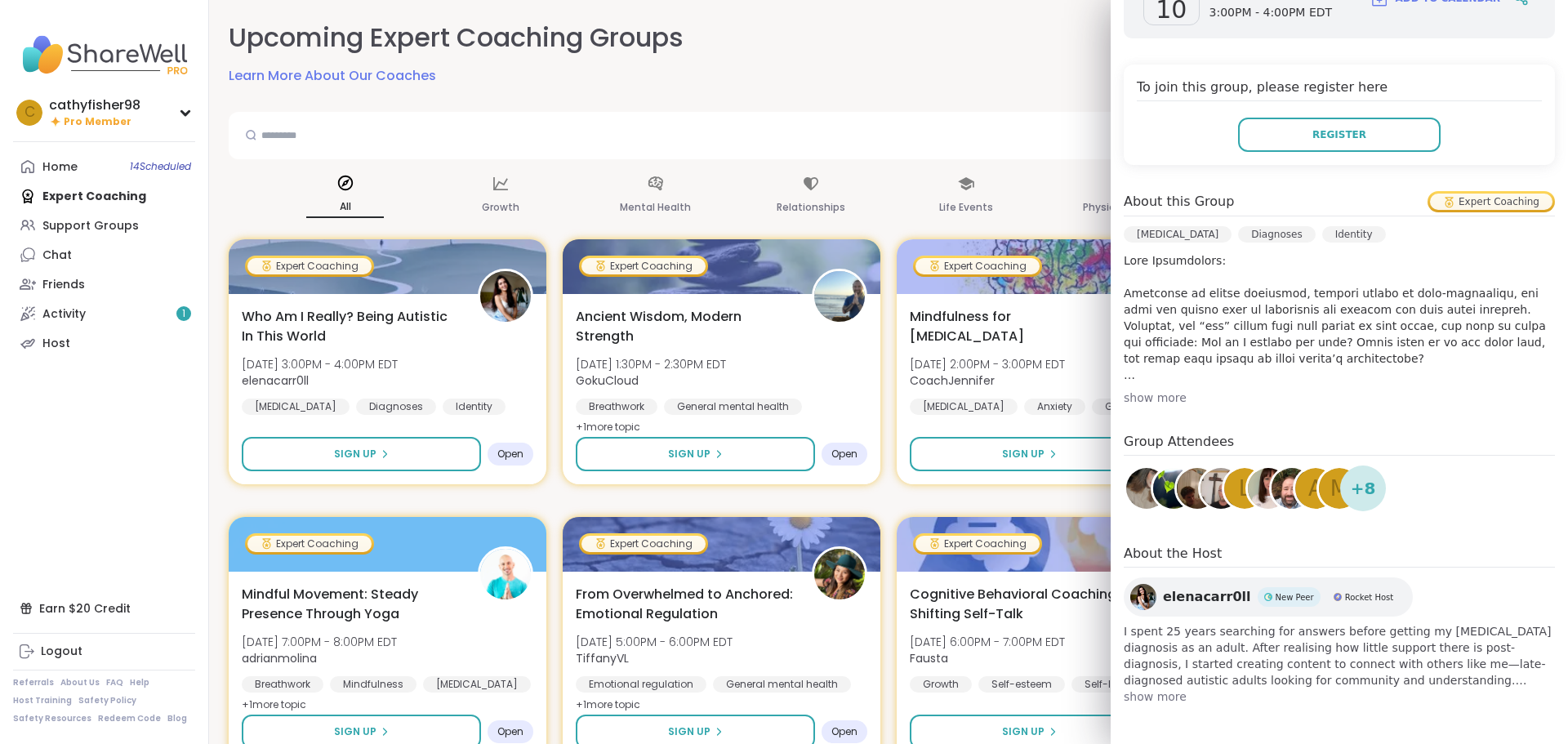
click at [1131, 698] on span "show more" at bounding box center [1339, 696] width 431 height 16
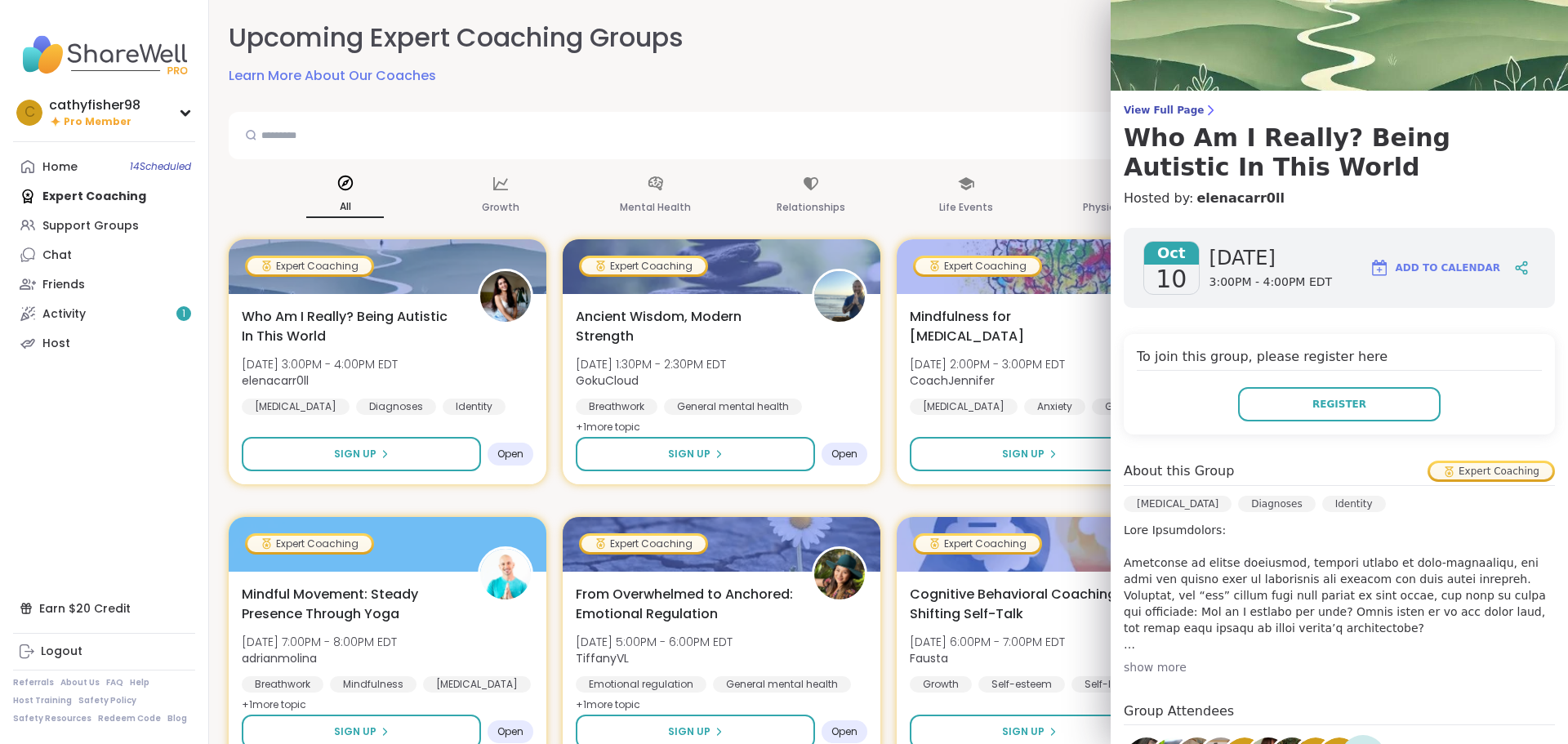
scroll to position [0, 0]
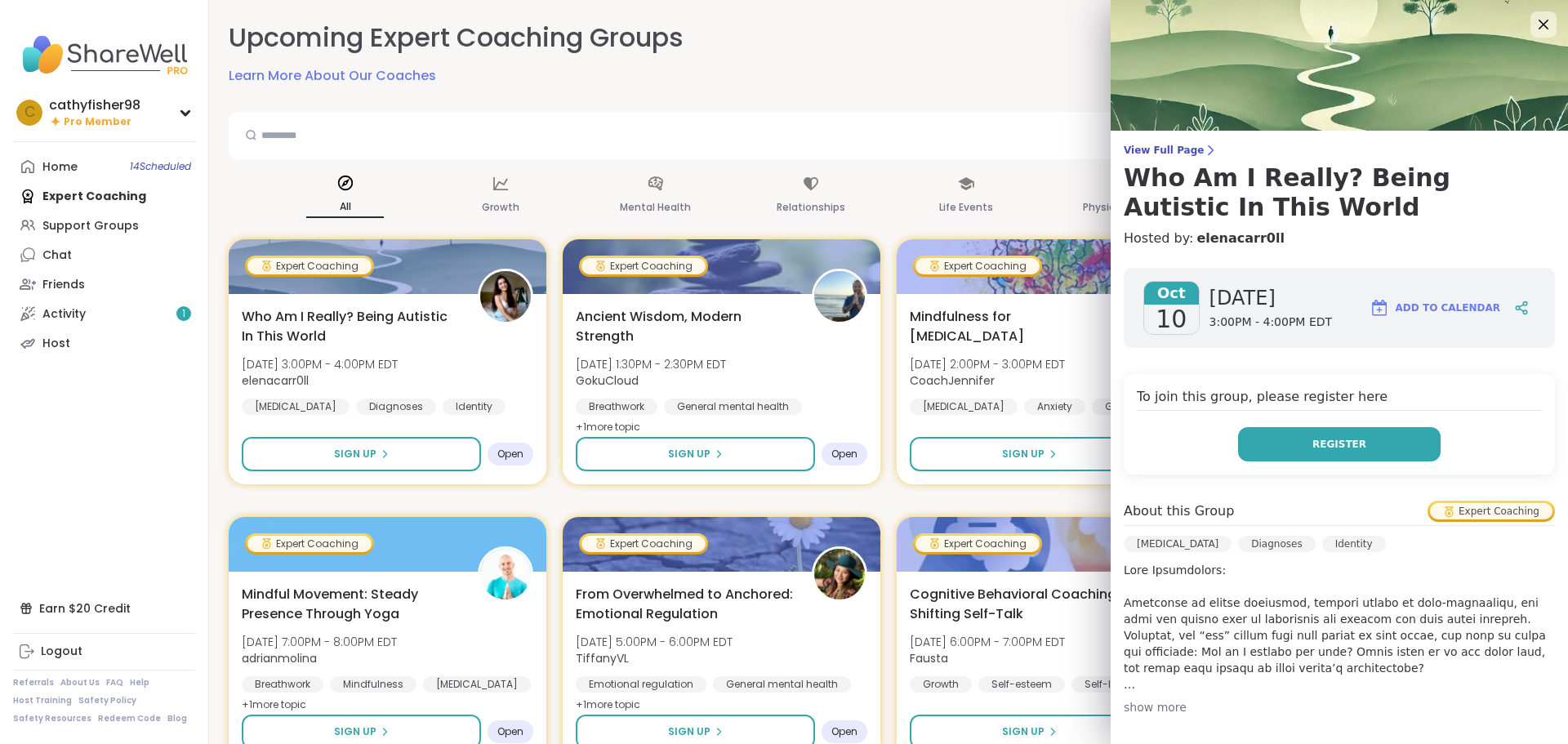
click at [1294, 440] on button "Register" at bounding box center [1339, 444] width 202 height 35
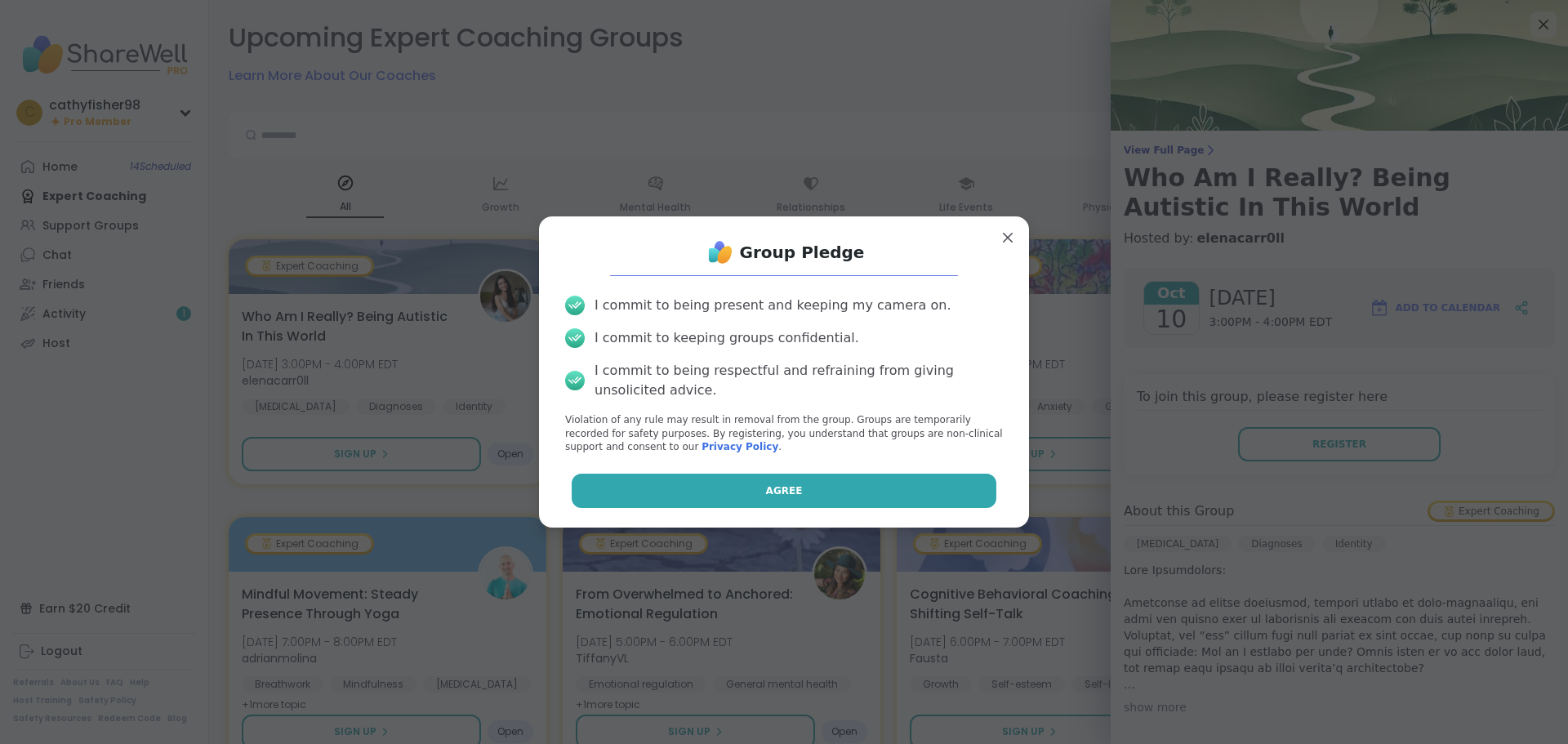
click at [766, 492] on span "Agree" at bounding box center [784, 491] width 37 height 15
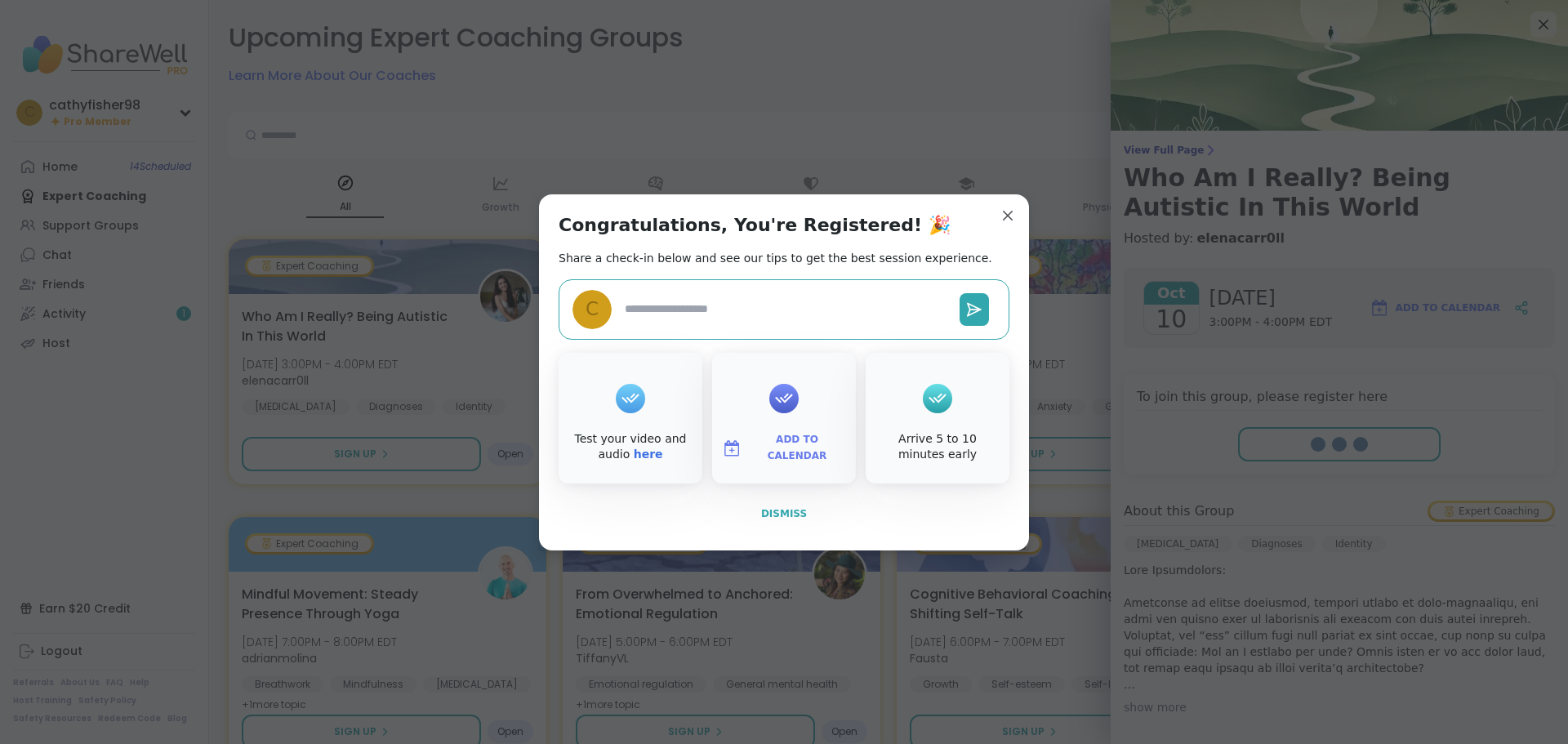
click at [778, 513] on span "Dismiss" at bounding box center [784, 513] width 46 height 11
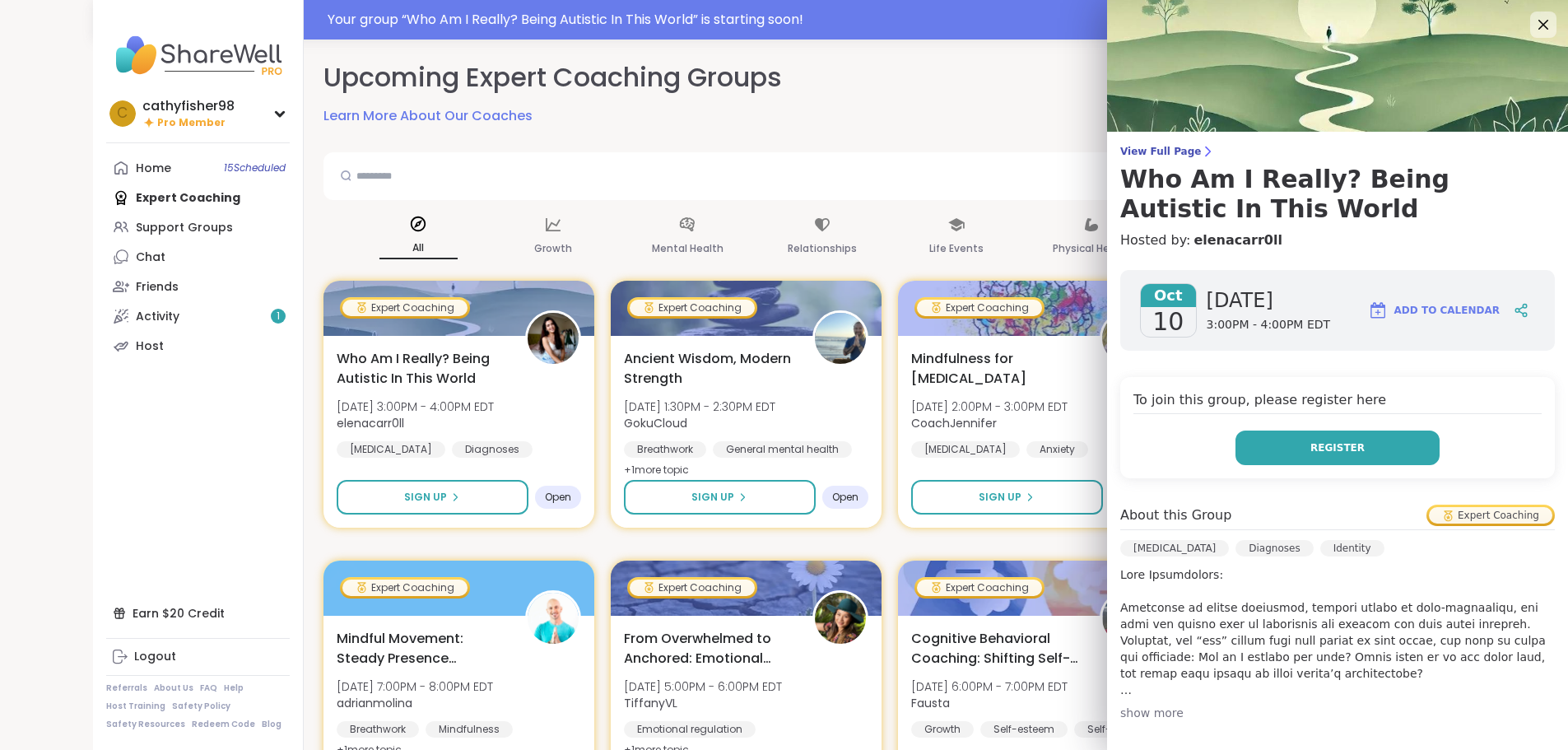
click at [1335, 452] on span "Register" at bounding box center [1338, 448] width 55 height 15
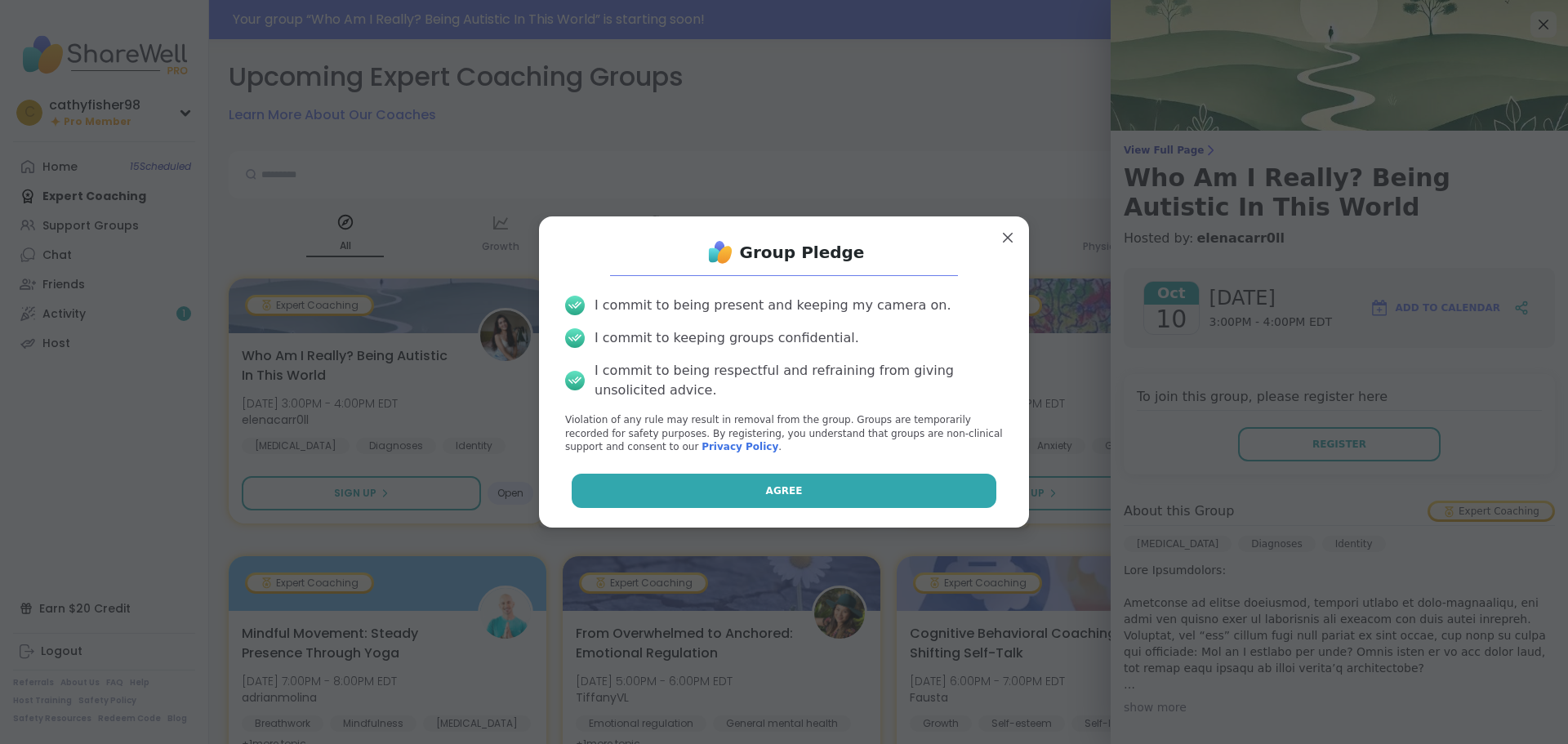
click at [789, 495] on button "Agree" at bounding box center [784, 491] width 425 height 35
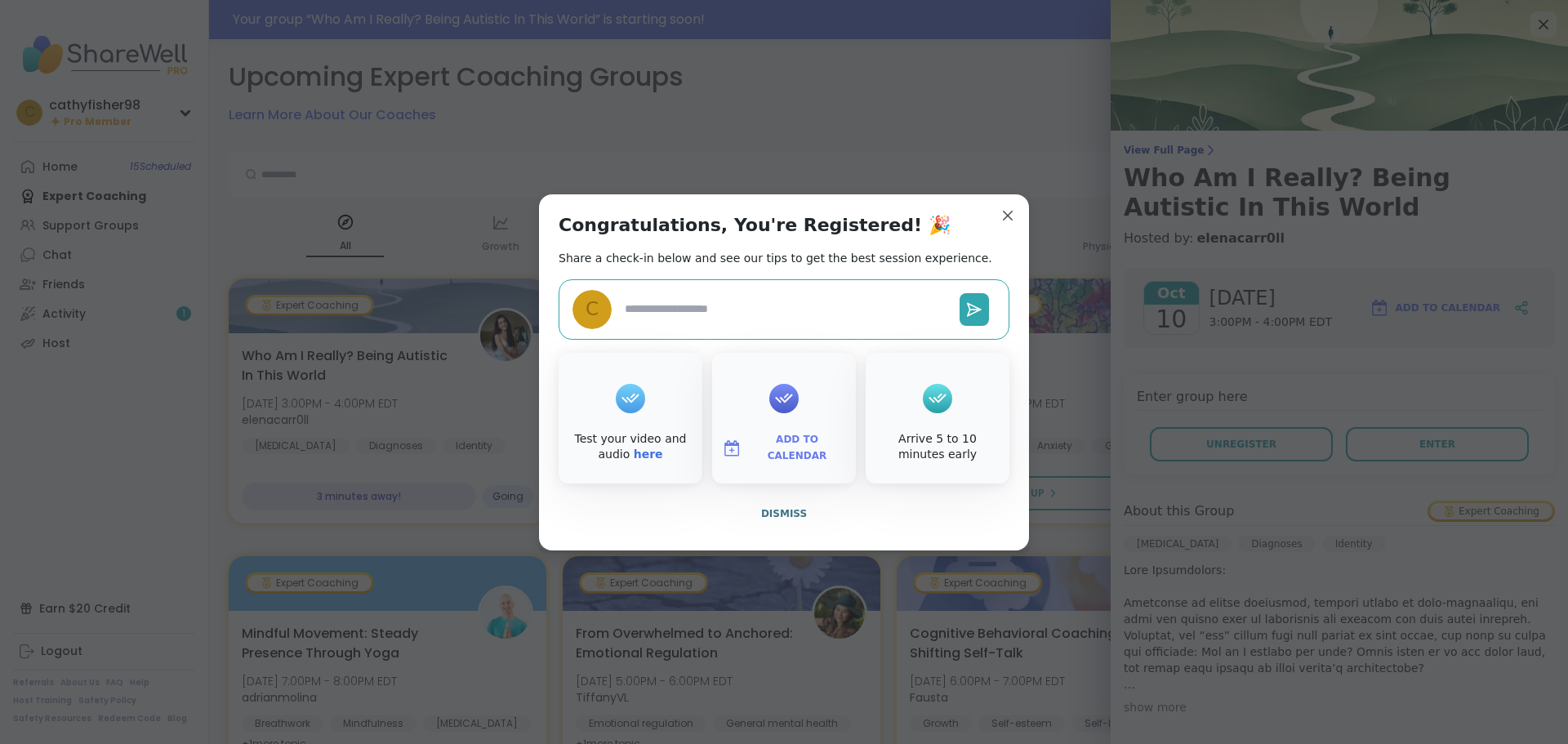
type textarea "*"
click at [772, 510] on span "Dismiss" at bounding box center [784, 513] width 46 height 11
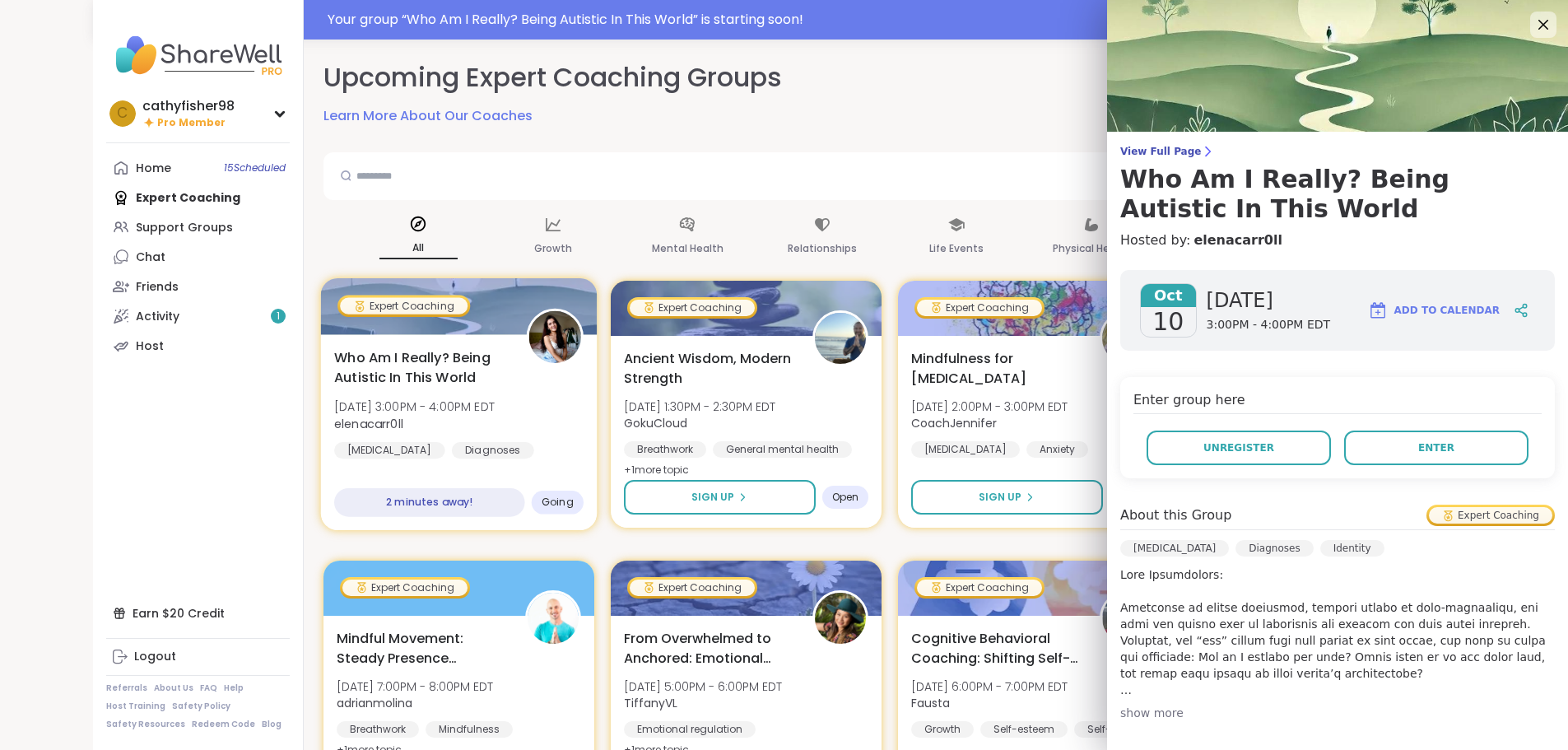
click at [541, 504] on span "Going" at bounding box center [557, 503] width 32 height 13
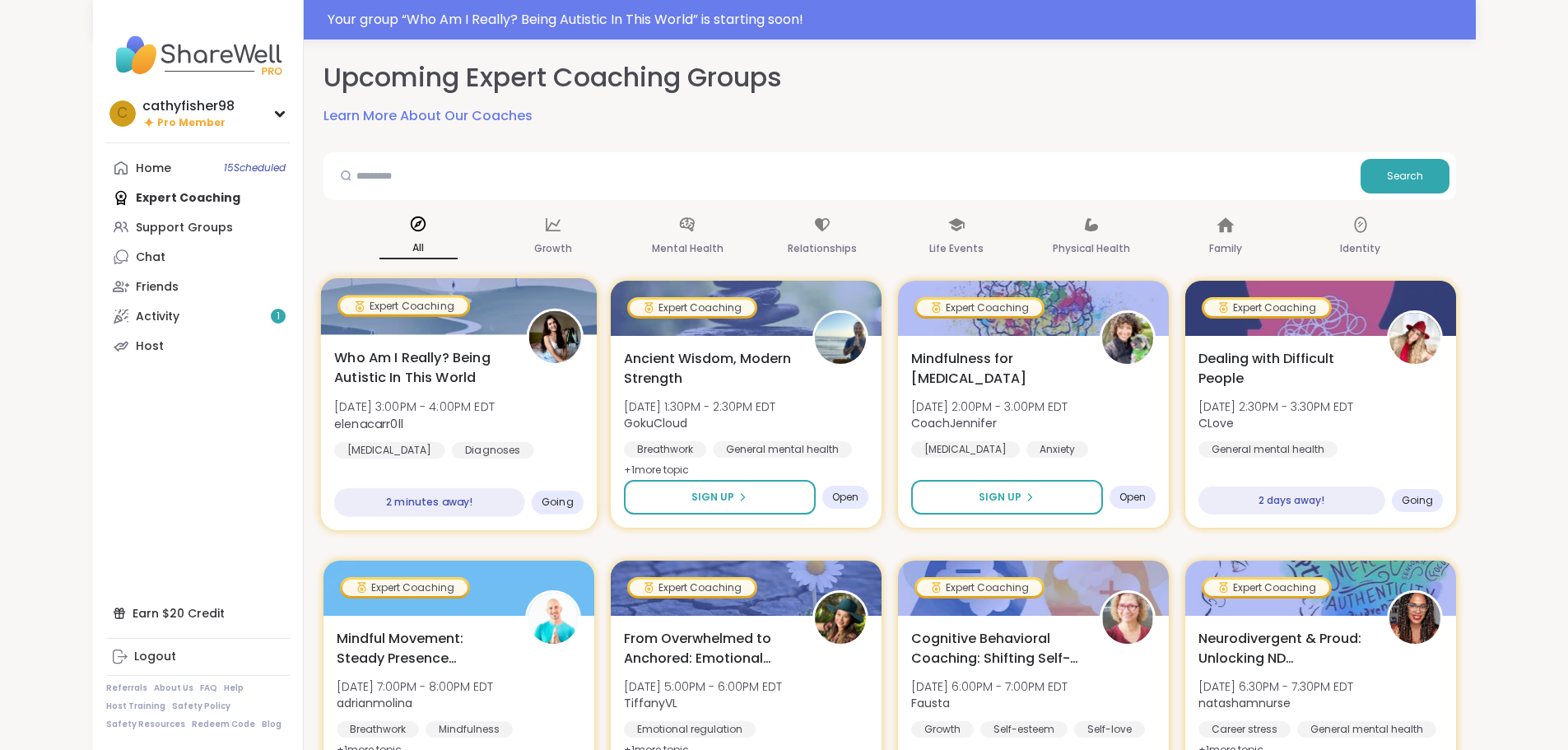
click at [331, 323] on div at bounding box center [458, 306] width 277 height 56
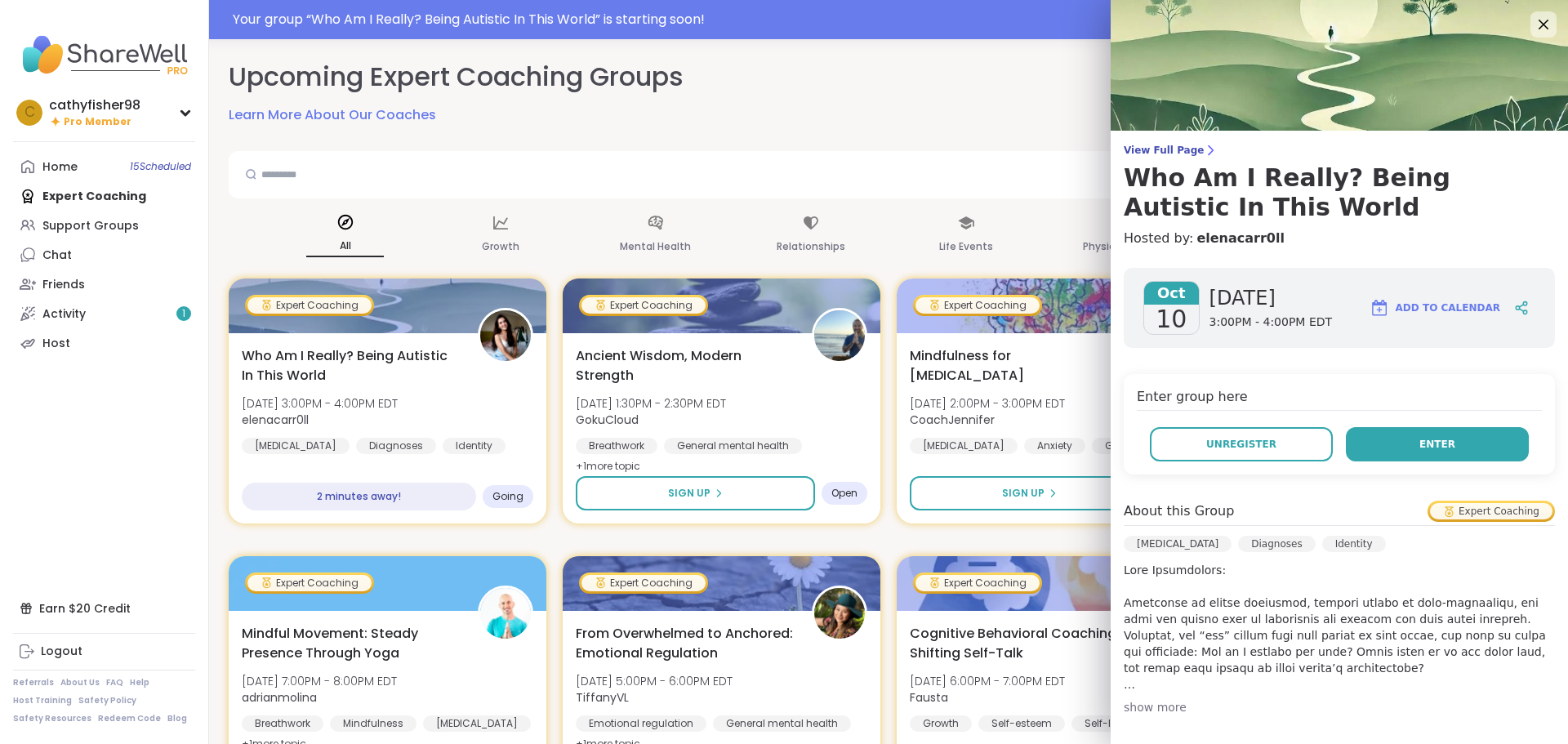
click at [1436, 435] on button "Enter" at bounding box center [1437, 444] width 183 height 35
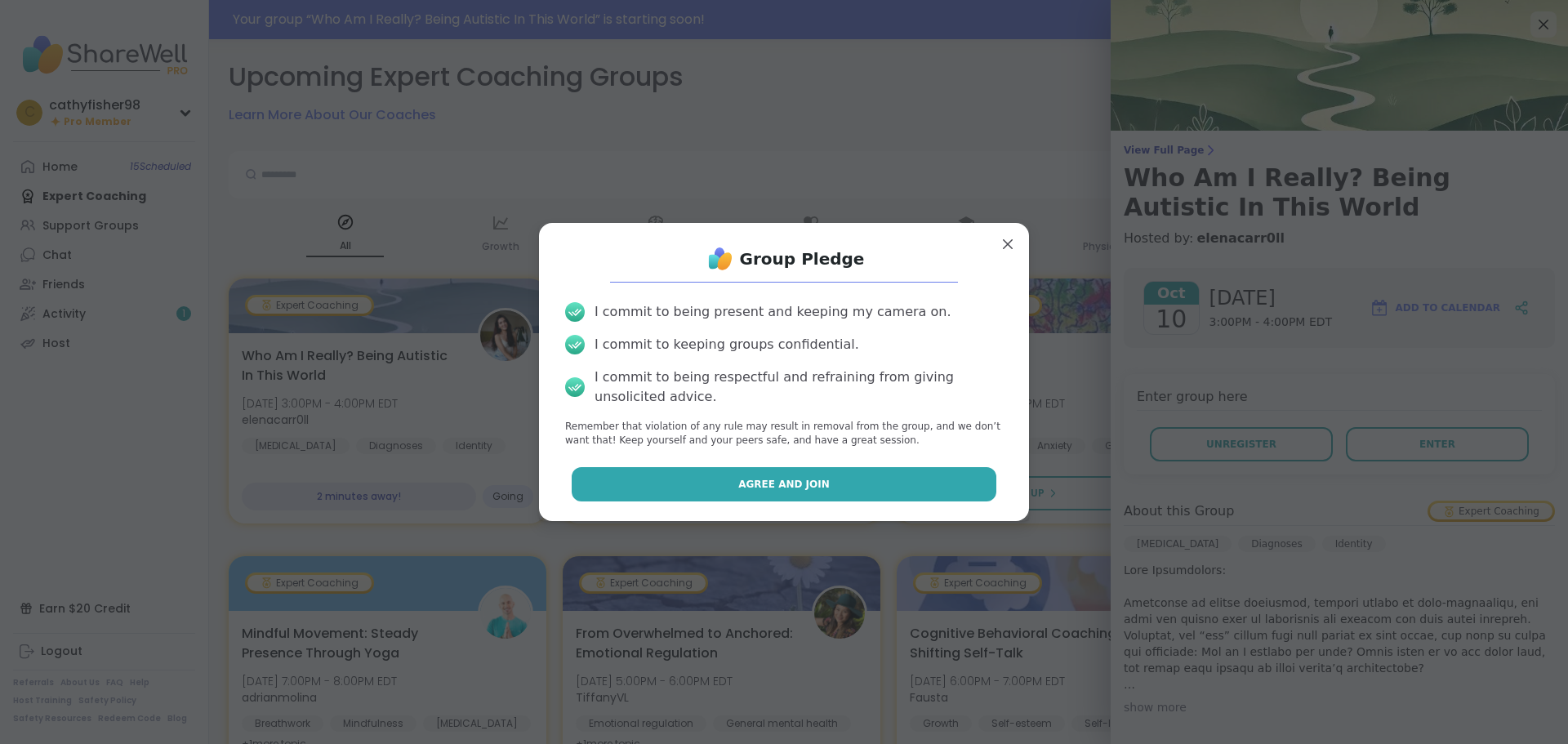
click at [746, 483] on span "Agree and Join" at bounding box center [784, 484] width 92 height 15
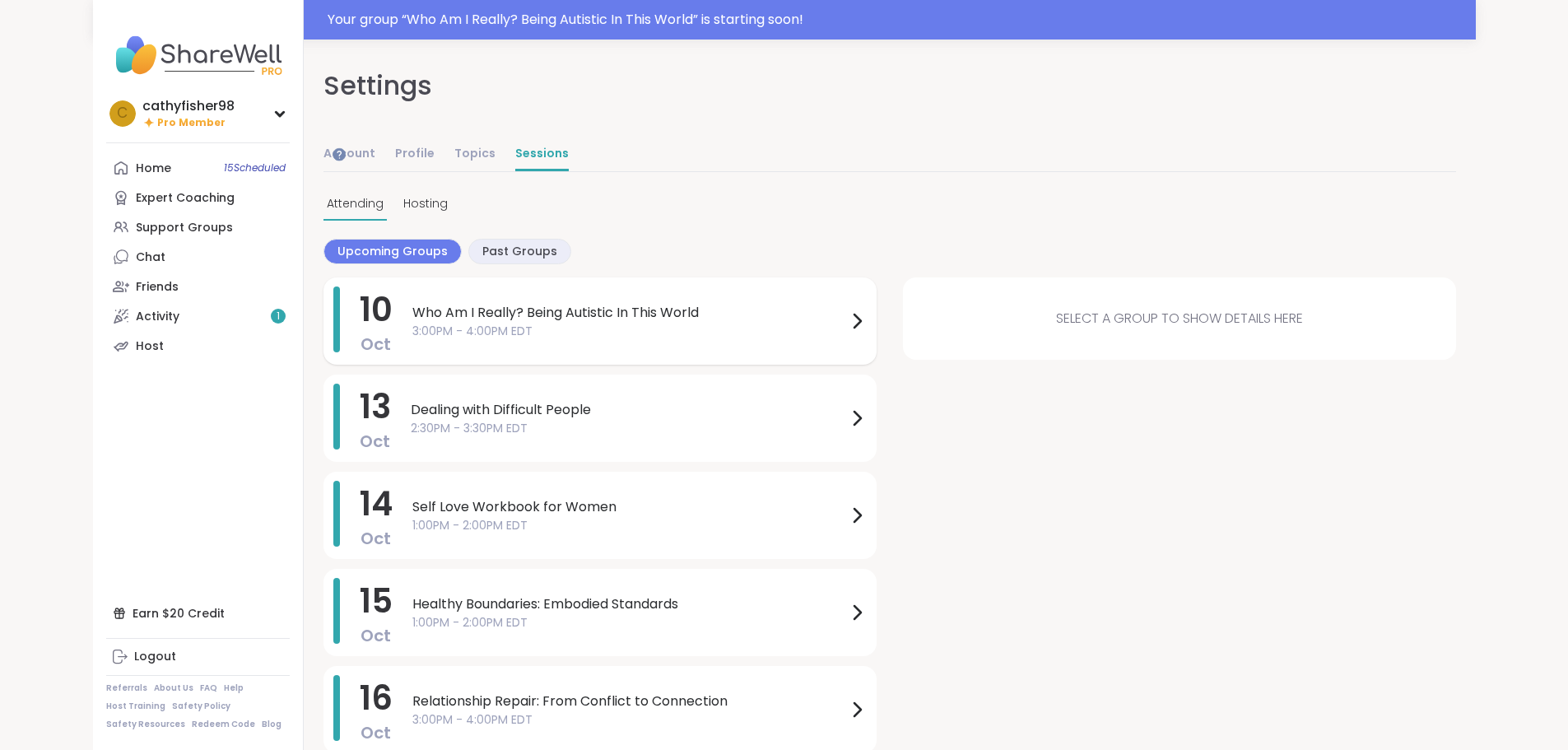
click at [441, 310] on span "Who Am I Really? Being Autistic In This World" at bounding box center [630, 313] width 434 height 20
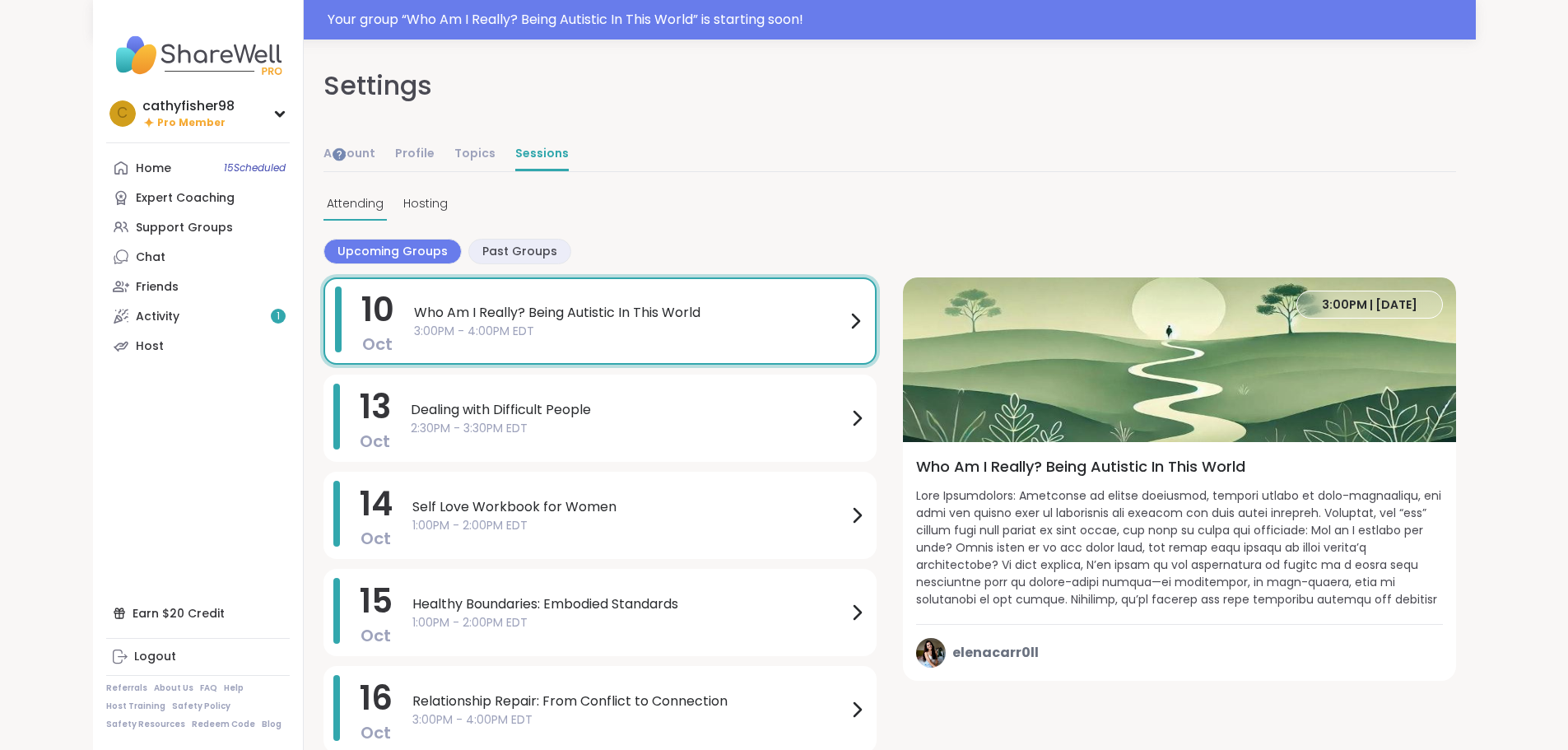
click at [857, 321] on icon at bounding box center [854, 321] width 20 height 20
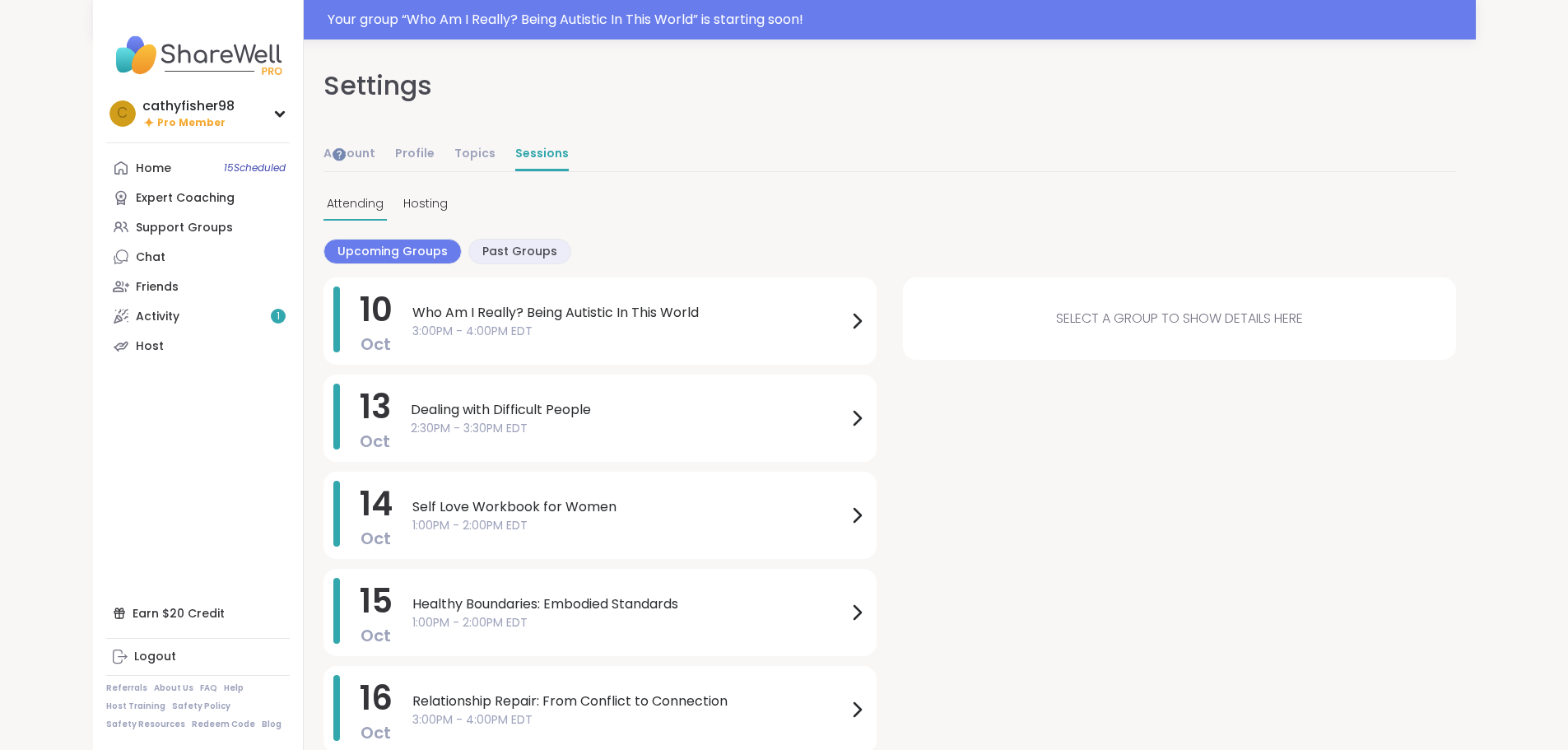
click at [1057, 332] on div "Select a group to show details here" at bounding box center [1179, 318] width 553 height 82
click at [853, 325] on icon at bounding box center [856, 321] width 20 height 20
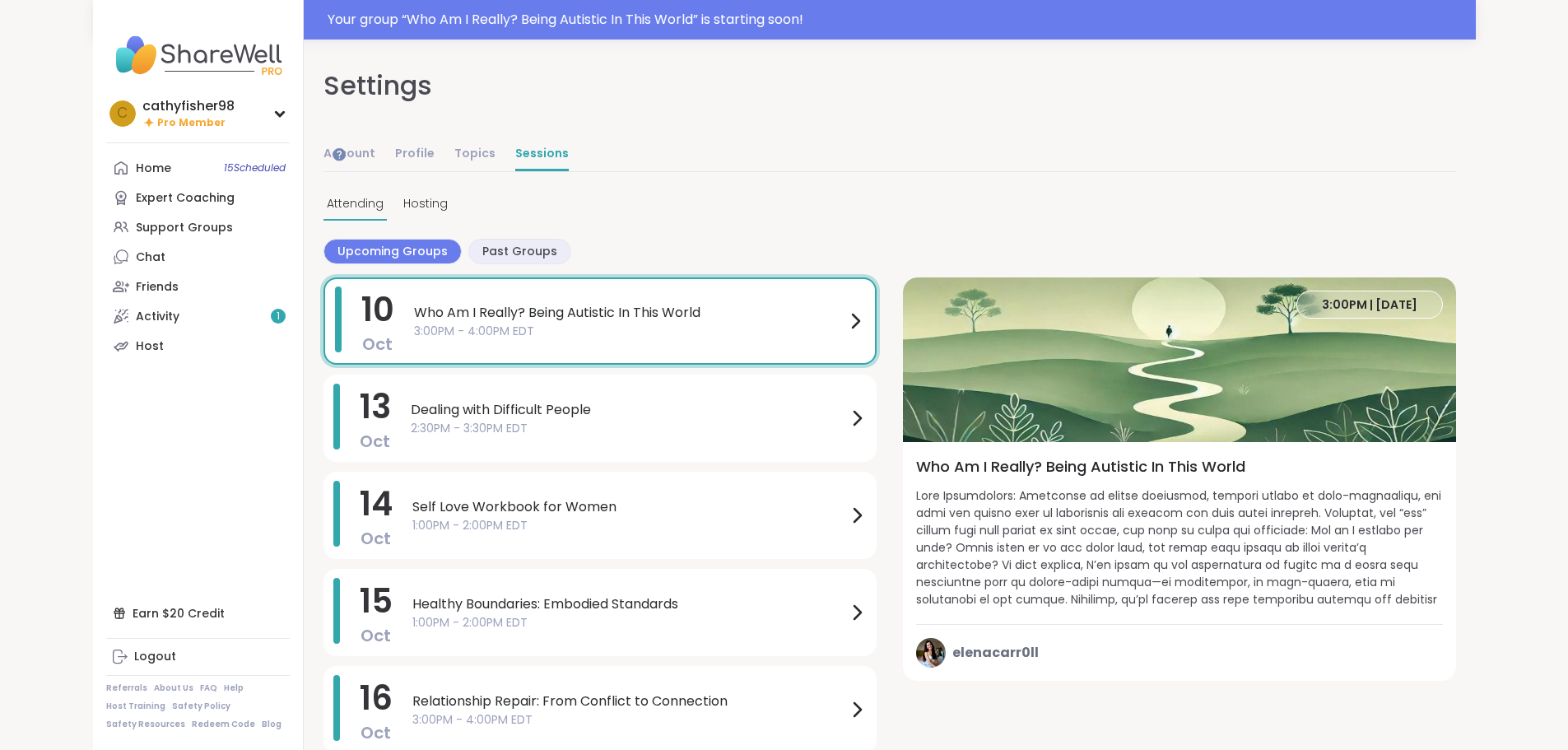
click at [1417, 306] on span "3:00PM | Oct 10" at bounding box center [1369, 304] width 95 height 16
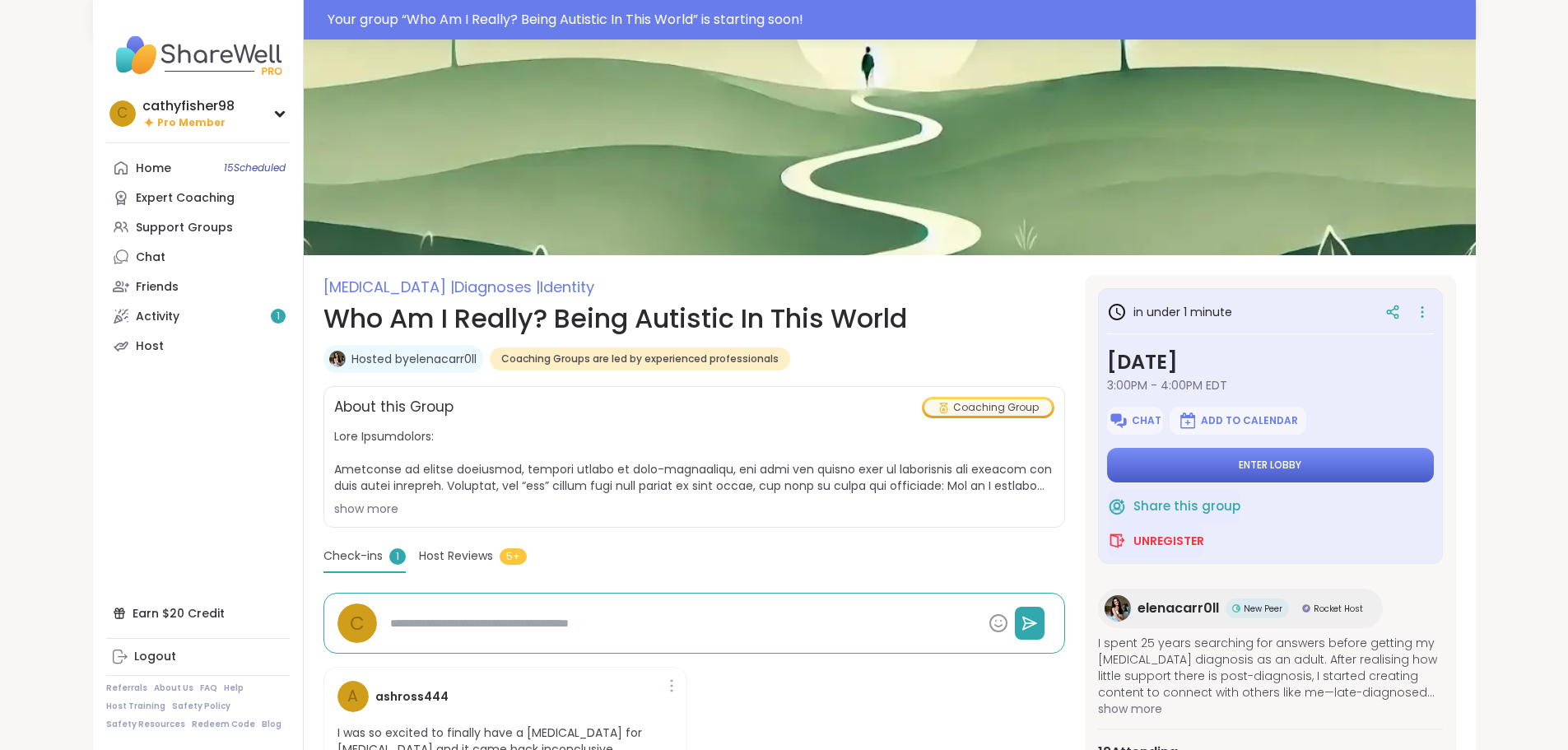
click at [1301, 462] on span "Enter lobby" at bounding box center [1270, 466] width 62 height 13
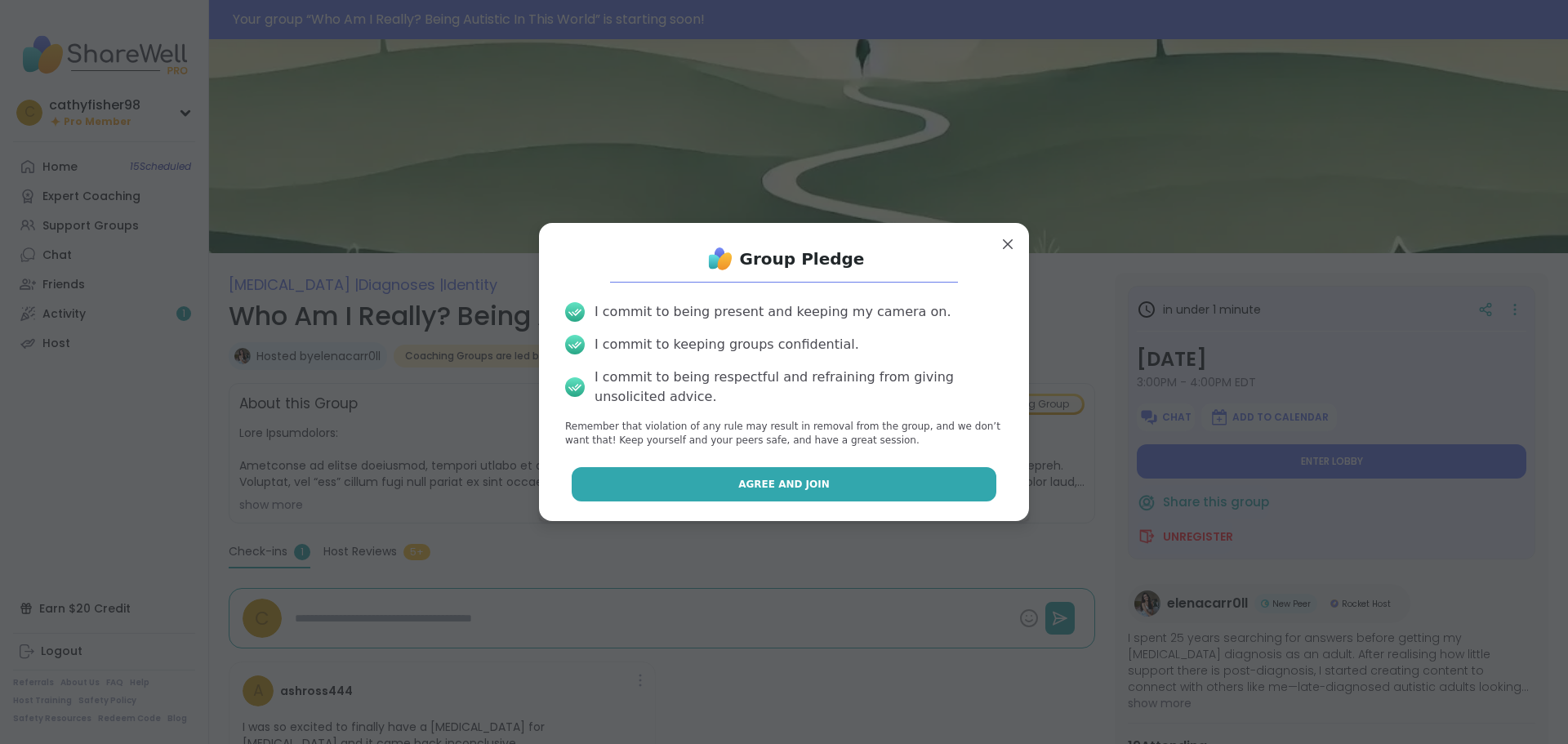
click at [662, 479] on button "Agree and Join" at bounding box center [784, 484] width 425 height 35
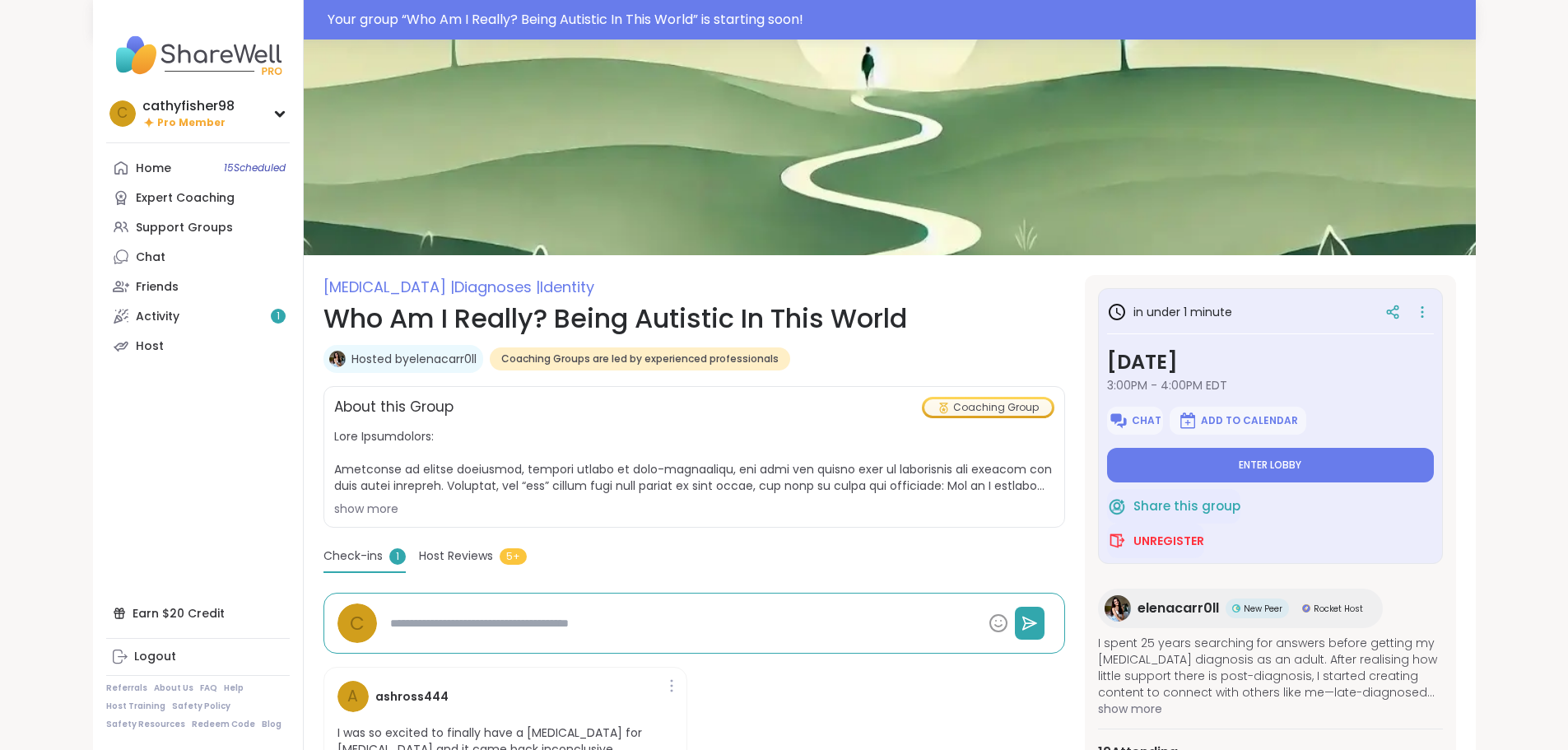
type textarea "*"
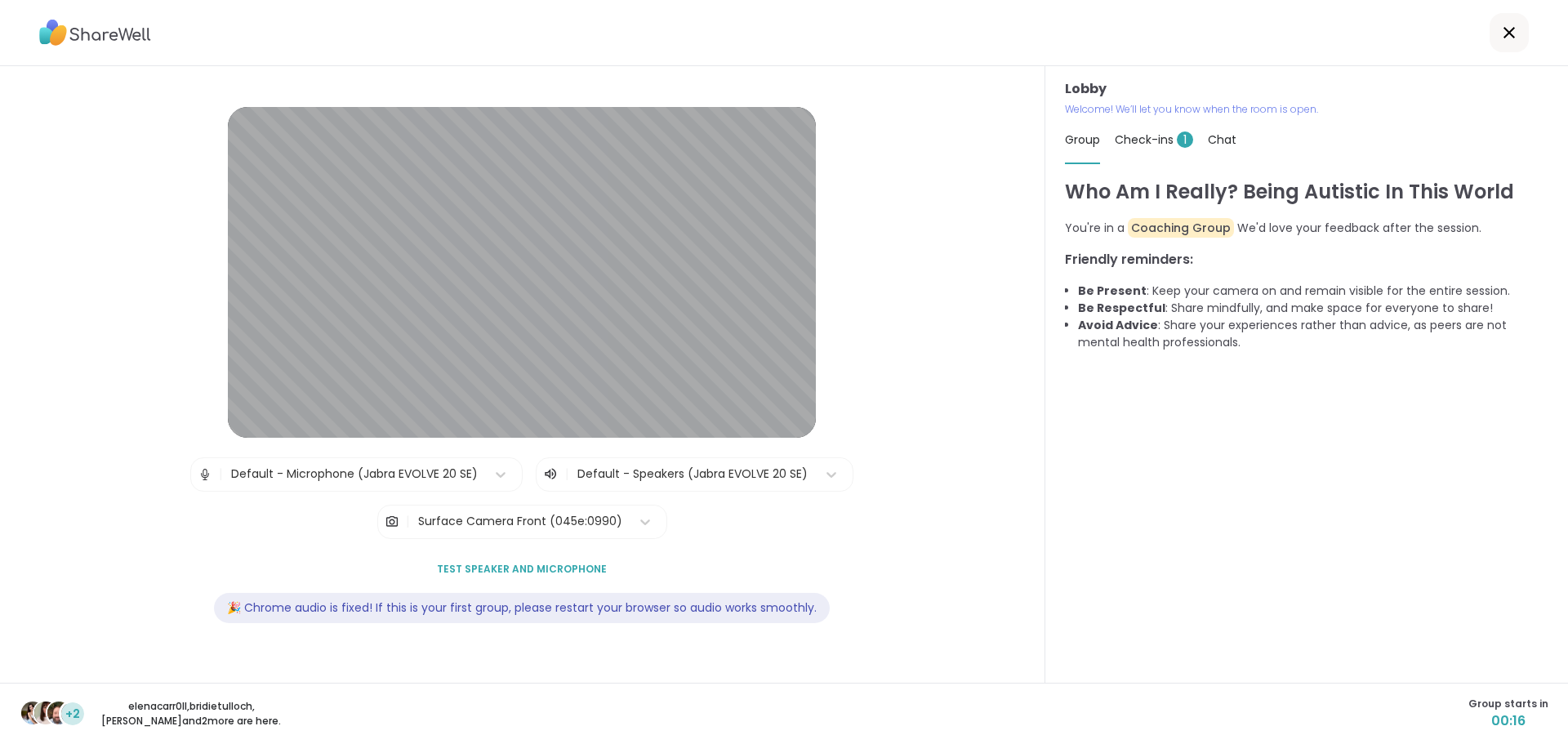
click at [523, 571] on span "Test speaker and microphone" at bounding box center [521, 570] width 170 height 15
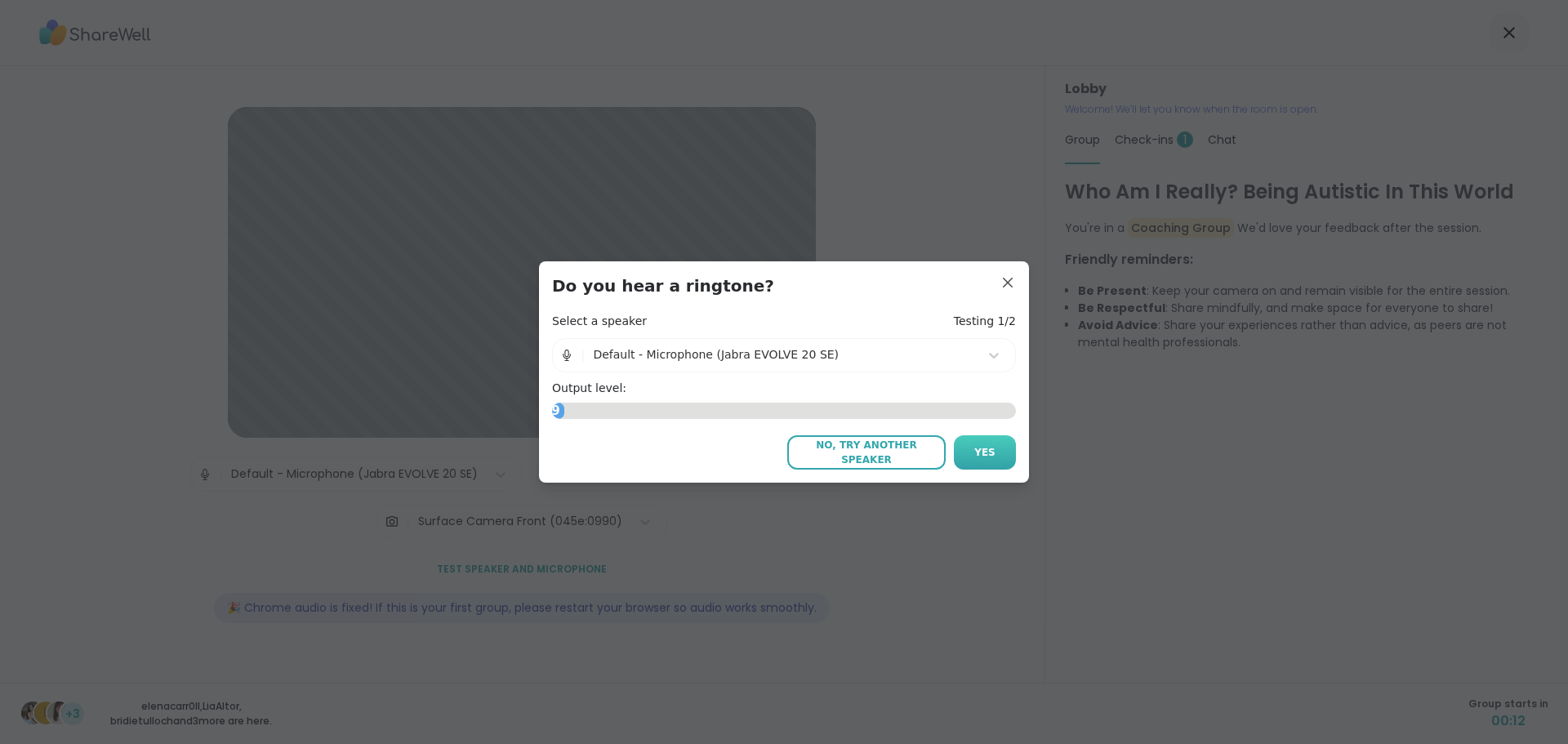
click at [982, 455] on span "Yes" at bounding box center [984, 453] width 22 height 15
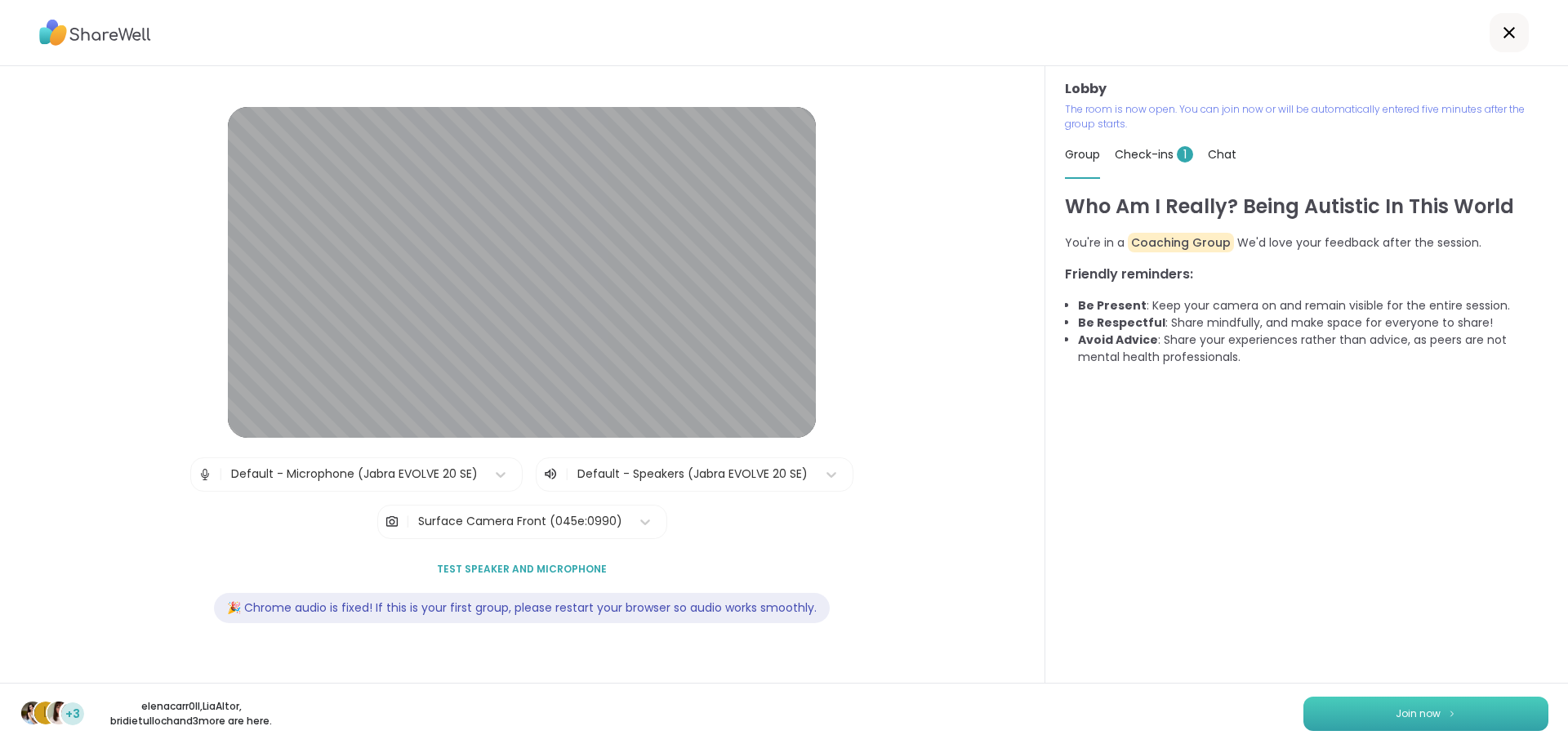
click at [1439, 708] on button "Join now" at bounding box center [1426, 714] width 245 height 35
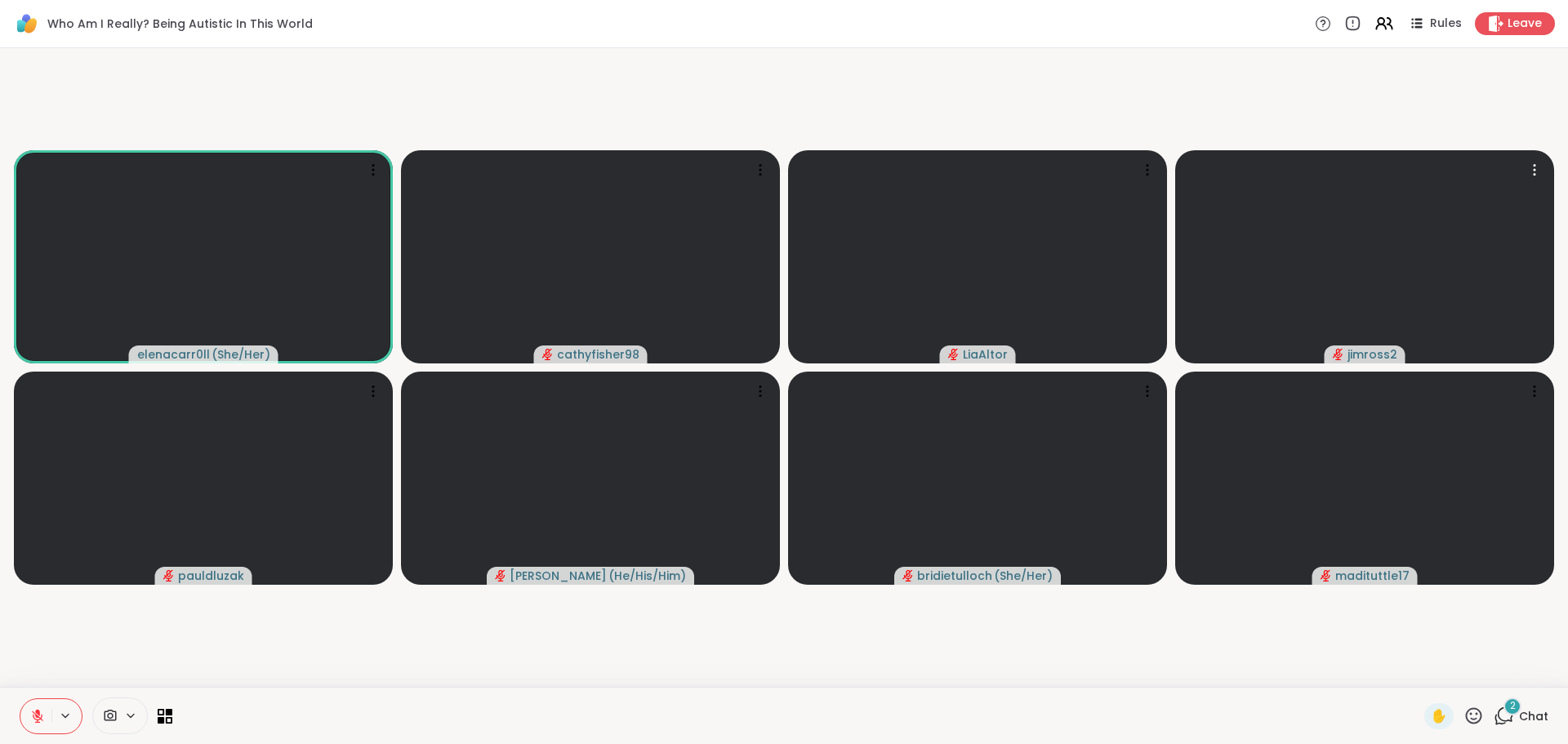
click at [1519, 708] on span "Chat" at bounding box center [1533, 716] width 29 height 16
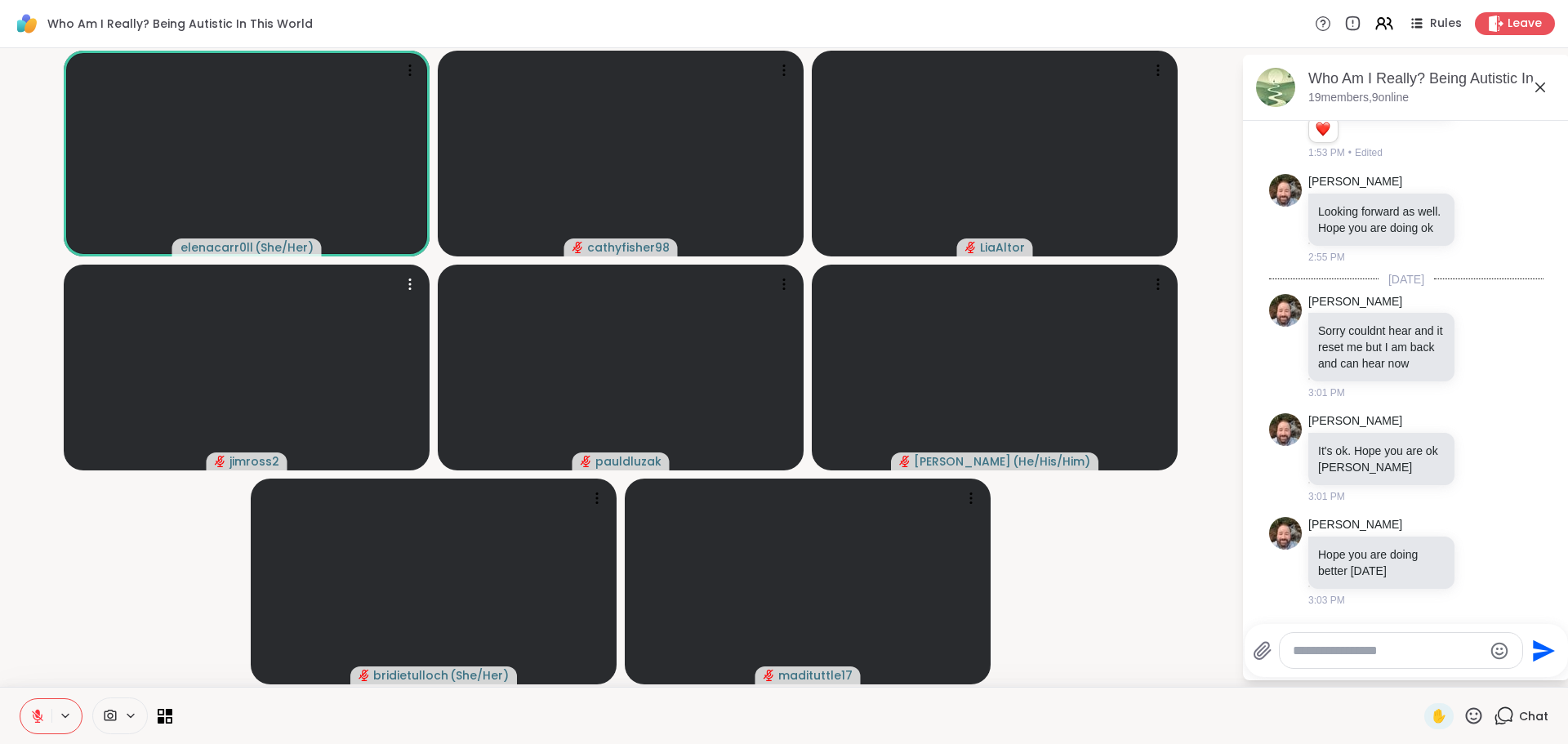
scroll to position [1165, 0]
click at [1309, 651] on textarea "Type your message" at bounding box center [1387, 650] width 190 height 16
type textarea "*"
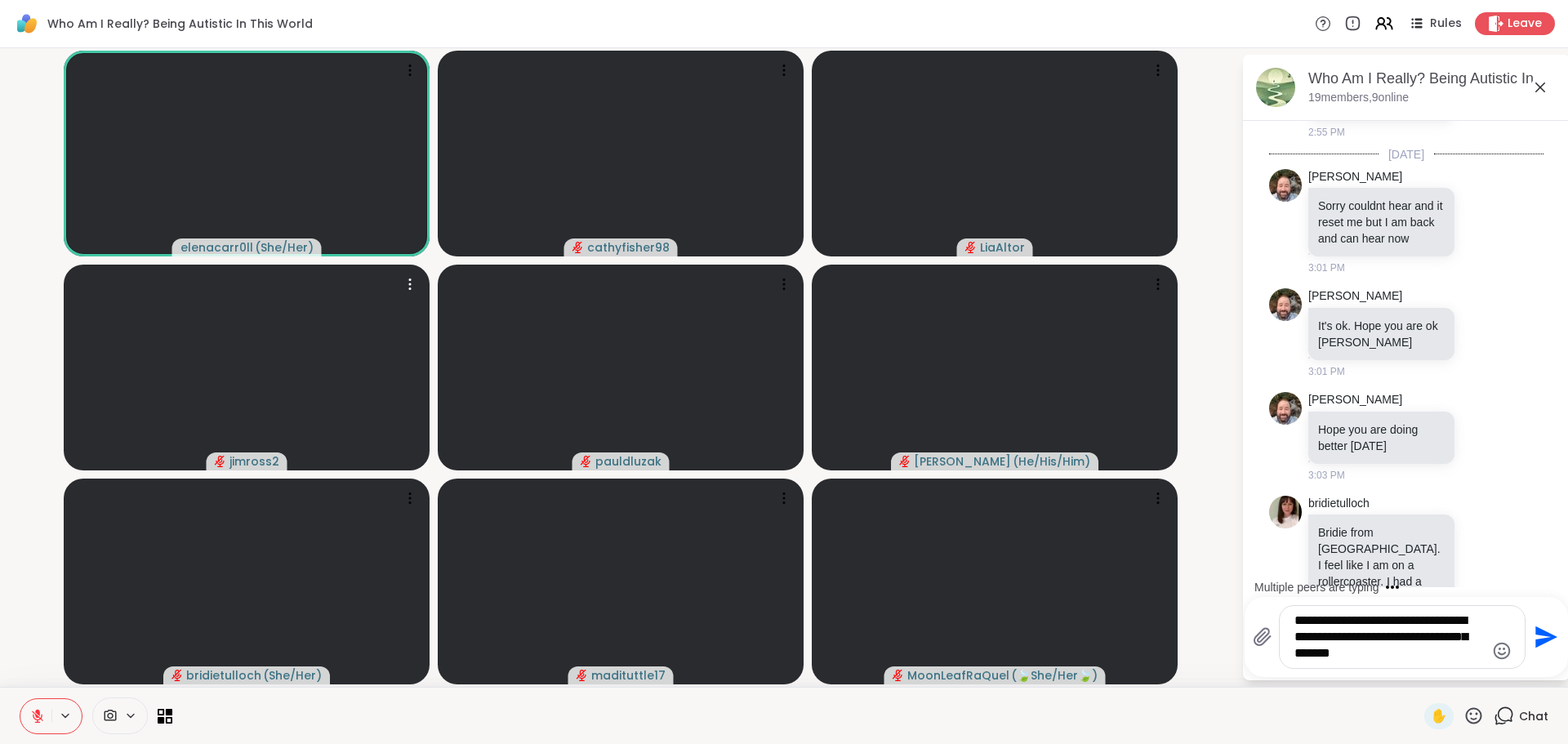
scroll to position [1425, 0]
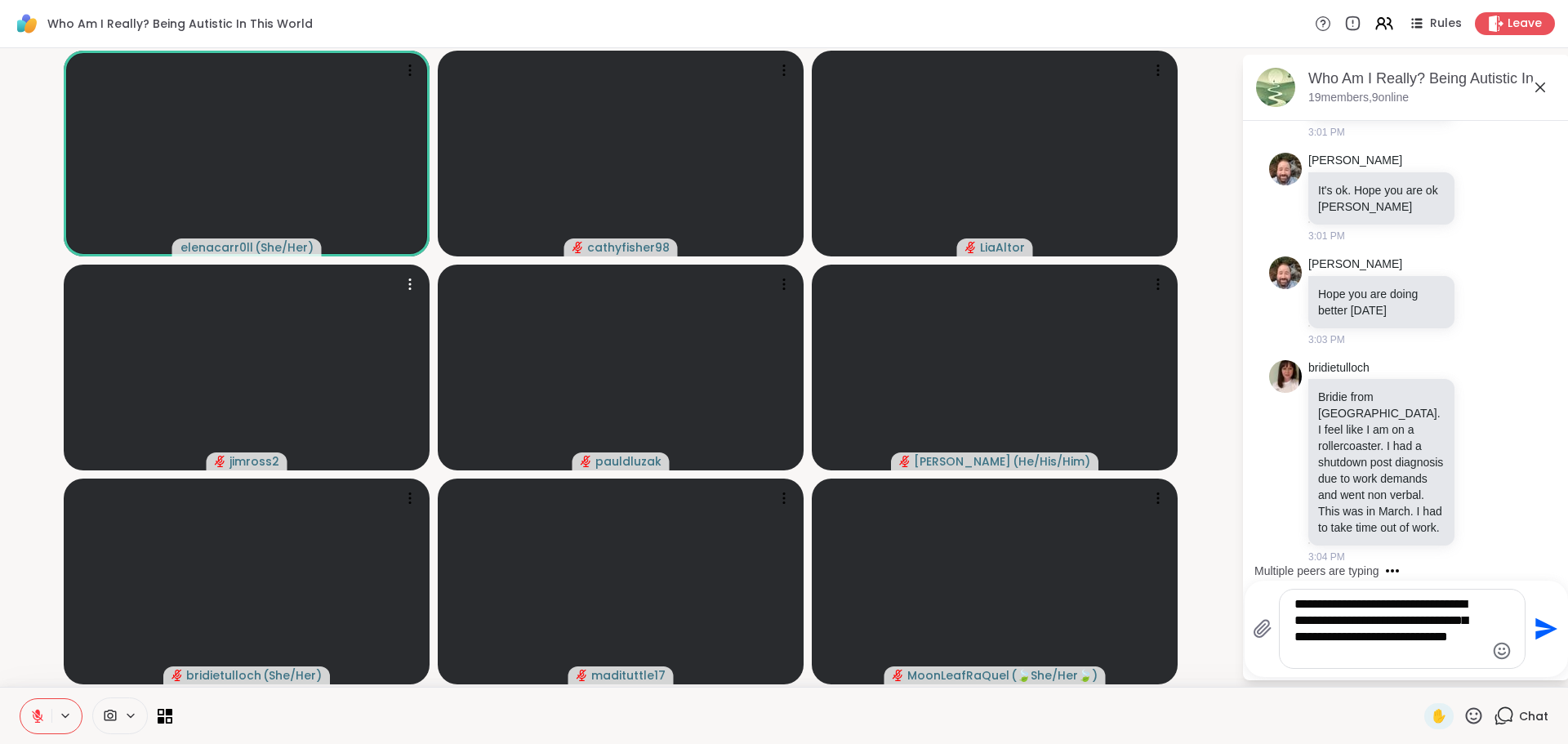
type textarea "**********"
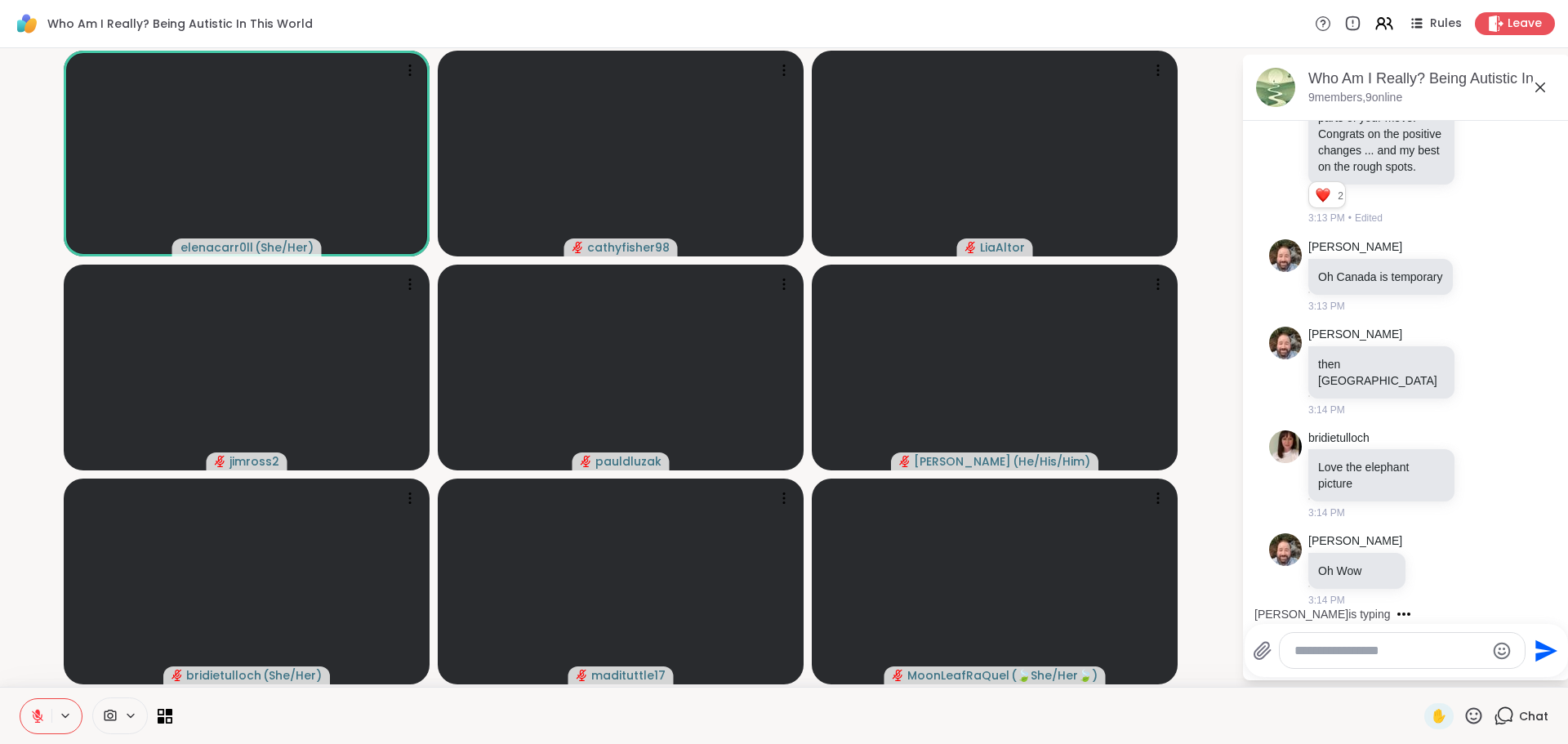
scroll to position [5392, 0]
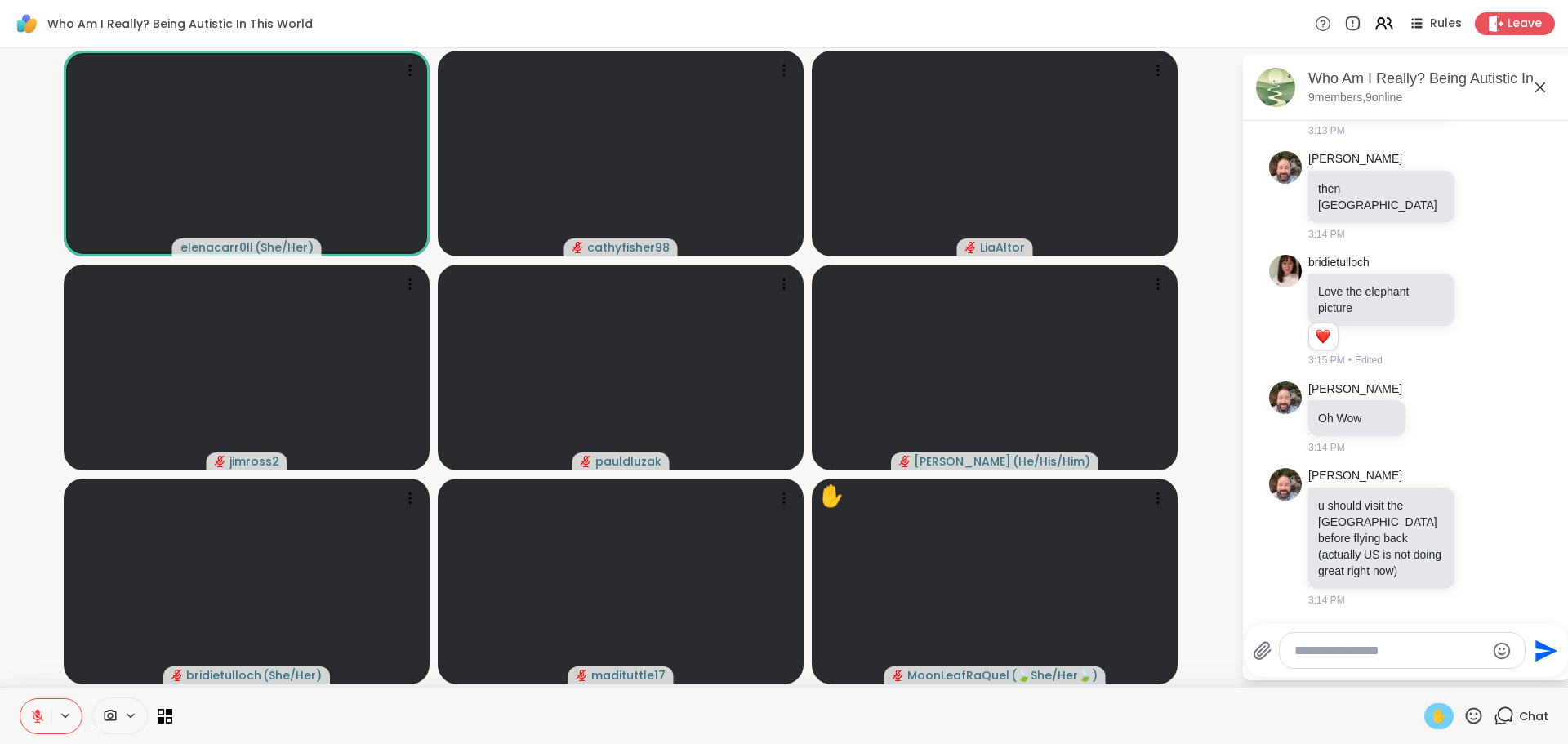
click at [1430, 714] on span "✋" at bounding box center [1438, 716] width 16 height 20
click at [1463, 720] on icon at bounding box center [1473, 716] width 21 height 21
click at [1527, 671] on span "🎉" at bounding box center [1533, 673] width 16 height 20
click at [1466, 719] on icon at bounding box center [1473, 715] width 16 height 16
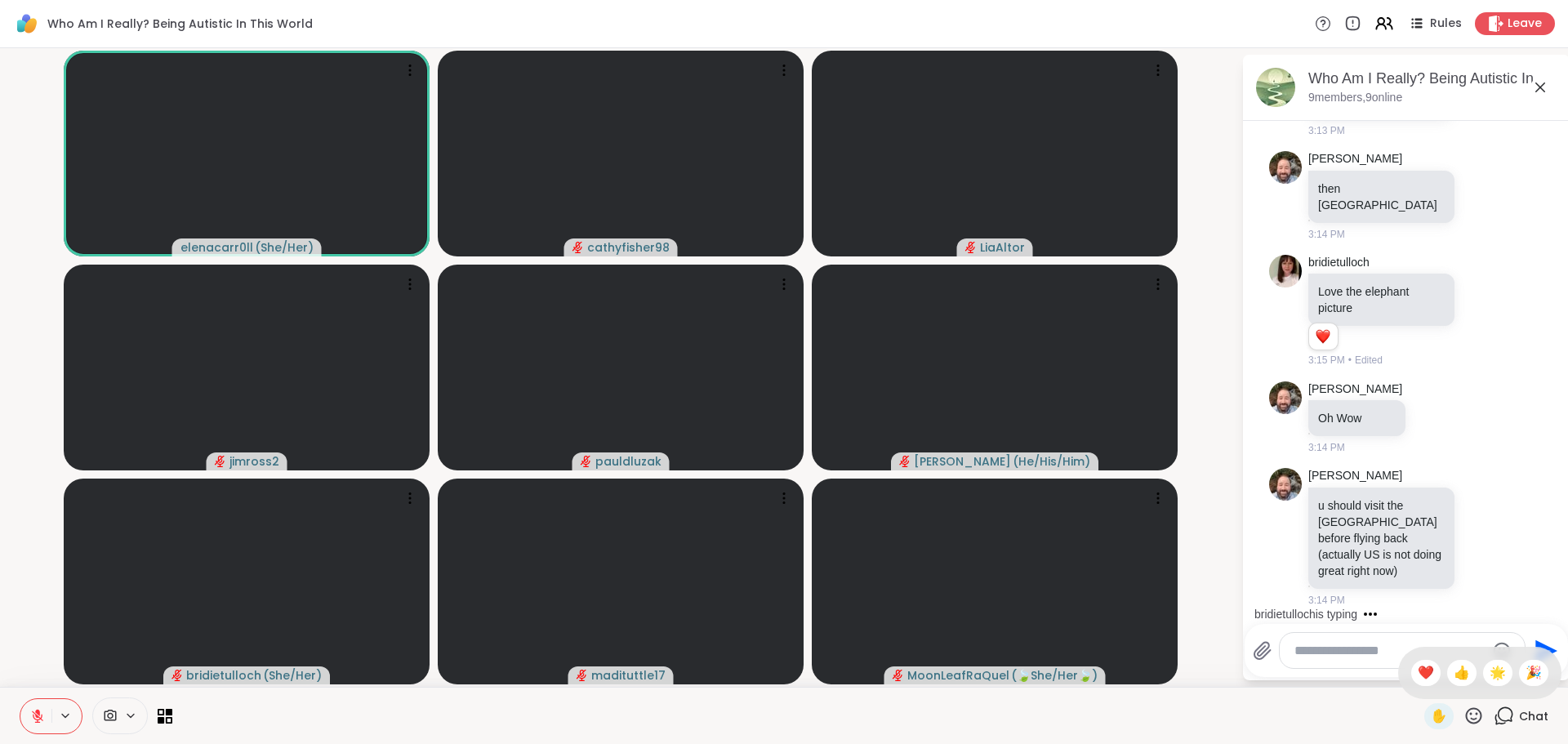
scroll to position [5681, 0]
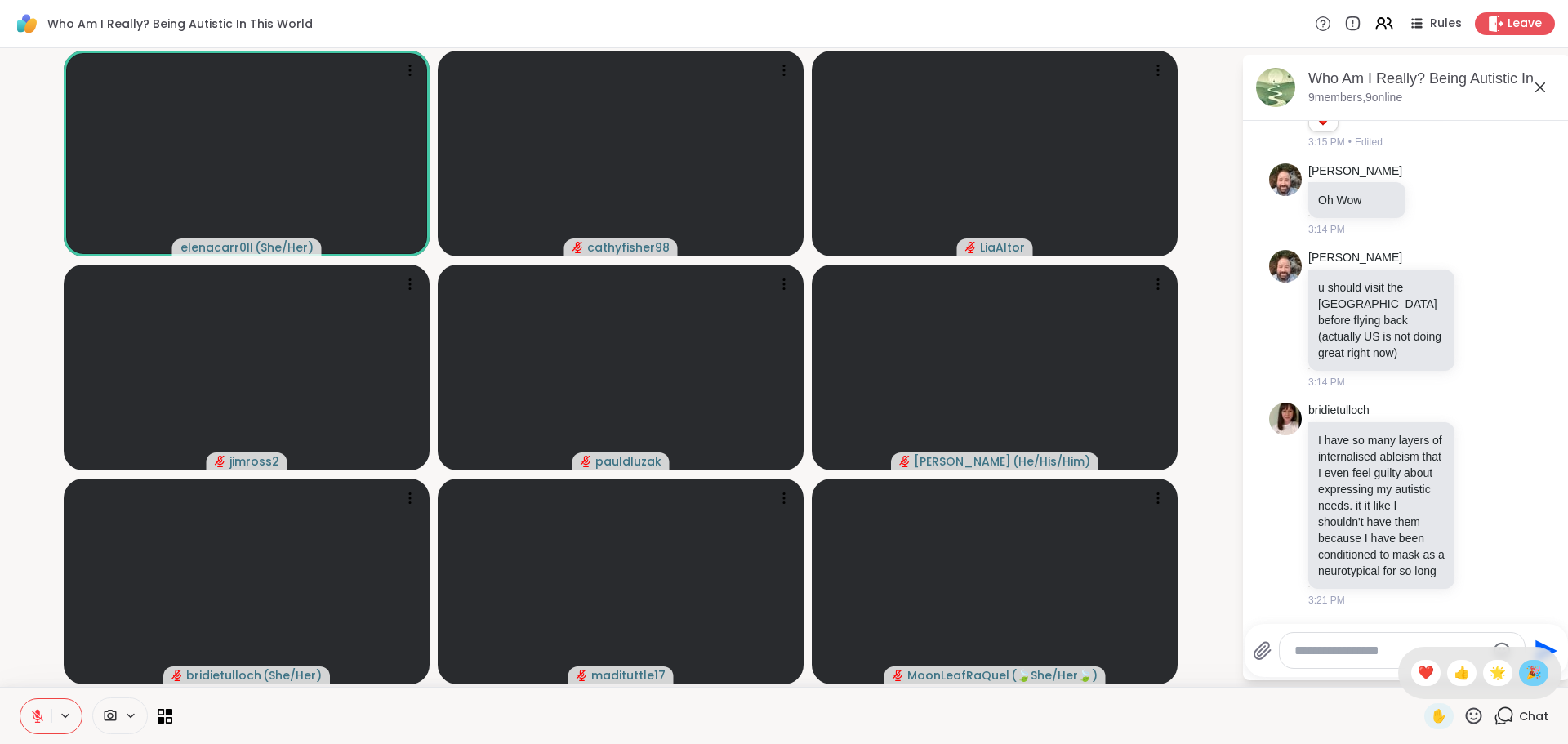
click at [1526, 672] on span "🎉" at bounding box center [1533, 673] width 16 height 20
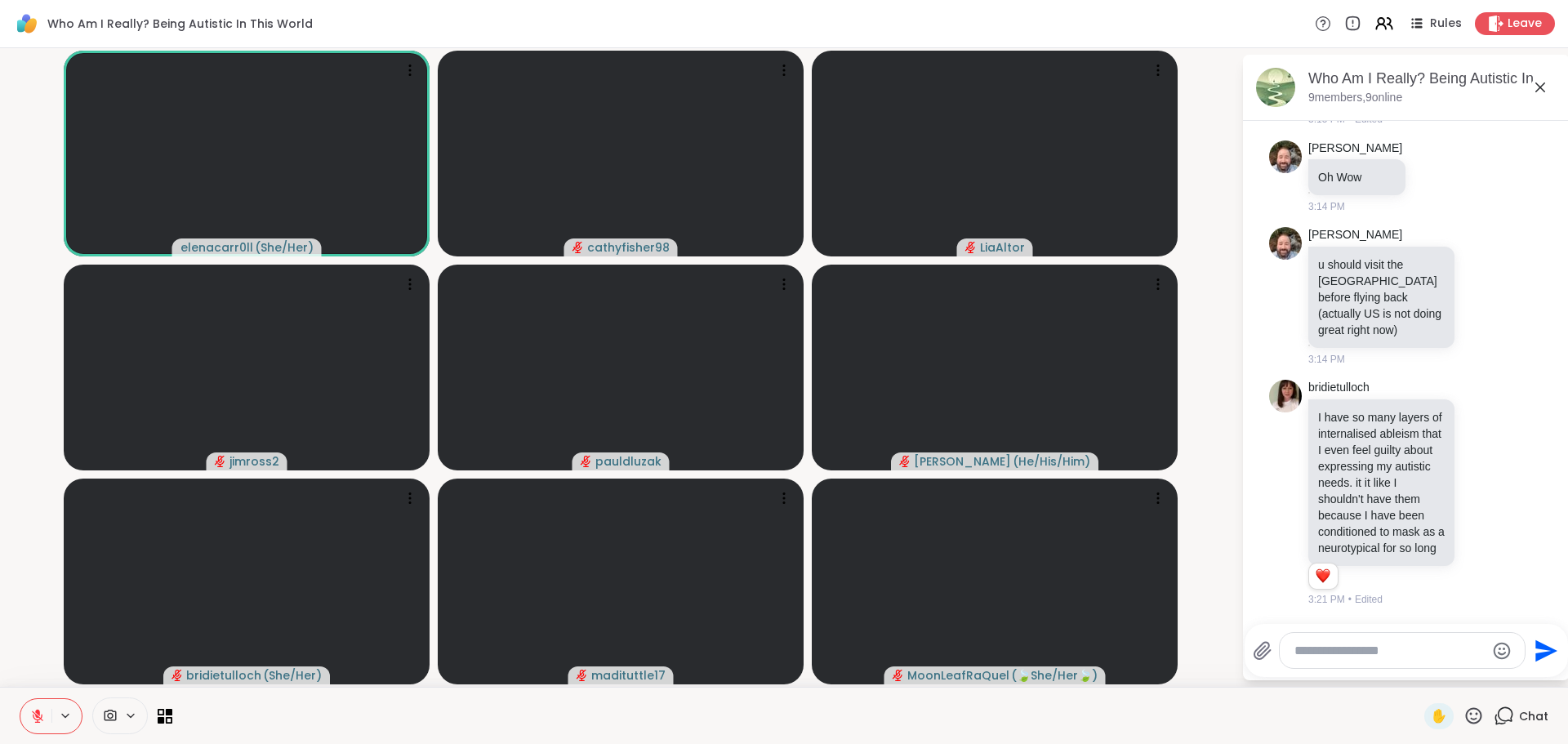
scroll to position [5705, 0]
click at [1314, 652] on textarea "Type your message" at bounding box center [1389, 650] width 190 height 16
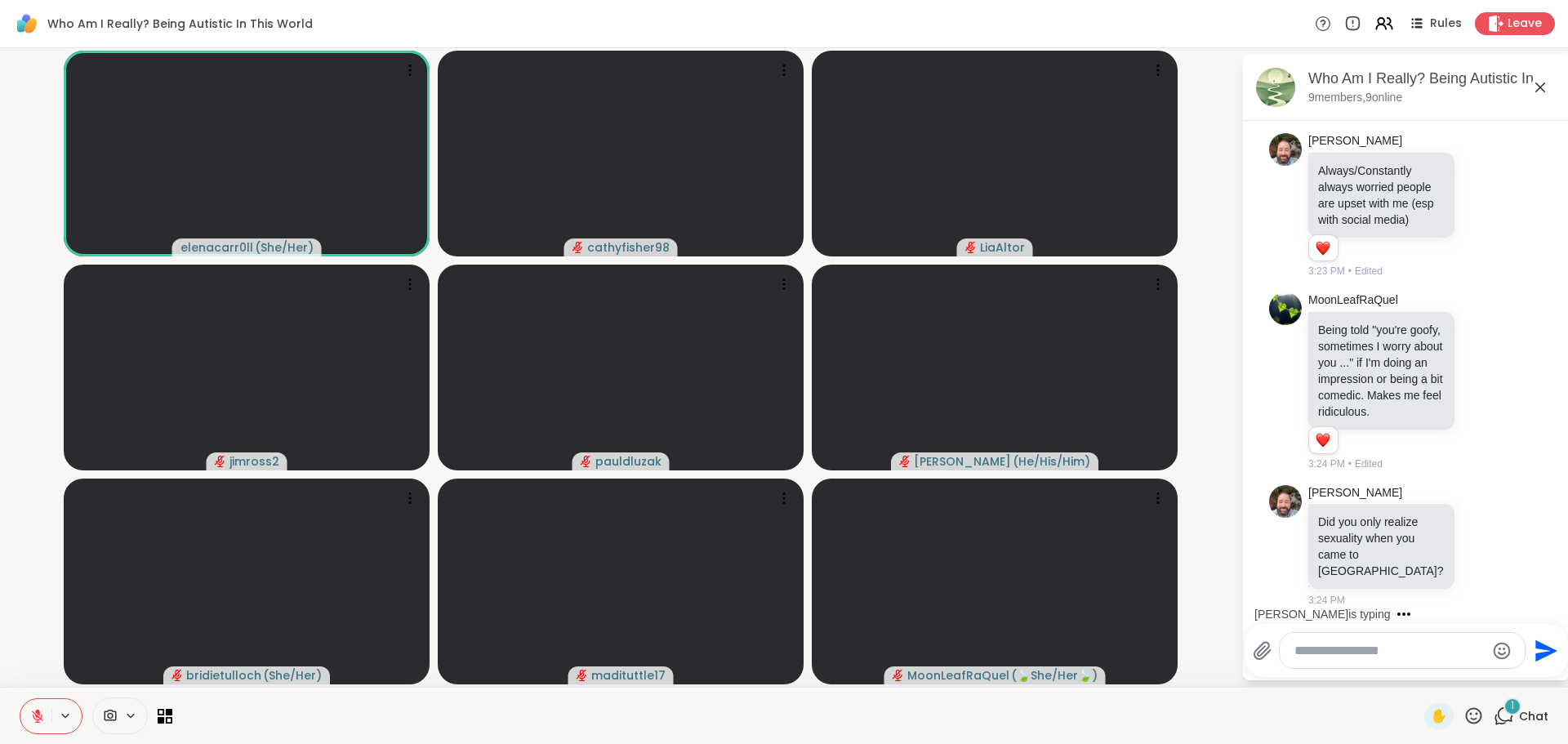
scroll to position [6209, 0]
click at [1313, 654] on textarea "Type your message" at bounding box center [1389, 650] width 190 height 16
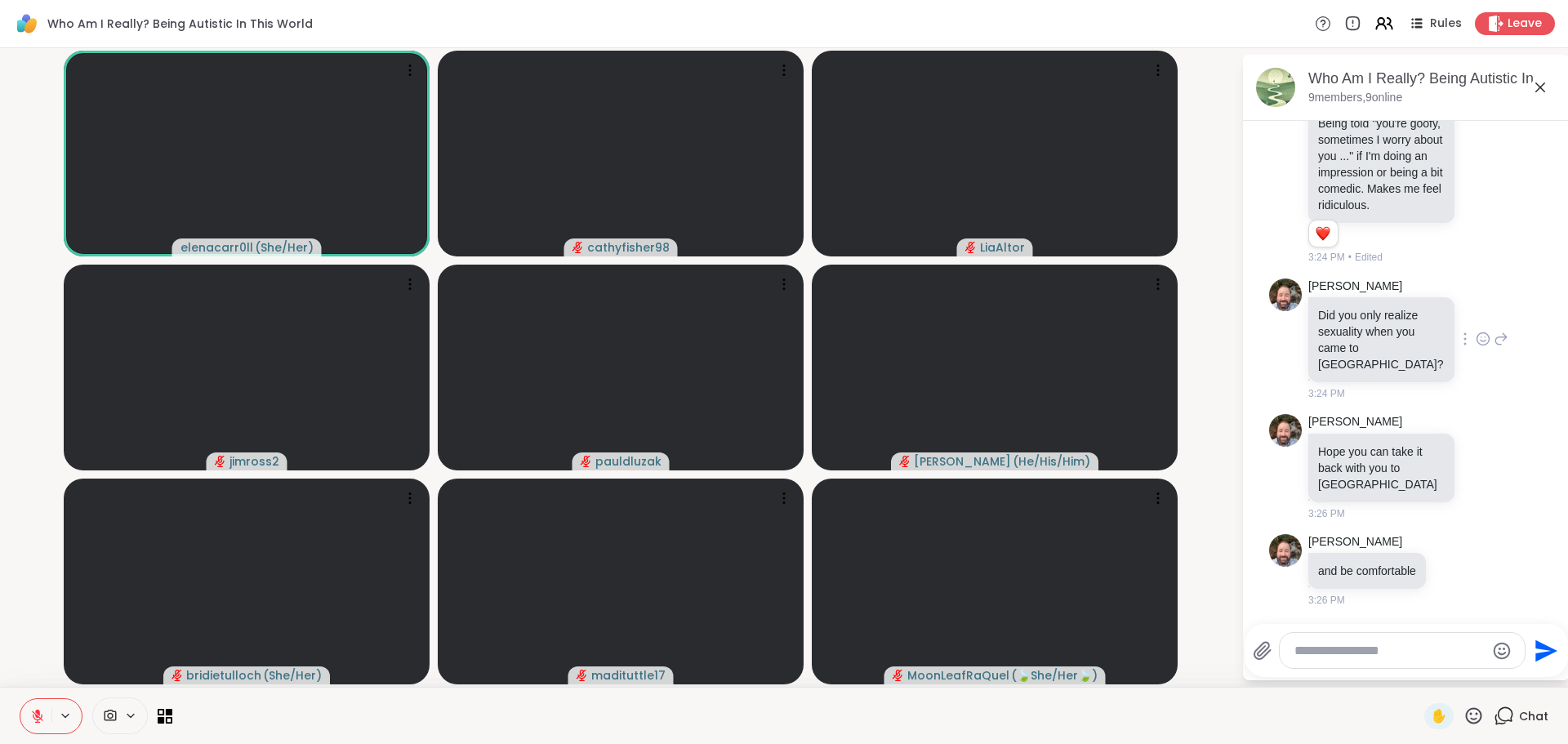
scroll to position [6584, 0]
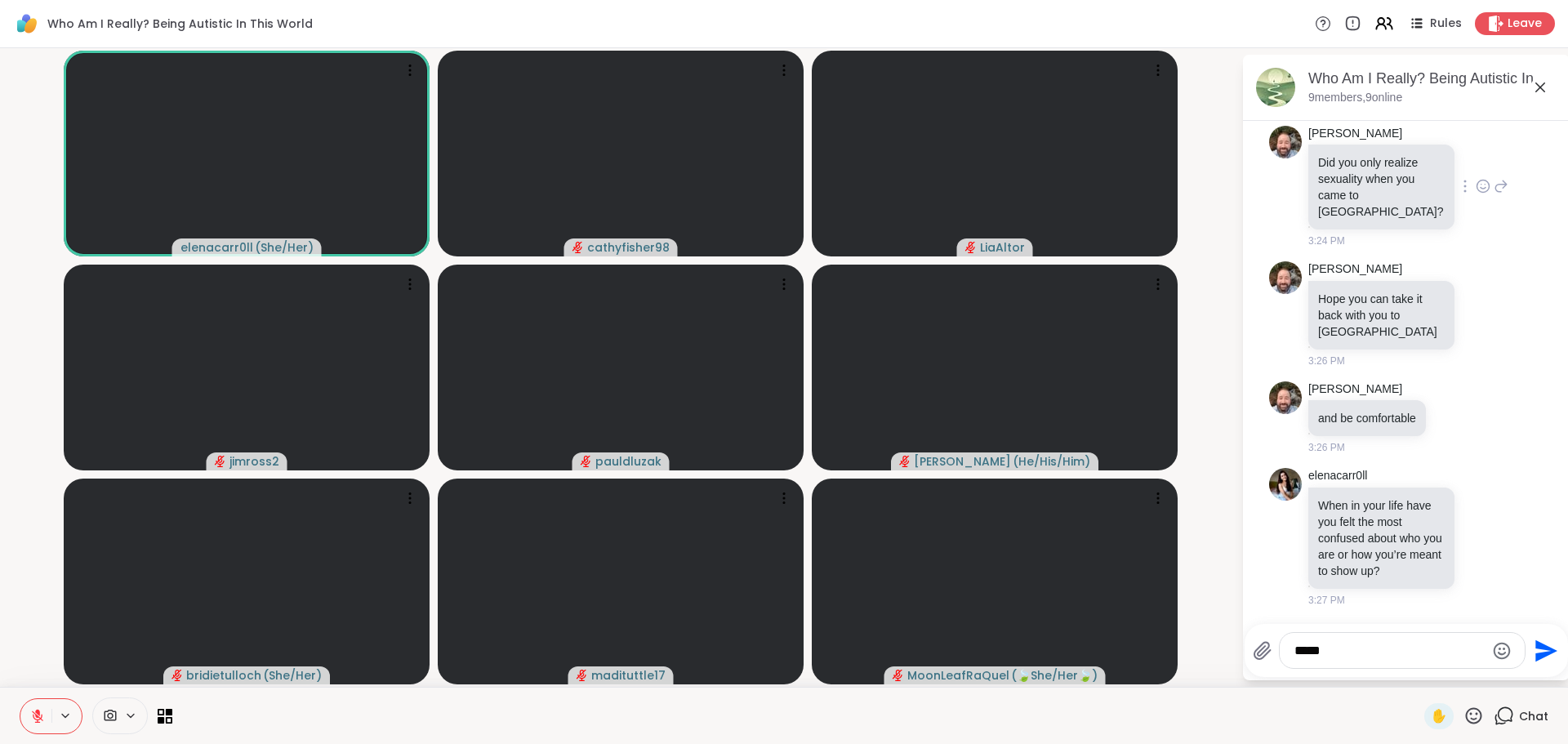
type textarea "******"
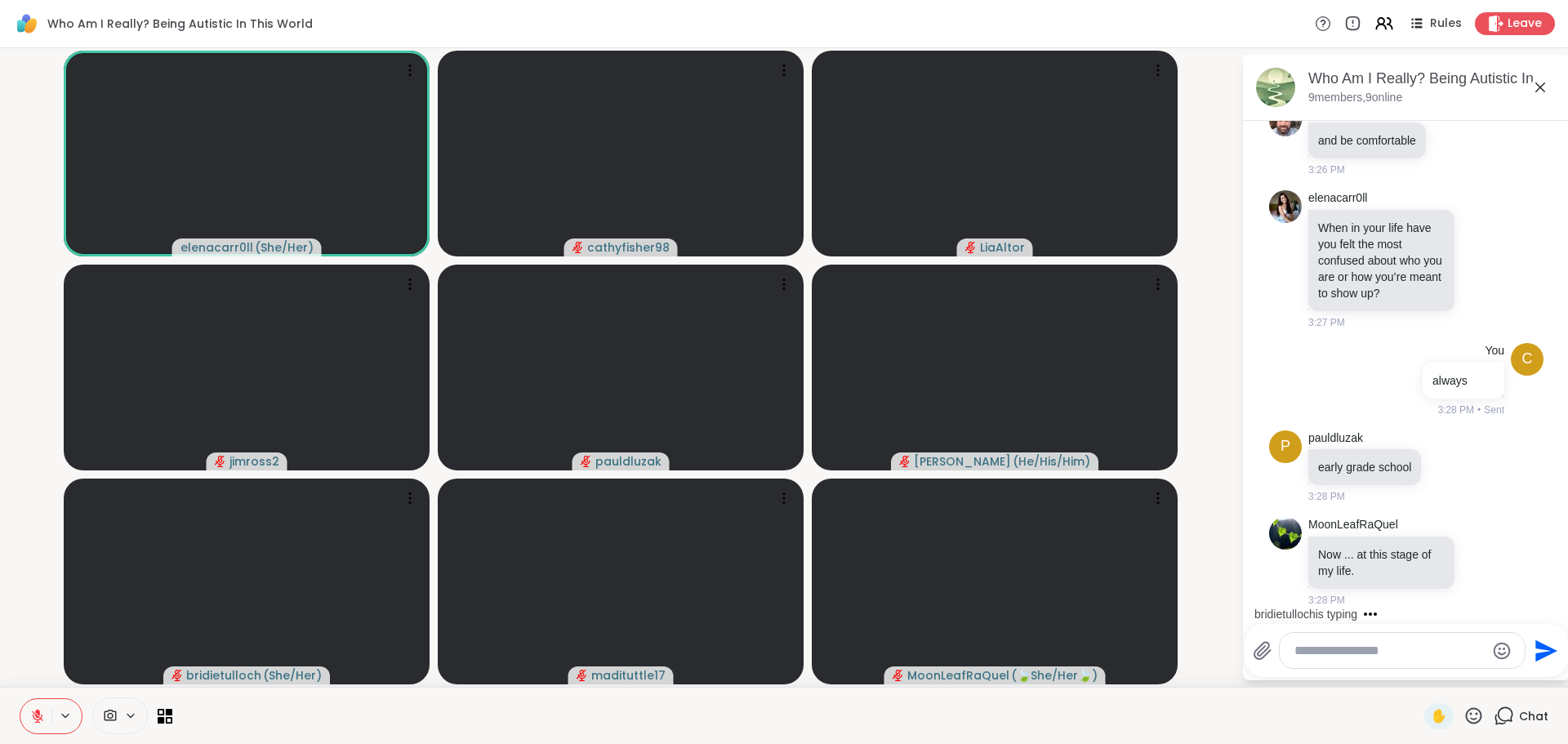
scroll to position [6981, 0]
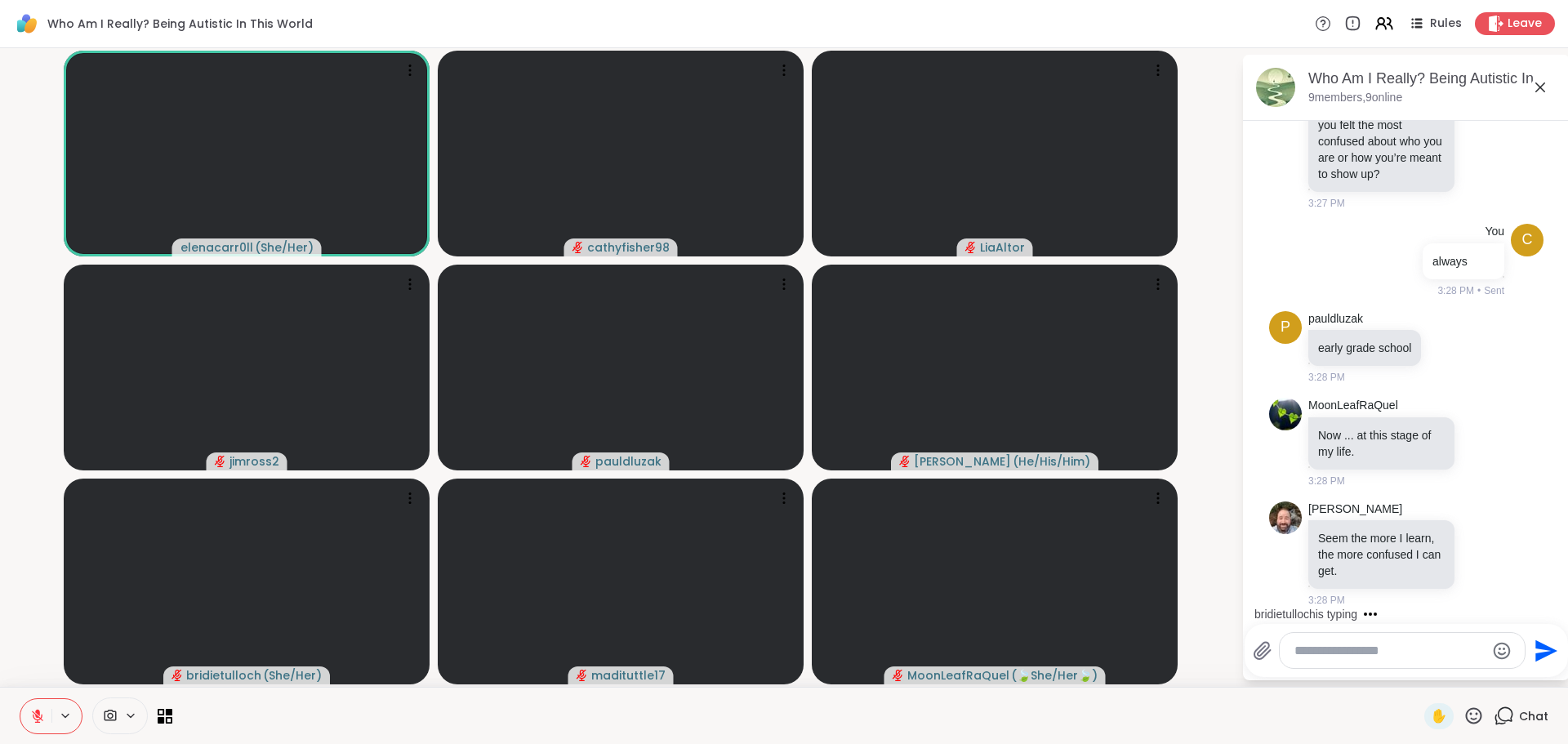
click at [1468, 718] on icon at bounding box center [1473, 716] width 21 height 21
click at [1535, 676] on div "🎉" at bounding box center [1533, 673] width 29 height 26
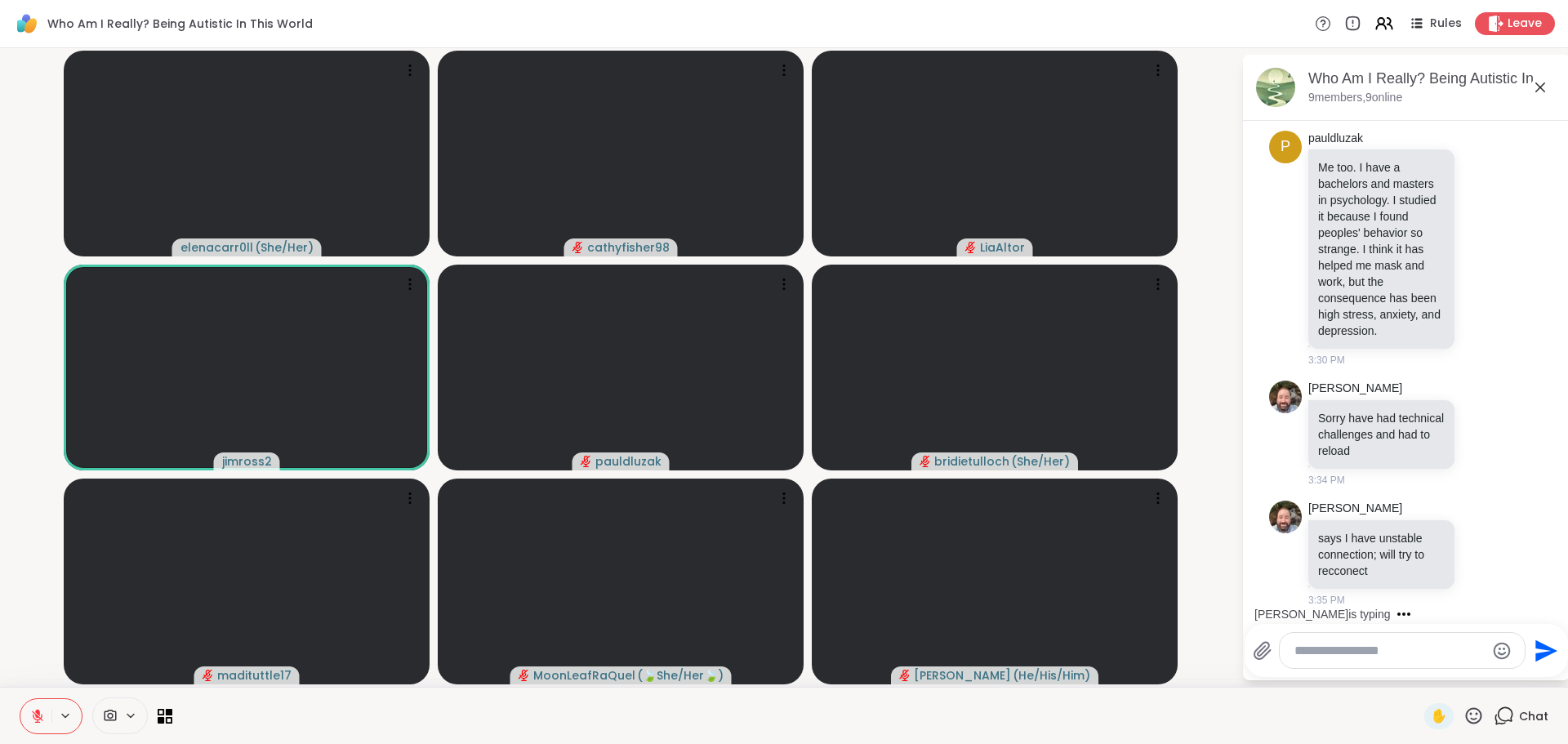
scroll to position [8296, 0]
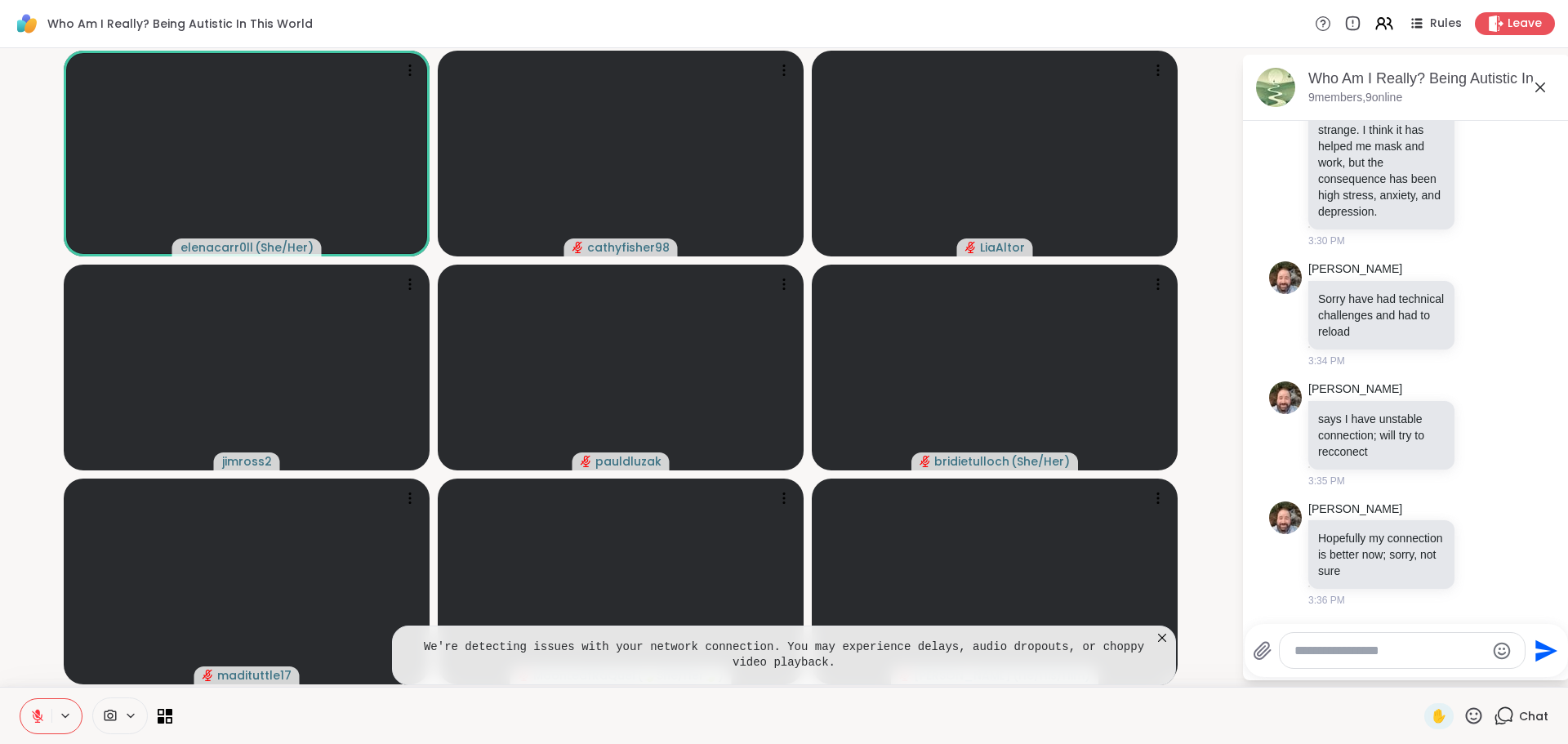
click at [1301, 657] on textarea "Type your message" at bounding box center [1389, 650] width 190 height 16
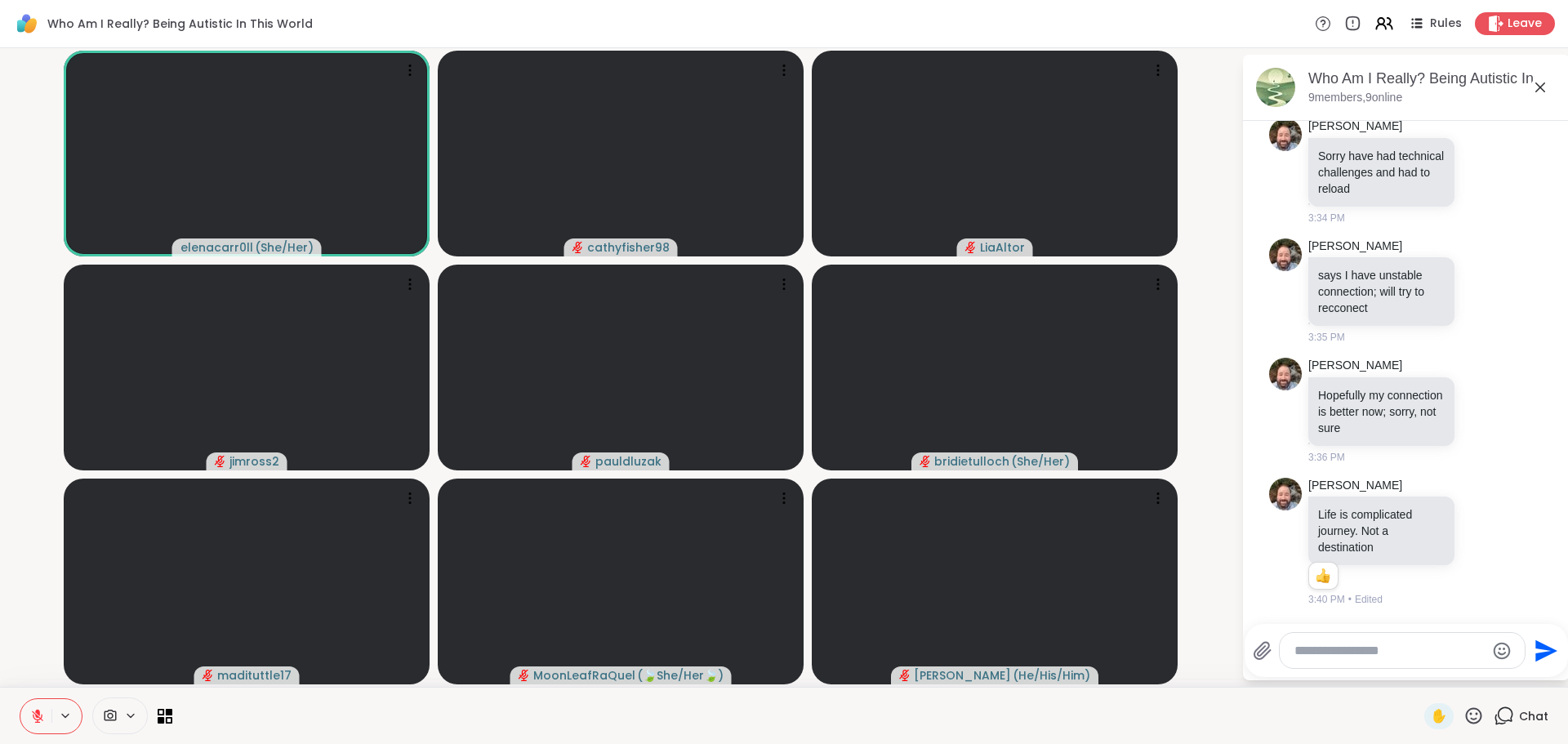
scroll to position [8463, 0]
click at [1306, 650] on textarea "Type your message" at bounding box center [1389, 650] width 190 height 16
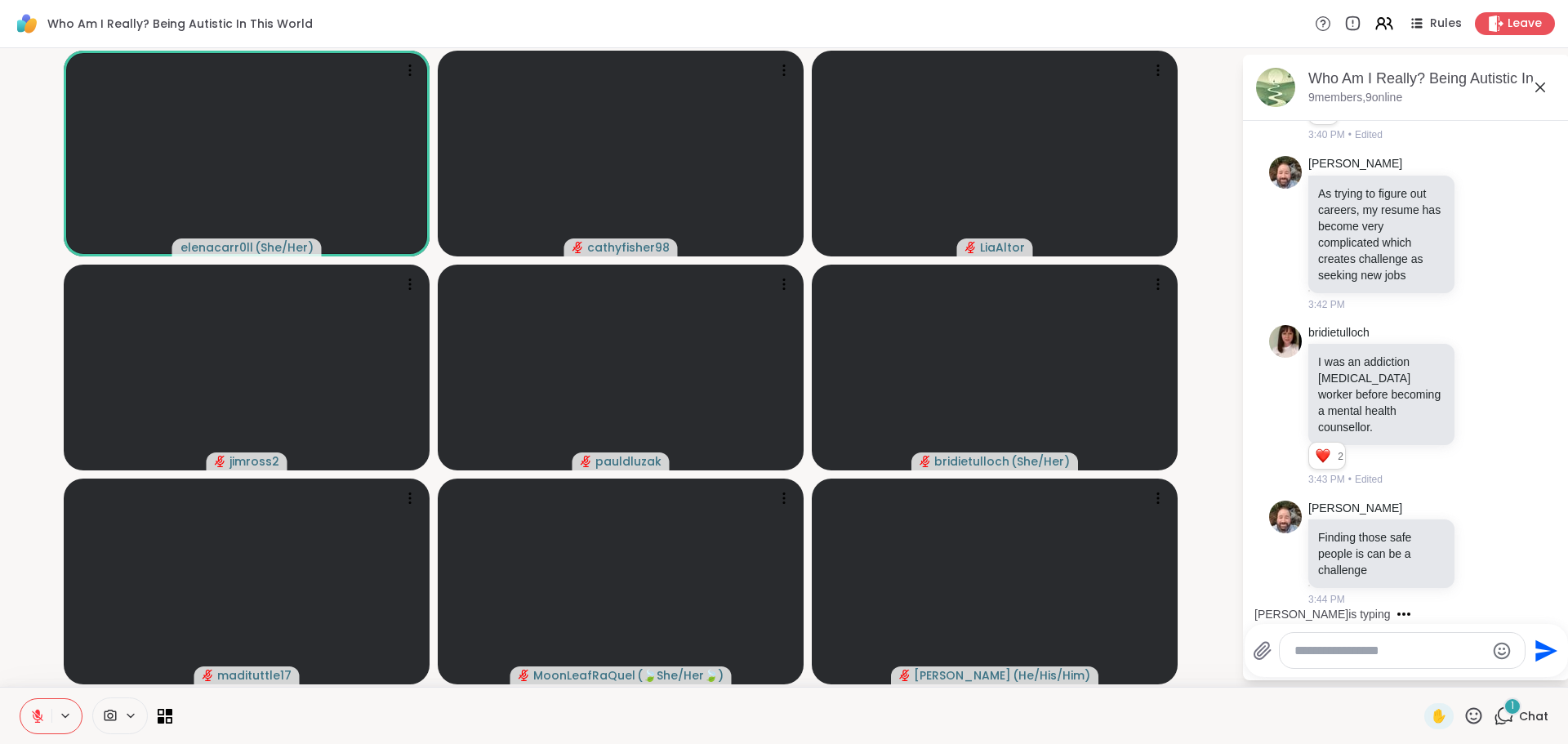
scroll to position [8944, 0]
type textarea "**********"
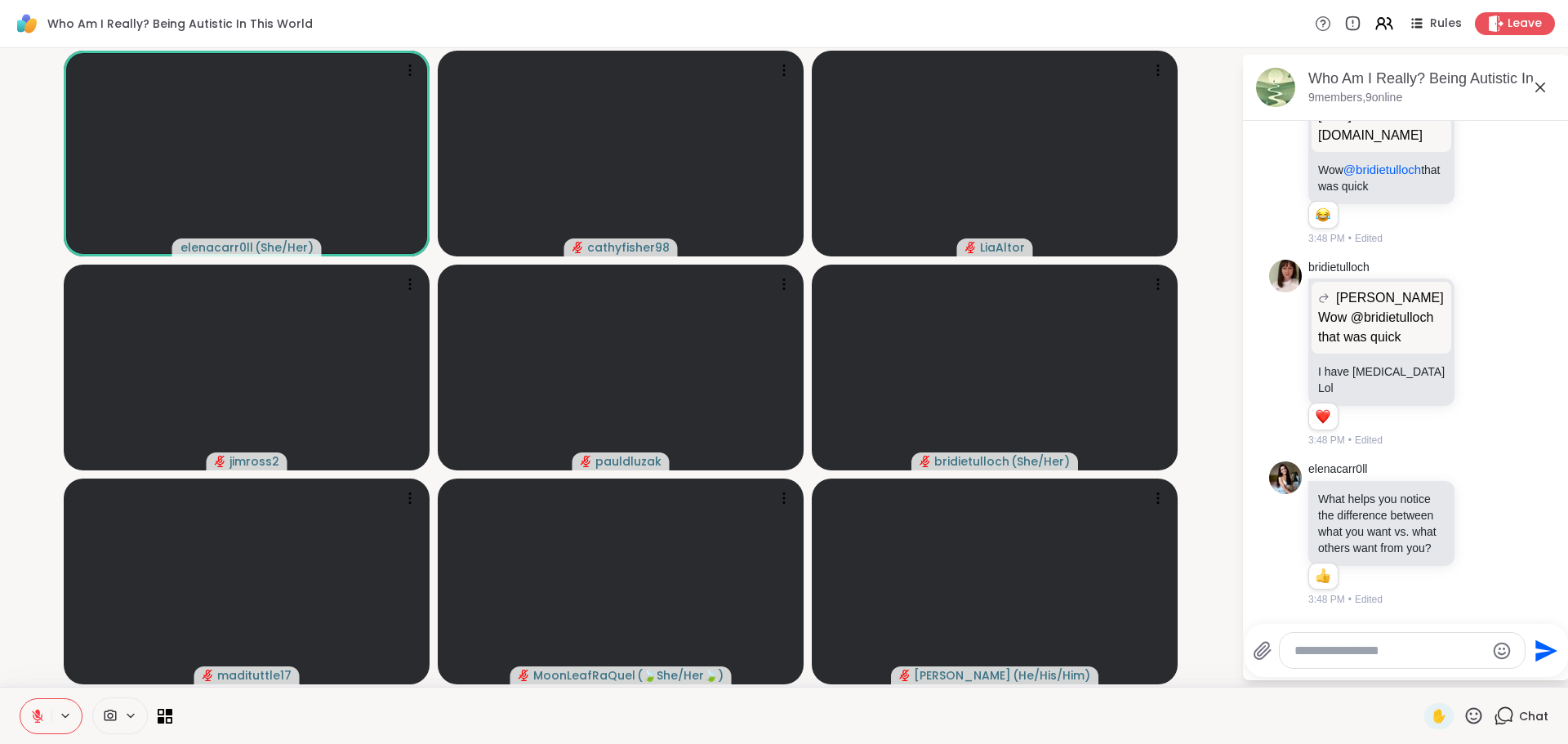
scroll to position [10233, 0]
click at [1464, 712] on icon at bounding box center [1473, 716] width 21 height 21
click at [1526, 675] on span "🎉" at bounding box center [1533, 673] width 16 height 20
click at [1314, 652] on textarea "Type your message" at bounding box center [1389, 650] width 190 height 16
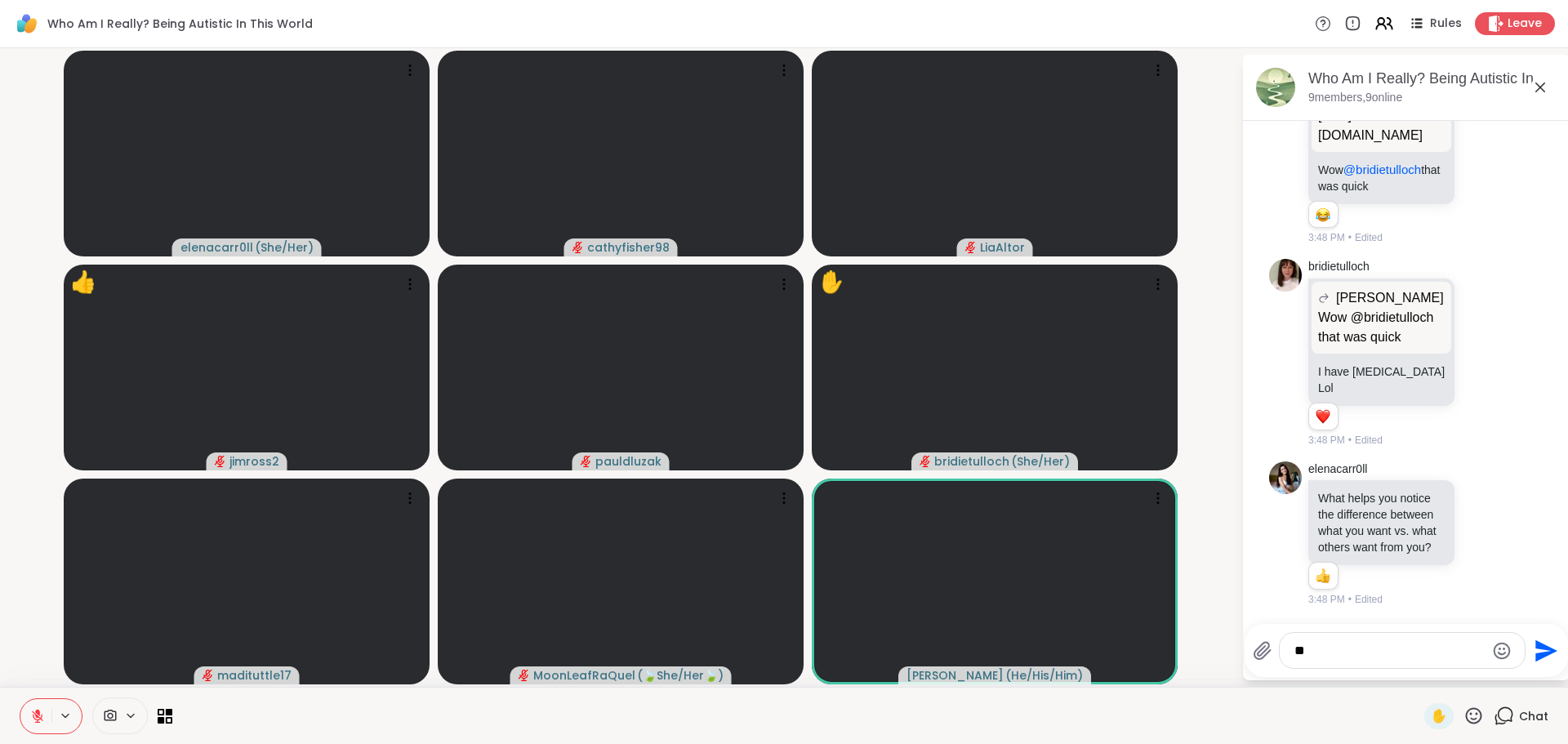
type textarea "*"
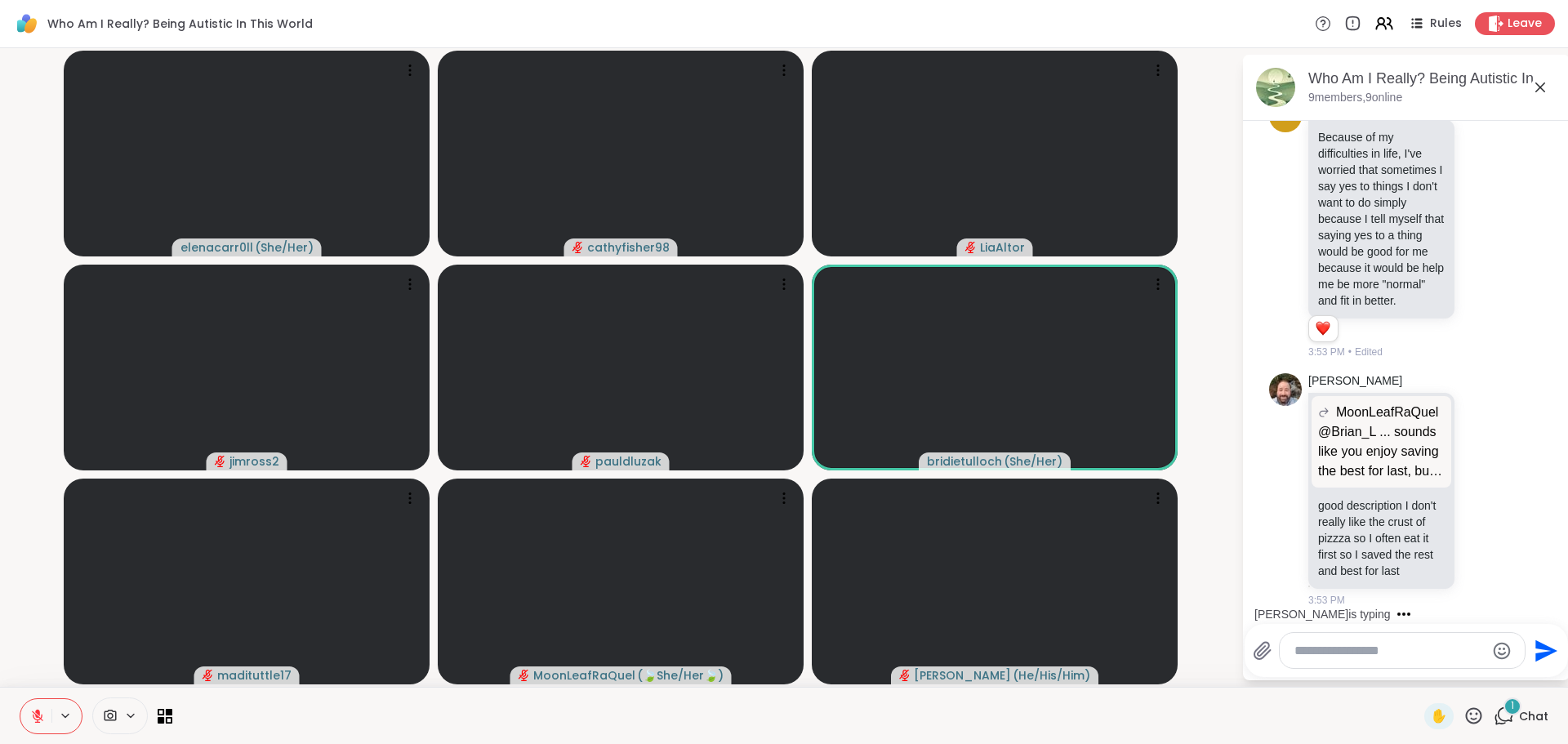
scroll to position [10995, 0]
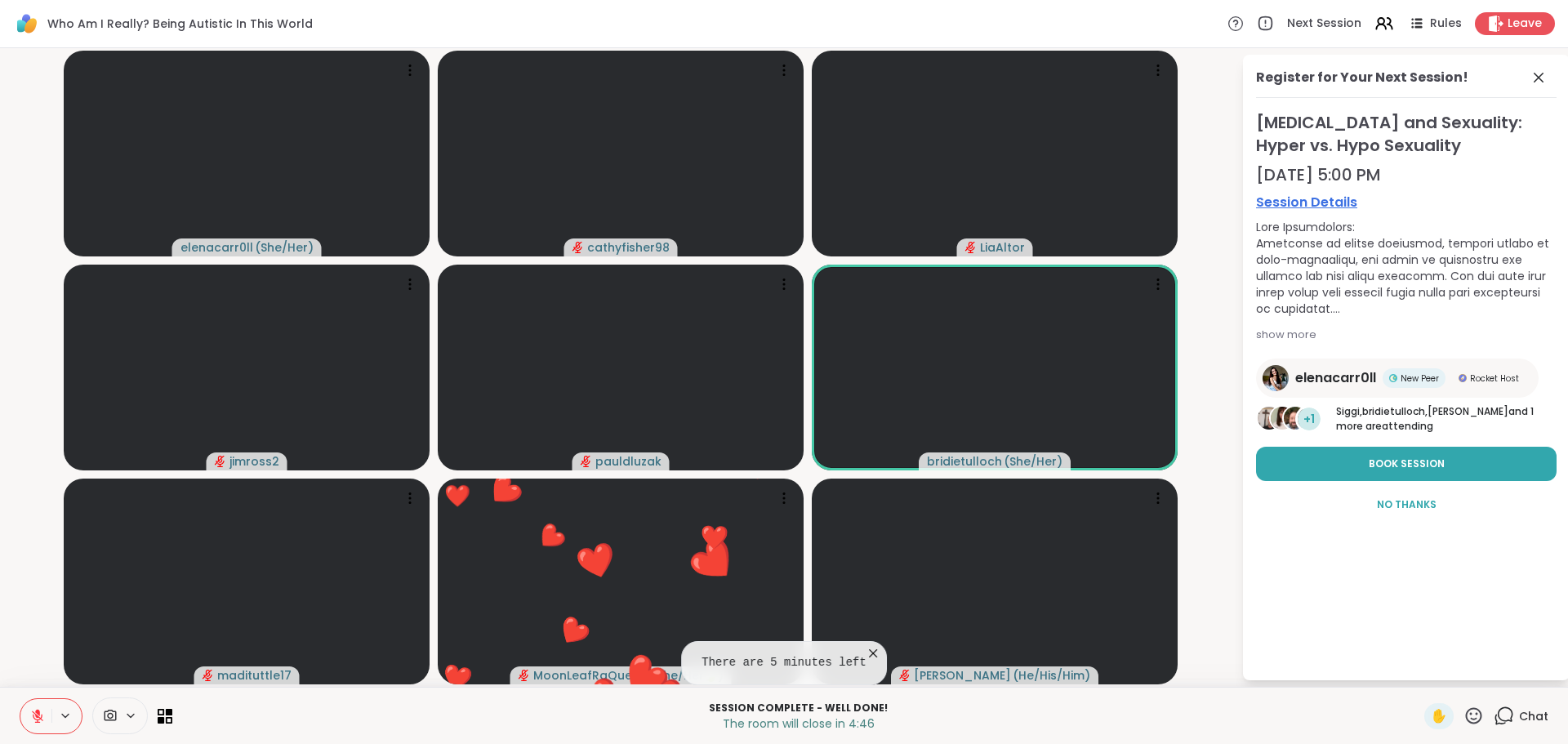
click at [1407, 513] on span "No Thanks" at bounding box center [1407, 505] width 60 height 15
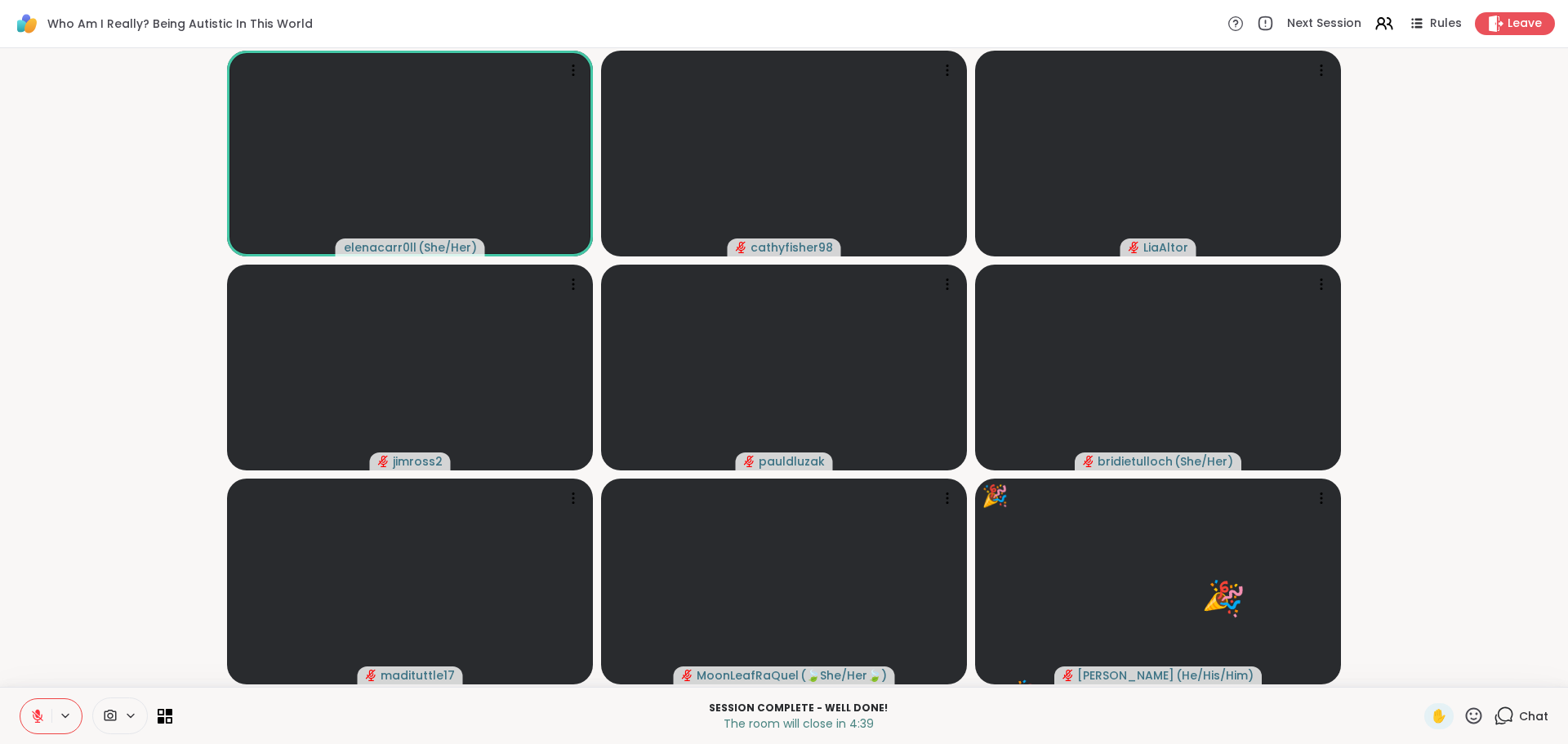
click at [1524, 717] on span "Chat" at bounding box center [1533, 716] width 29 height 16
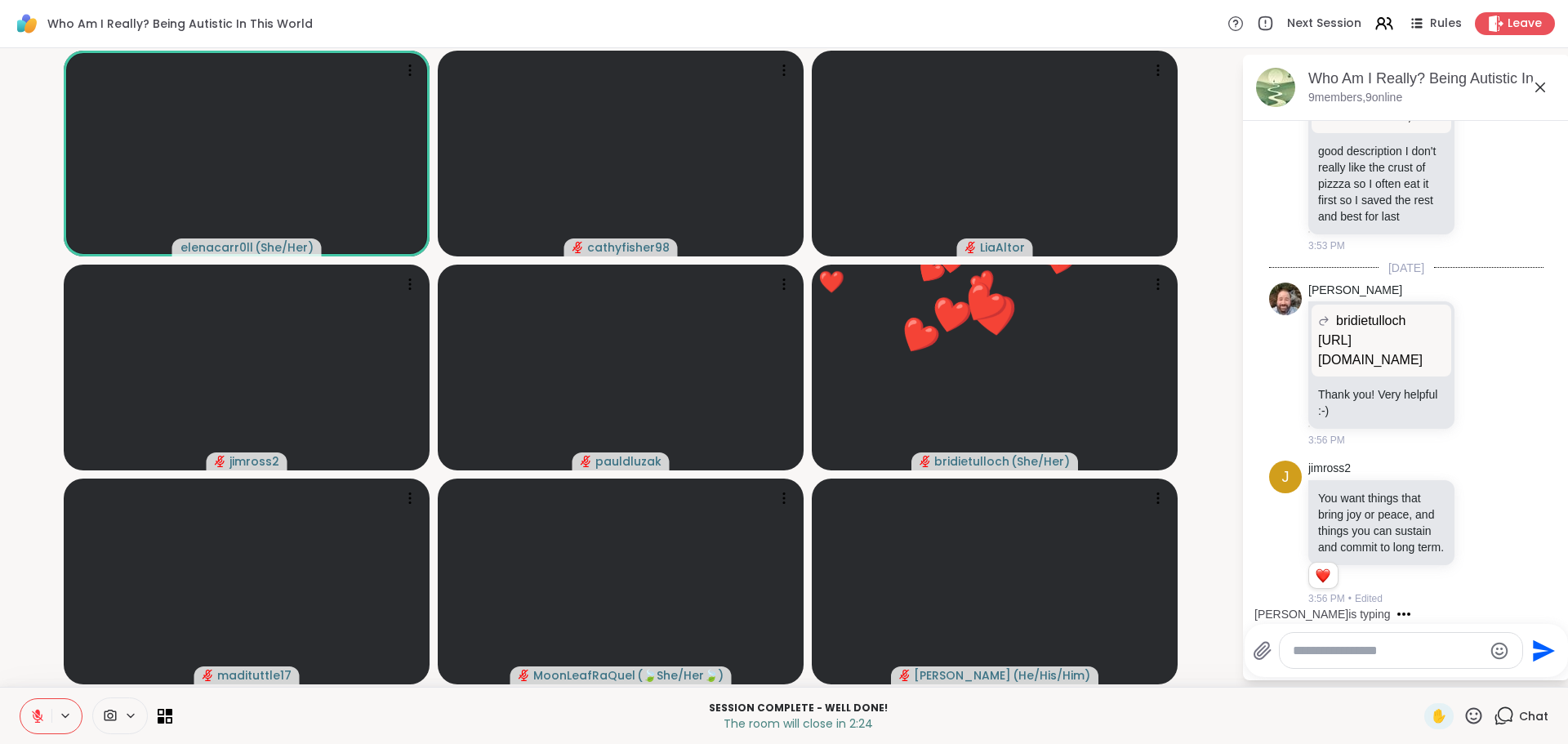
scroll to position [11472, 0]
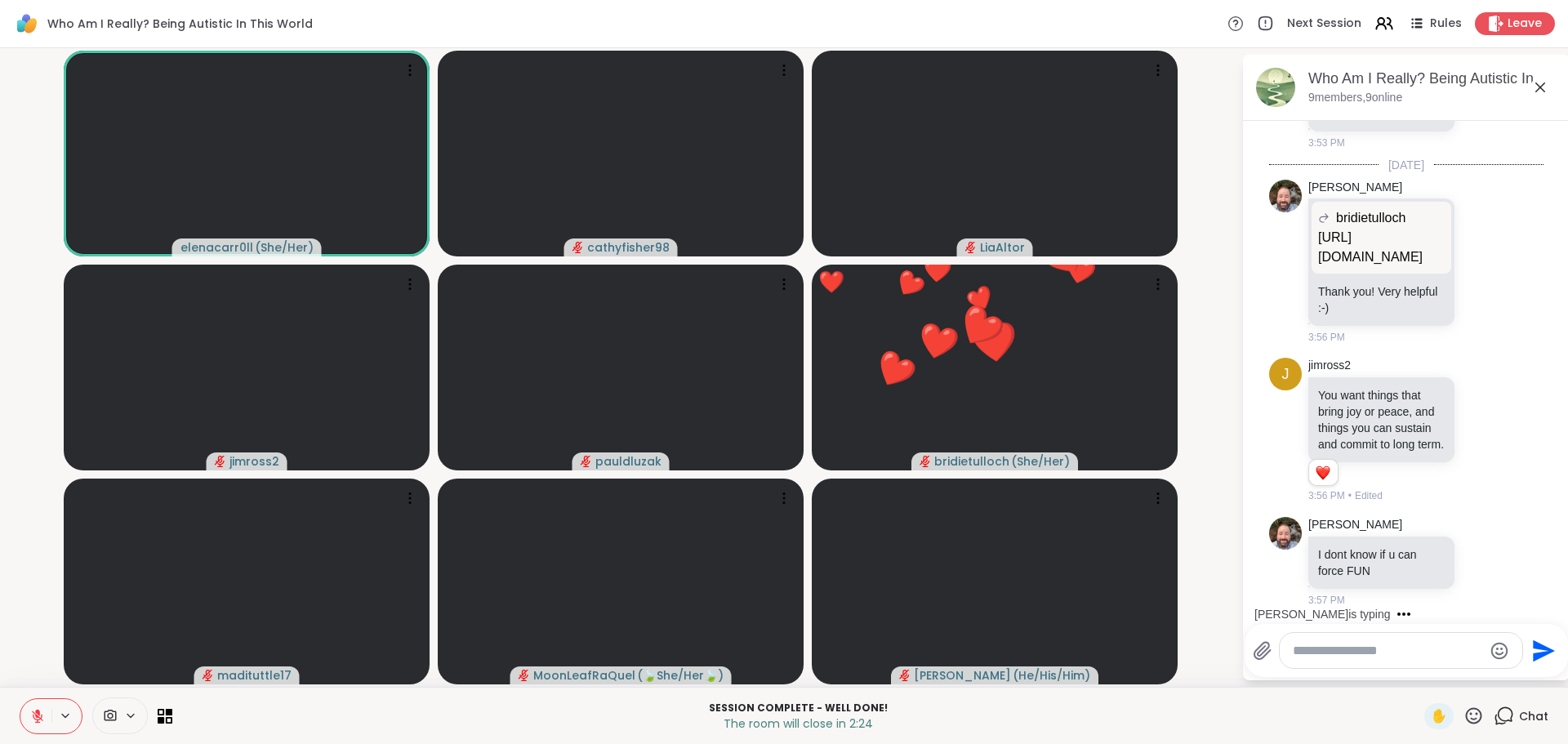
click at [1297, 641] on div at bounding box center [1400, 650] width 243 height 35
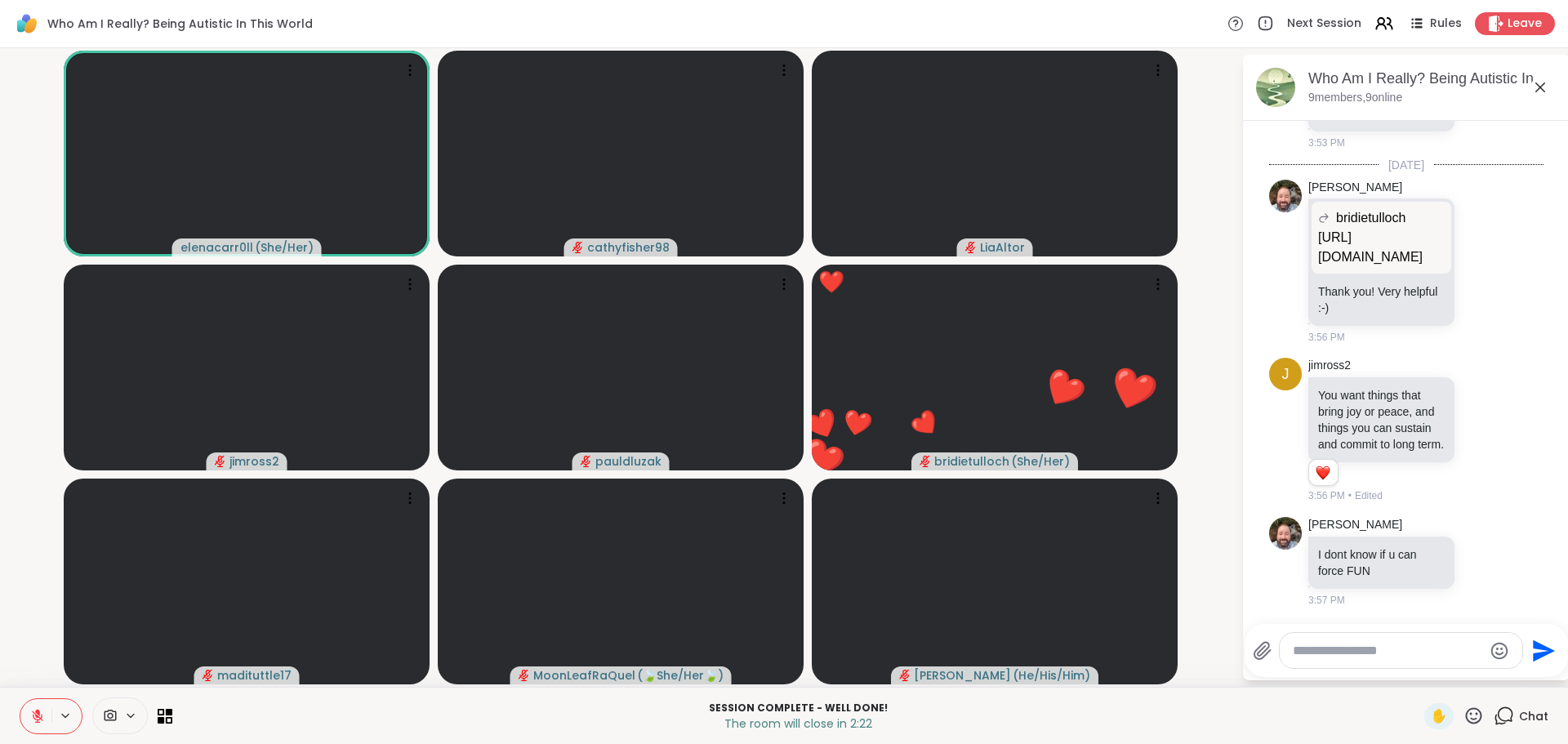
click at [1309, 651] on textarea "Type your message" at bounding box center [1387, 650] width 190 height 16
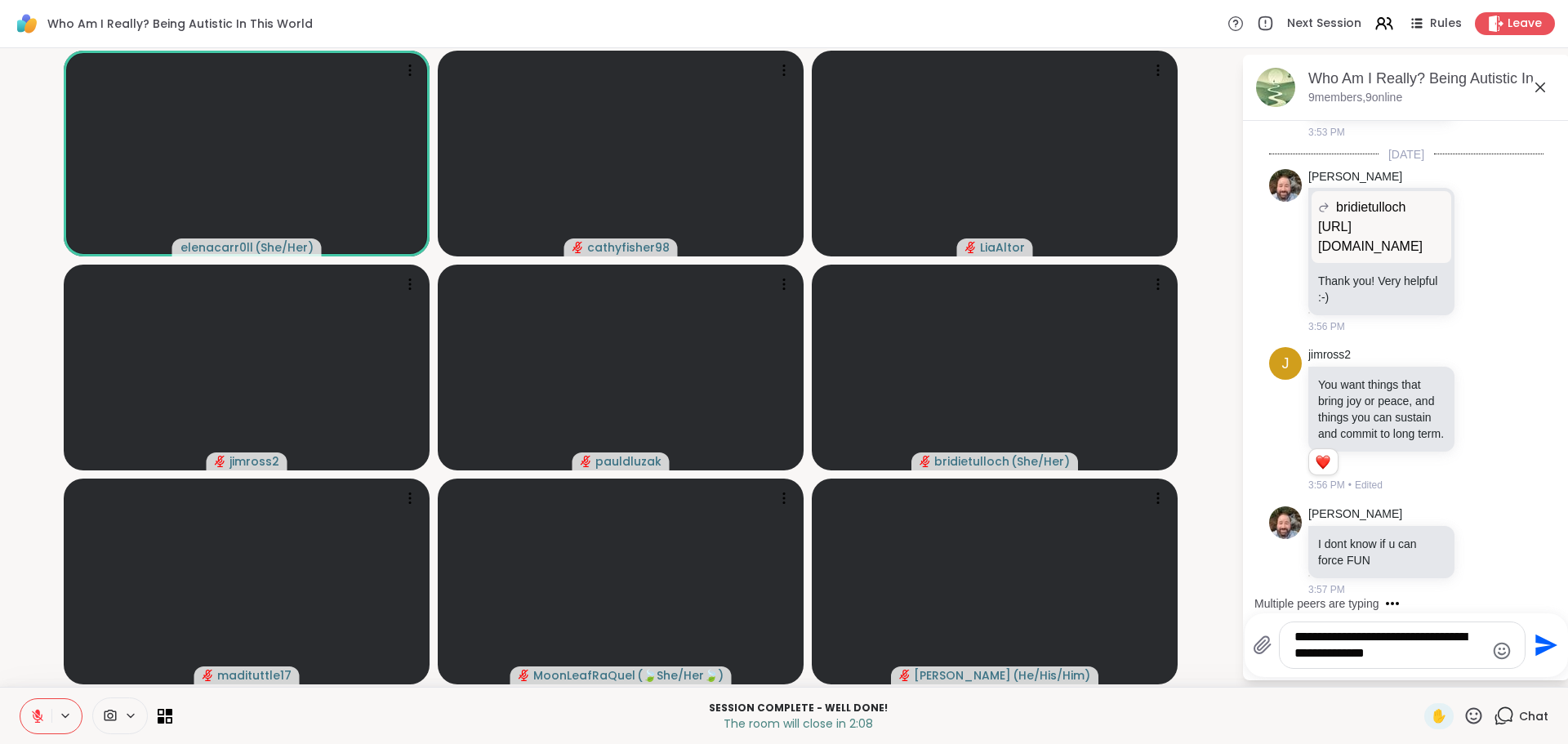
type textarea "**********"
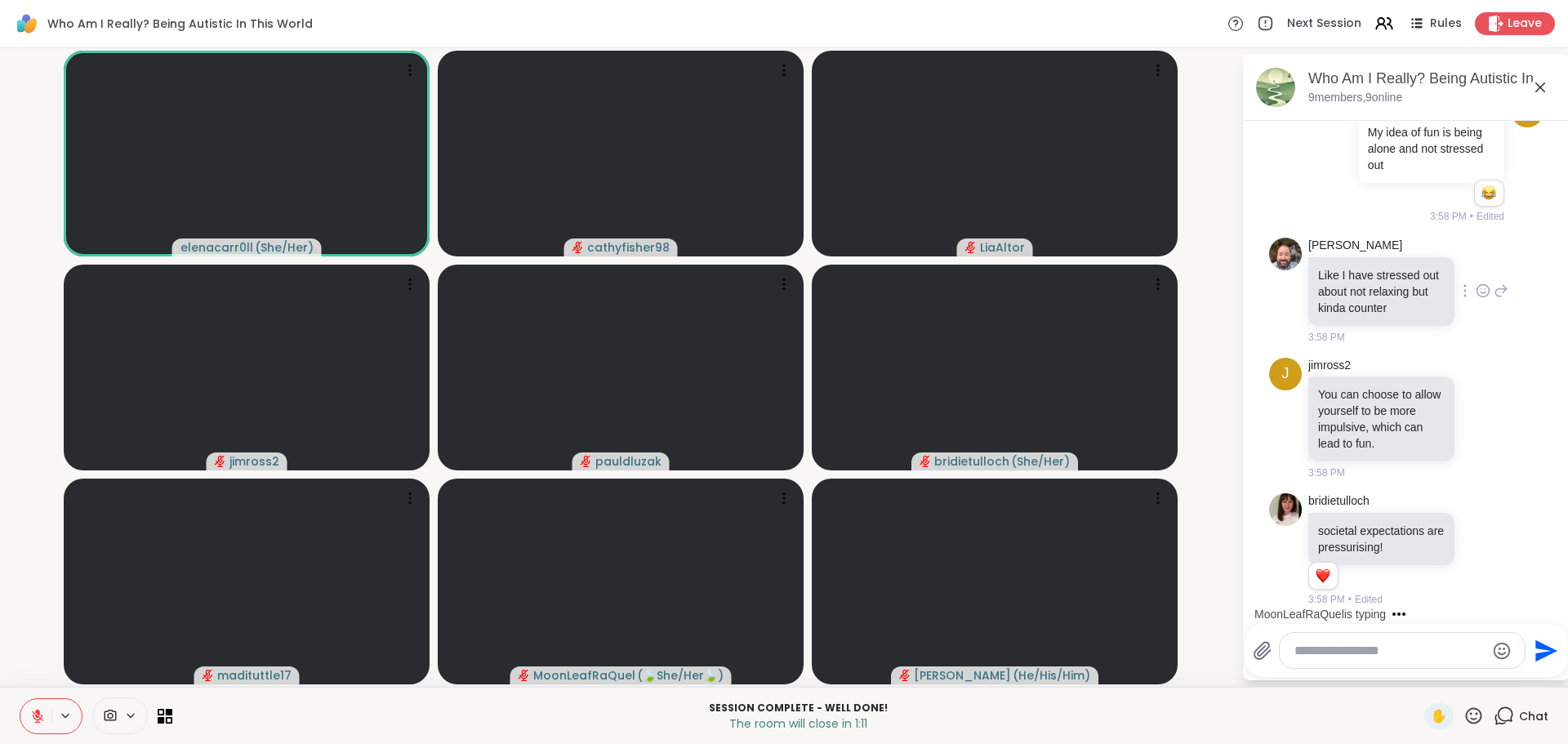
scroll to position [12015, 0]
click at [1494, 417] on icon at bounding box center [1501, 418] width 15 height 20
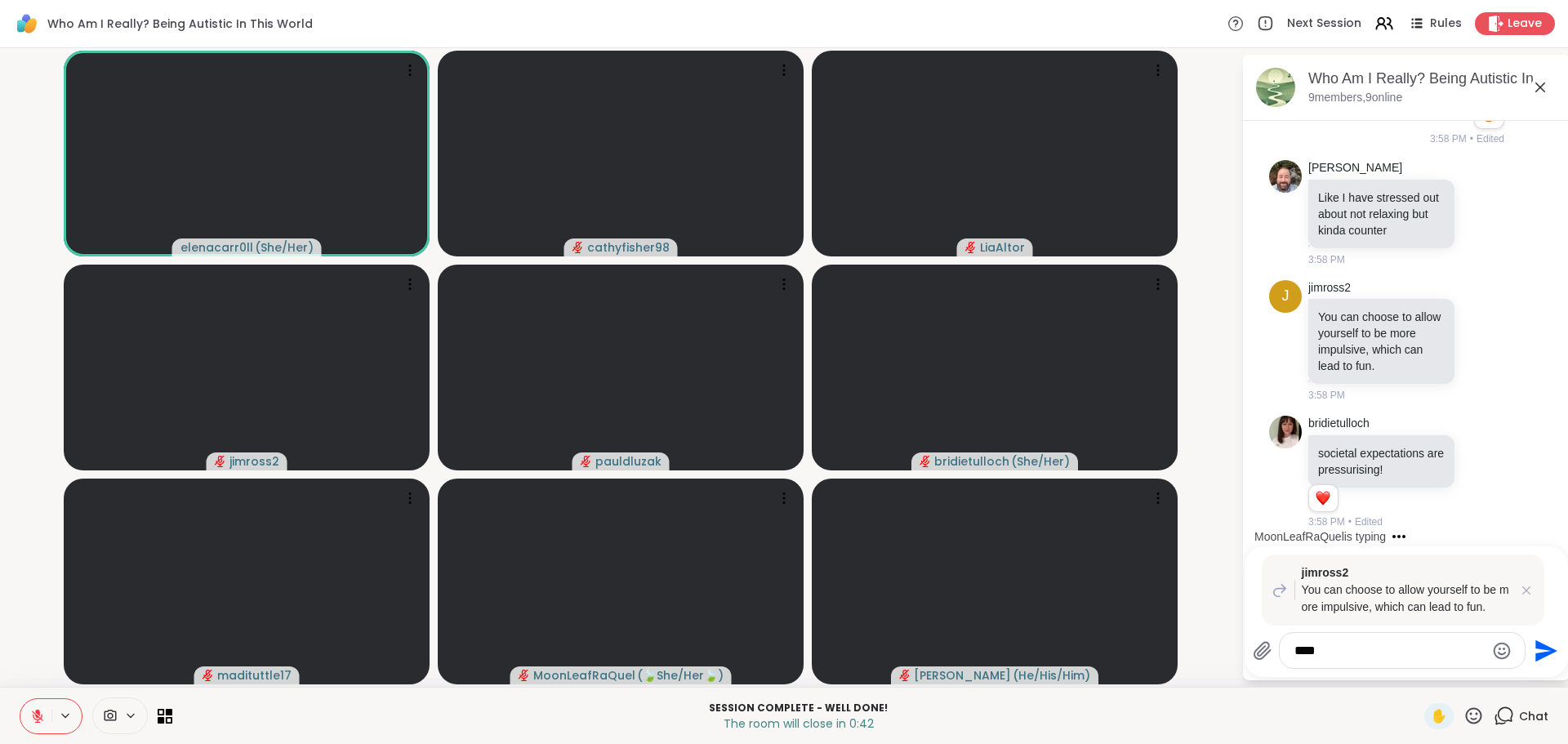
type textarea "*****"
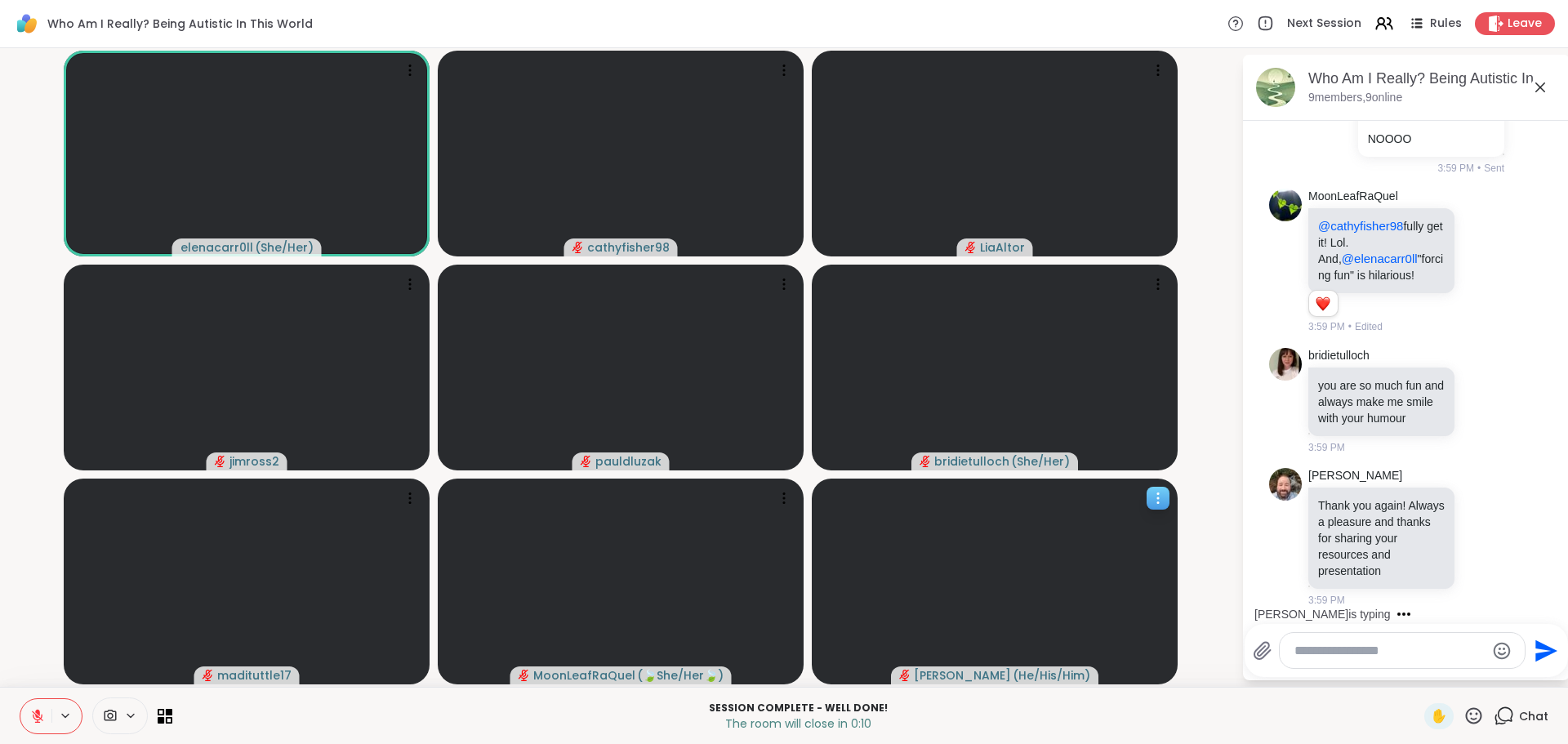
scroll to position [12677, 0]
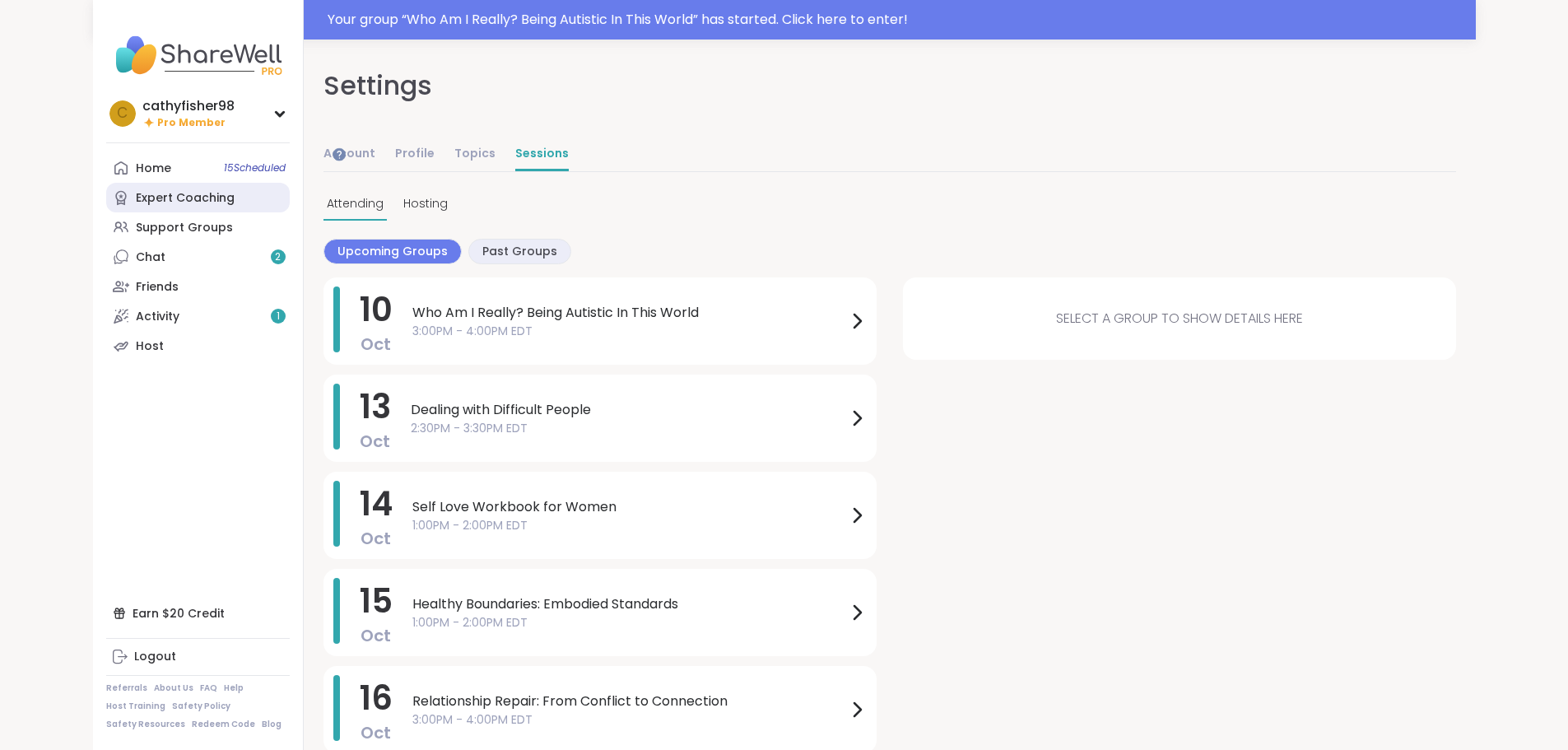
click at [136, 202] on div "Expert Coaching" at bounding box center [185, 197] width 99 height 16
